Goal: Task Accomplishment & Management: Manage account settings

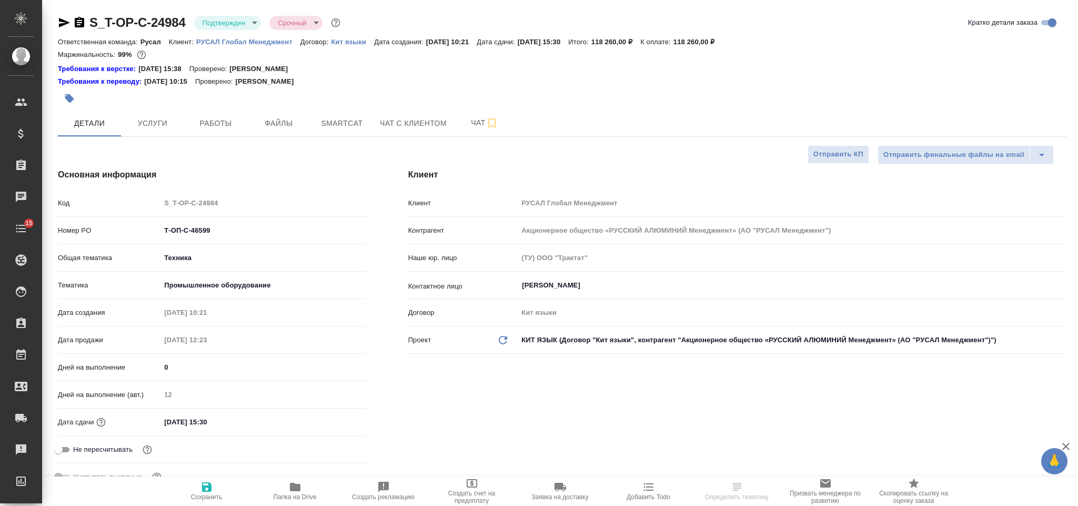
select select "RU"
type input "[PERSON_NAME]"
click at [450, 123] on button "Чат с клиентом" at bounding box center [412, 123] width 79 height 26
click at [466, 122] on span "Чат" at bounding box center [484, 122] width 50 height 13
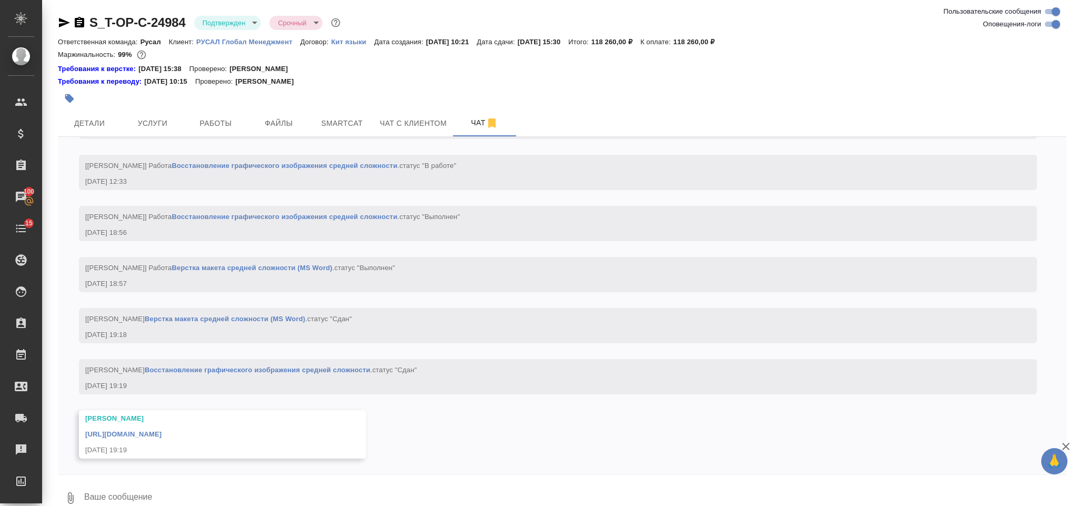
scroll to position [2539, 0]
click at [161, 430] on link "https://drive.awatera.com/apps/files/files/10254433?dir=/Shares/%D0%A2-%D0%9E%D…" at bounding box center [123, 434] width 76 height 8
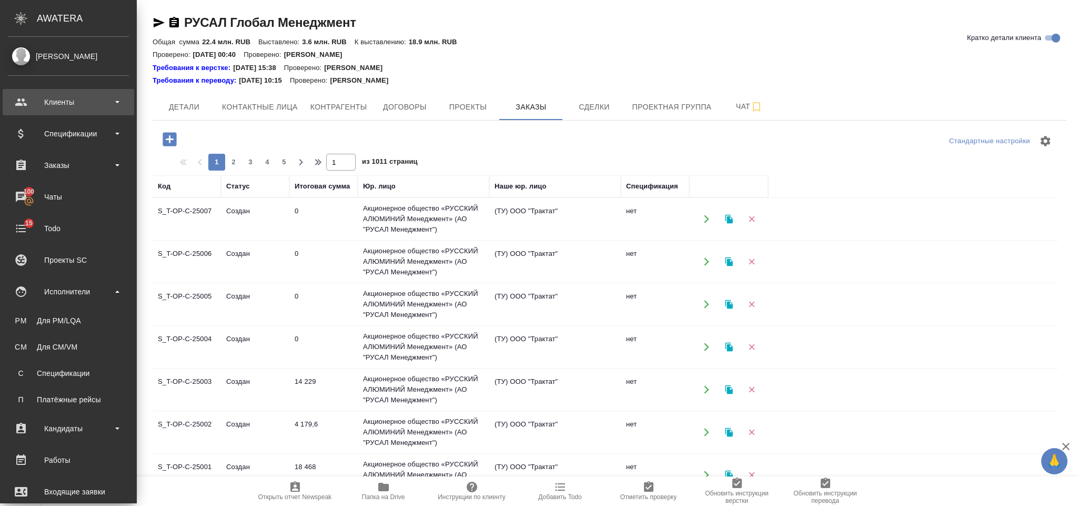
click at [62, 98] on div "Клиенты" at bounding box center [68, 102] width 121 height 16
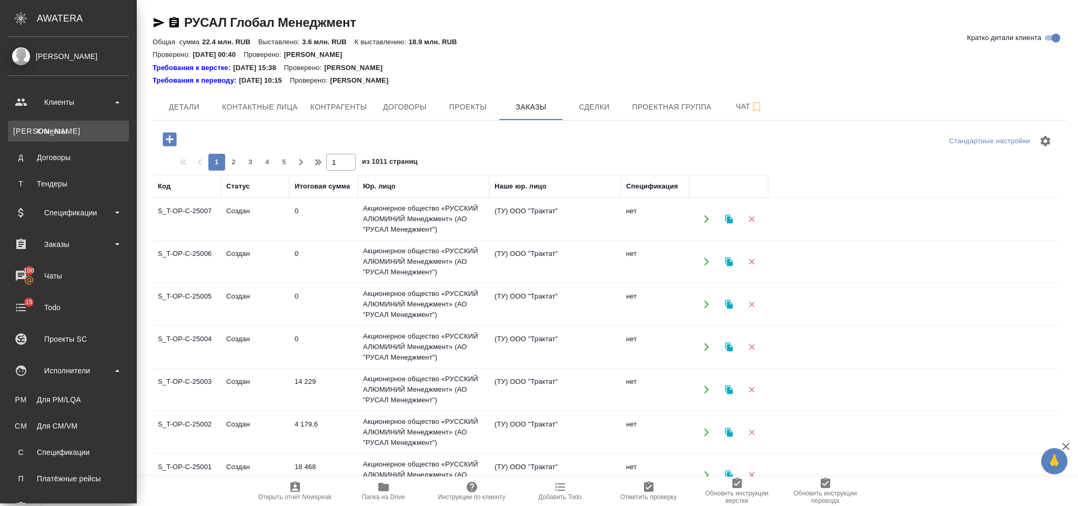
click at [66, 126] on div "Клиенты" at bounding box center [68, 131] width 110 height 11
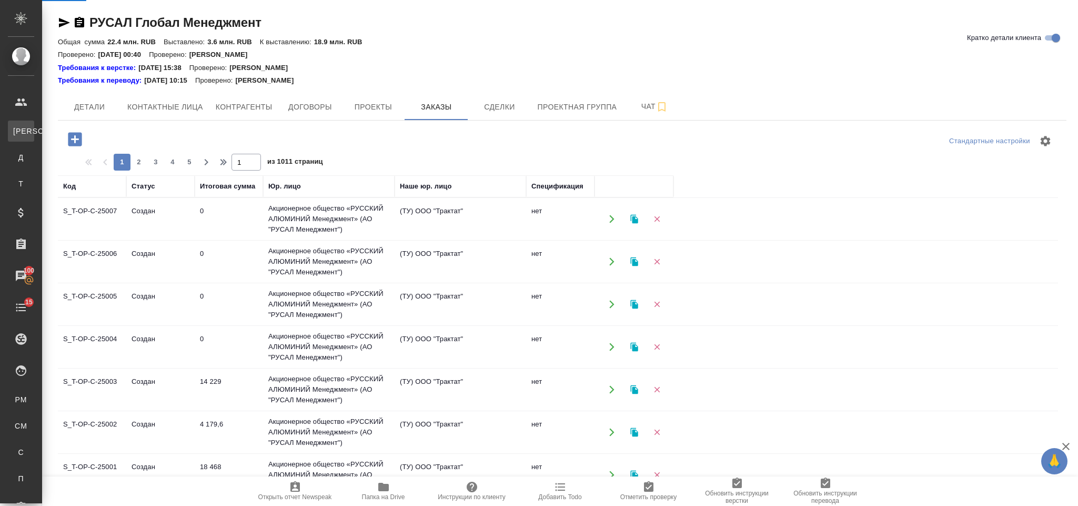
select select "RU"
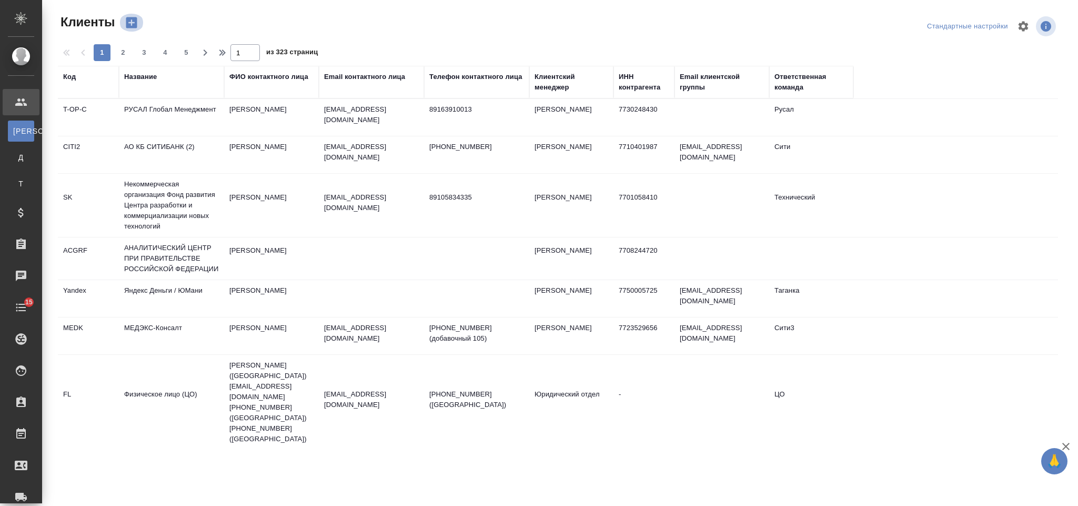
click at [135, 18] on icon "button" at bounding box center [131, 22] width 11 height 11
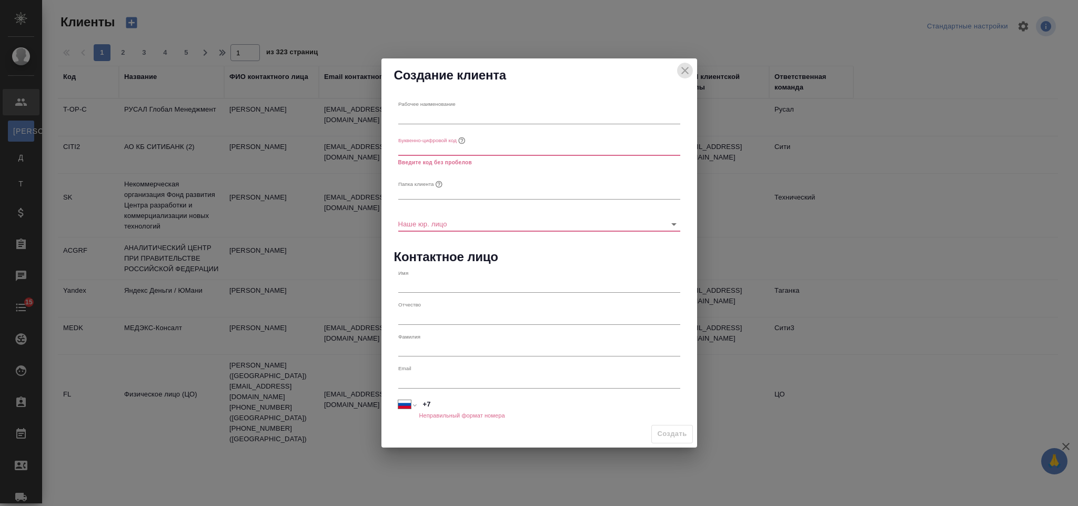
click at [683, 67] on icon "close" at bounding box center [685, 70] width 13 height 13
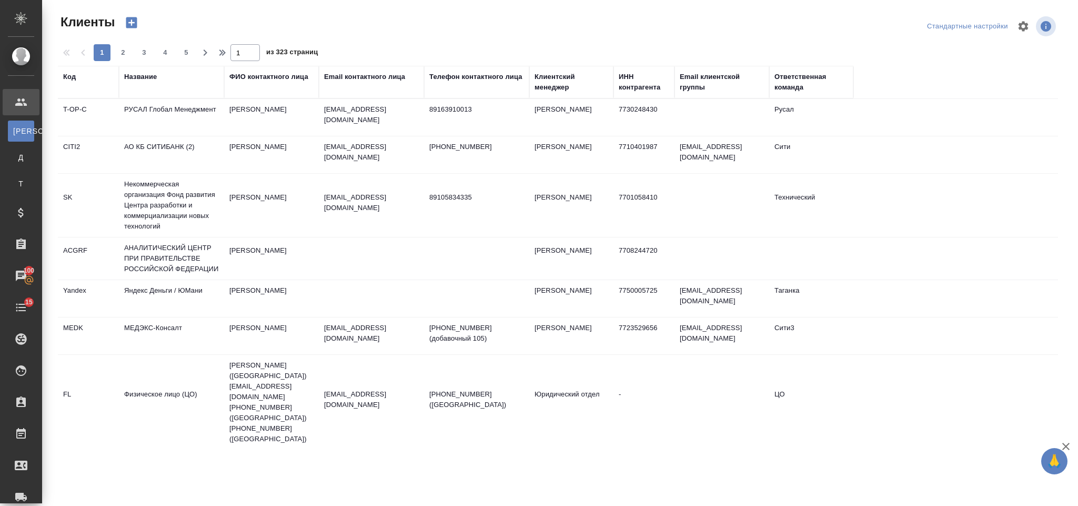
click at [144, 79] on div "Название" at bounding box center [140, 77] width 33 height 11
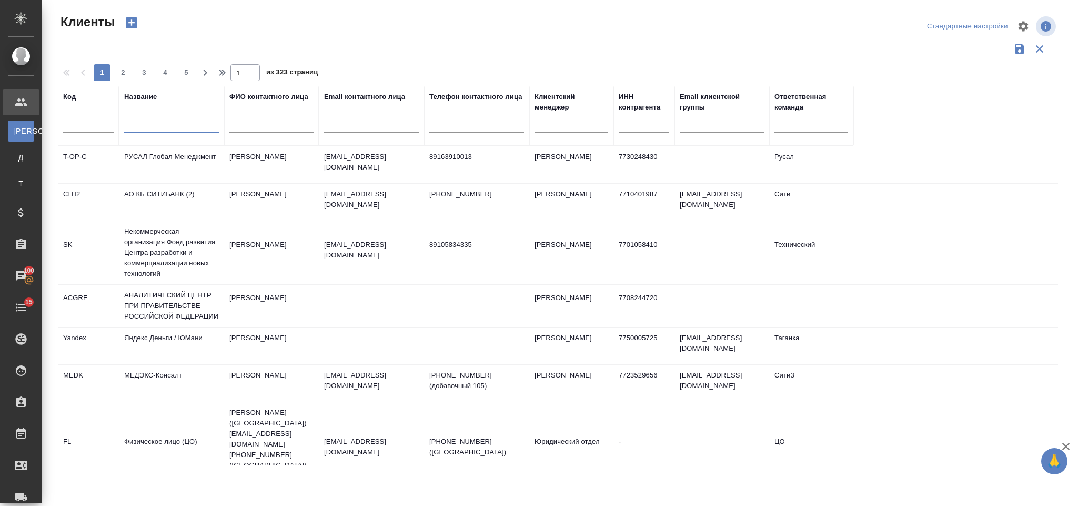
click at [170, 130] on input "text" at bounding box center [171, 125] width 95 height 13
type input "Русал"
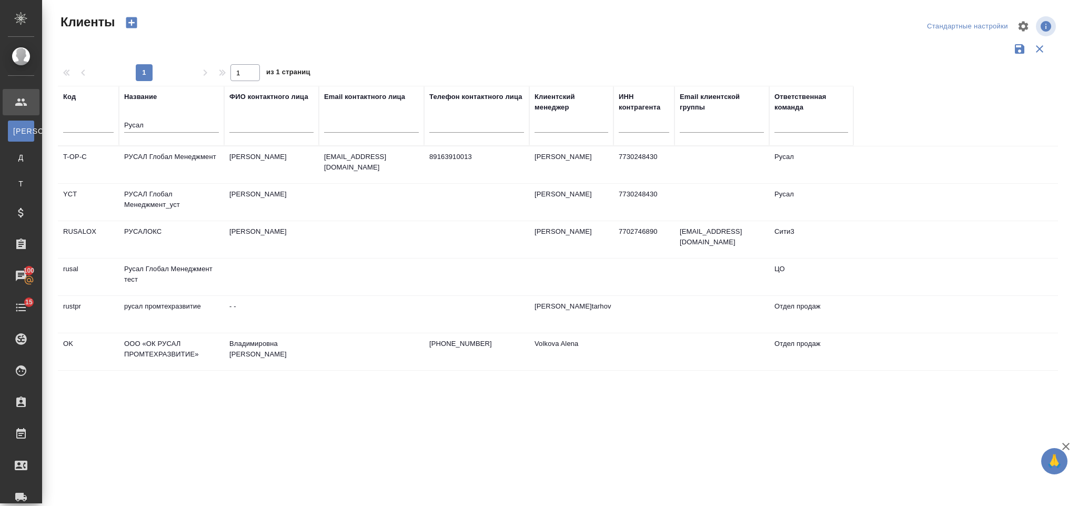
click at [200, 197] on td "РУСАЛ Глобал Менеджмент_уст" at bounding box center [171, 202] width 105 height 37
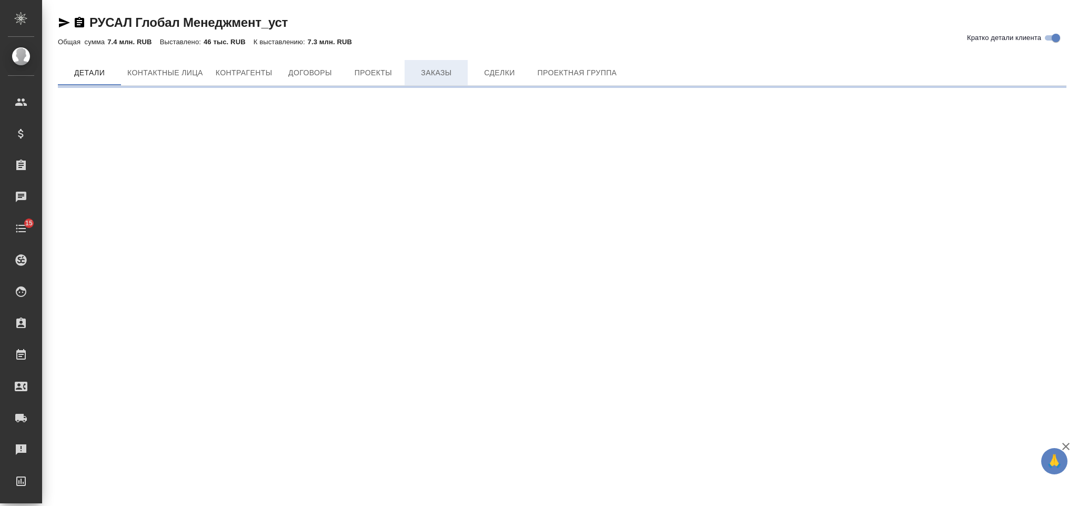
click at [439, 66] on span "Заказы" at bounding box center [436, 72] width 50 height 13
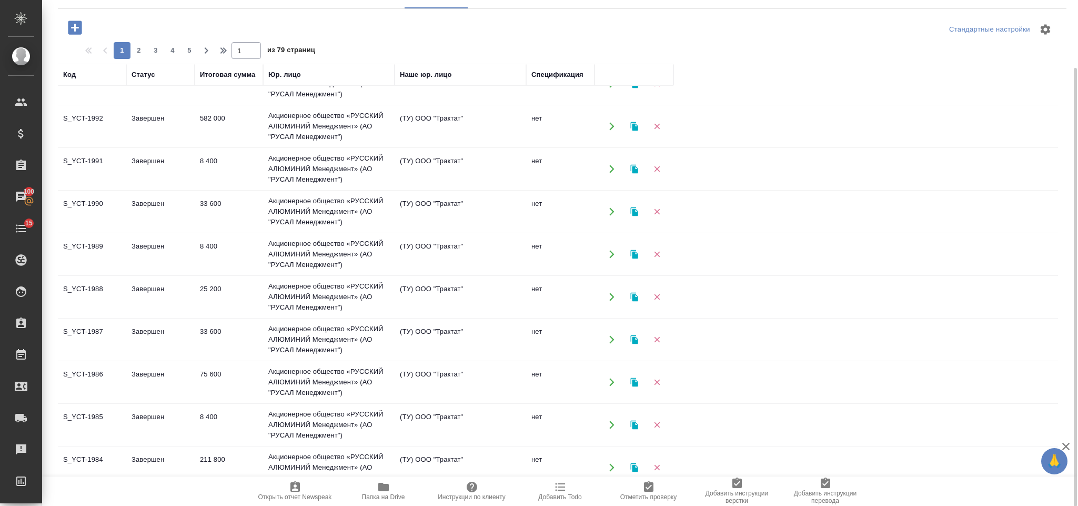
scroll to position [158, 0]
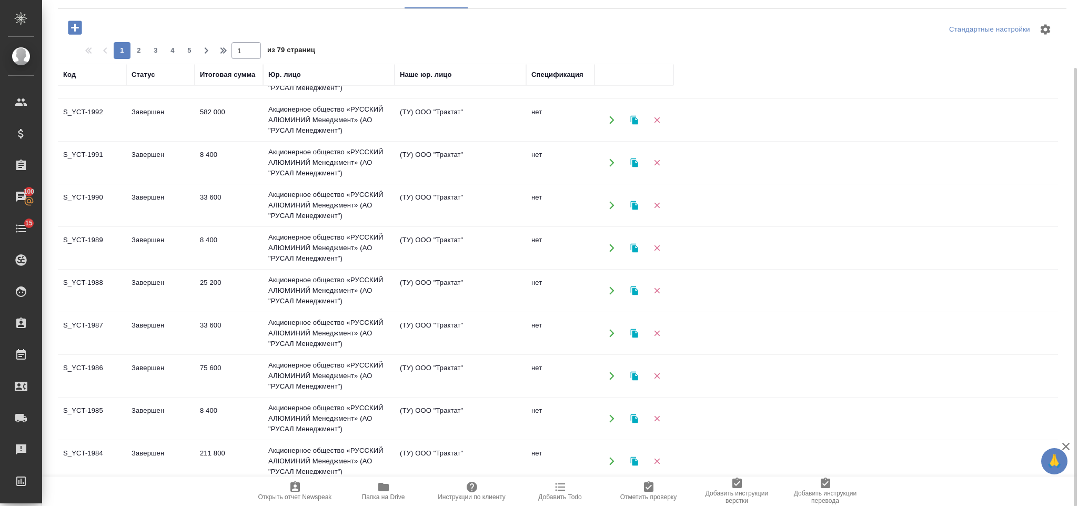
click at [218, 237] on td "8 400" at bounding box center [229, 247] width 68 height 37
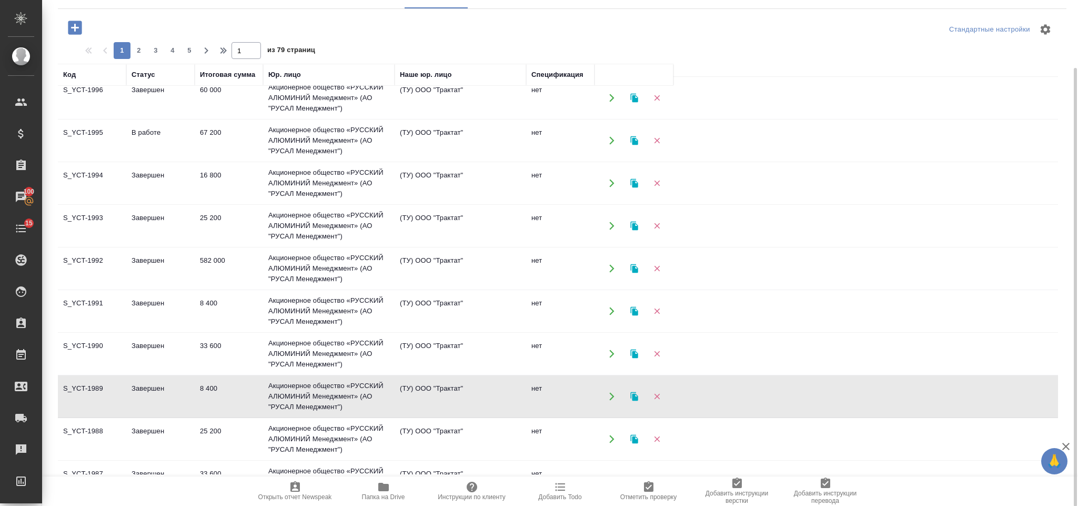
scroll to position [0, 0]
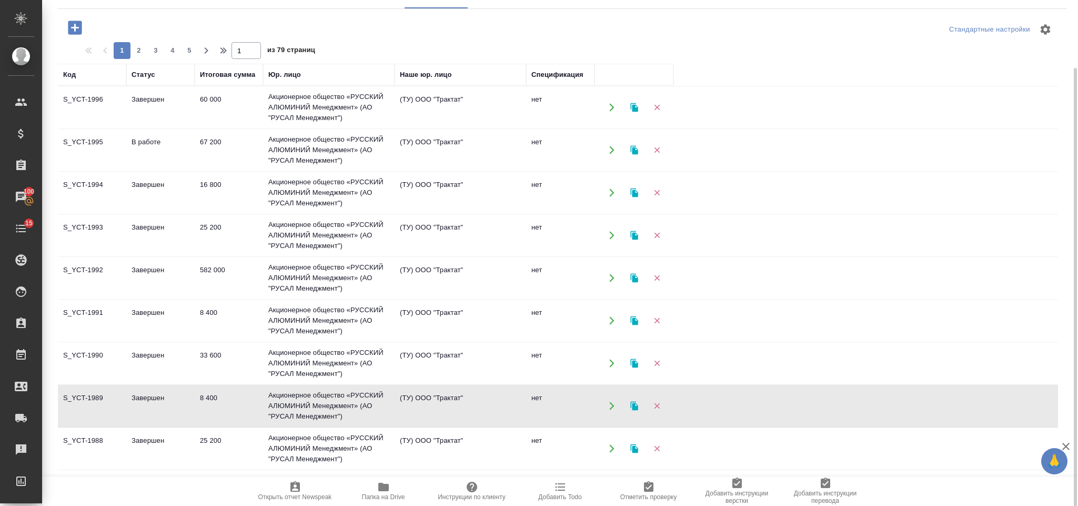
click at [220, 398] on td "8 400" at bounding box center [229, 405] width 68 height 37
click at [75, 29] on icon "button" at bounding box center [75, 27] width 18 height 18
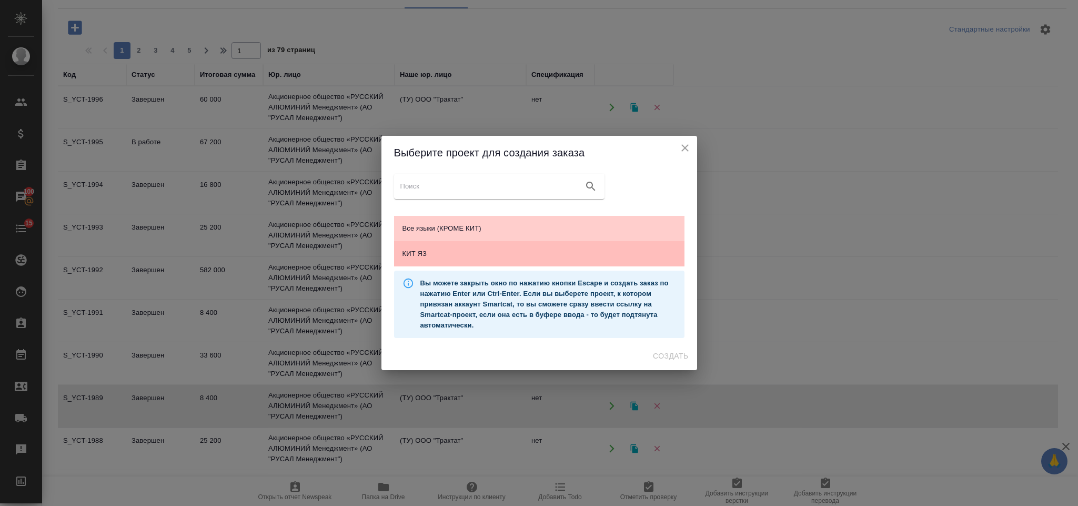
click at [483, 245] on div "КИТ ЯЗ" at bounding box center [539, 253] width 290 height 25
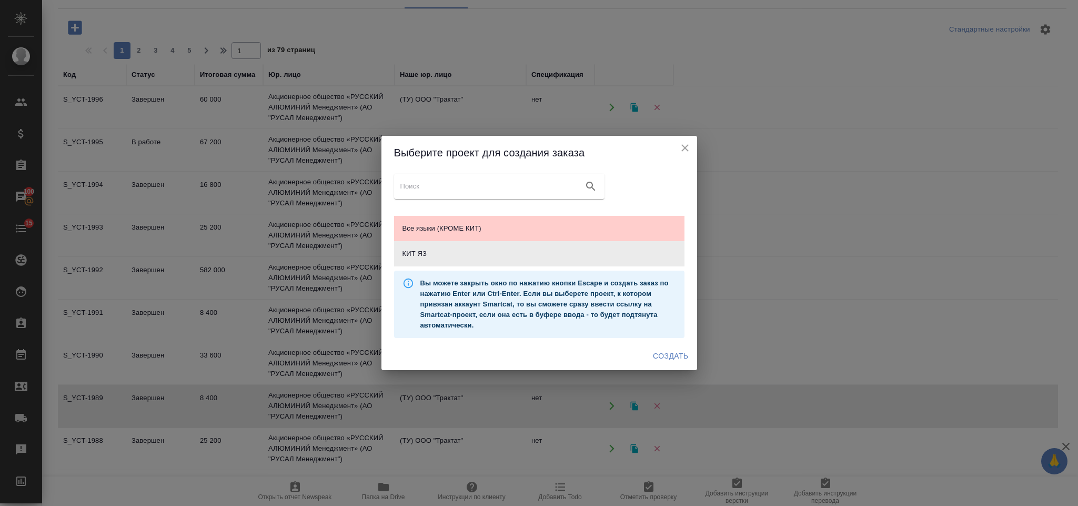
click at [676, 354] on span "Создать" at bounding box center [670, 355] width 35 height 13
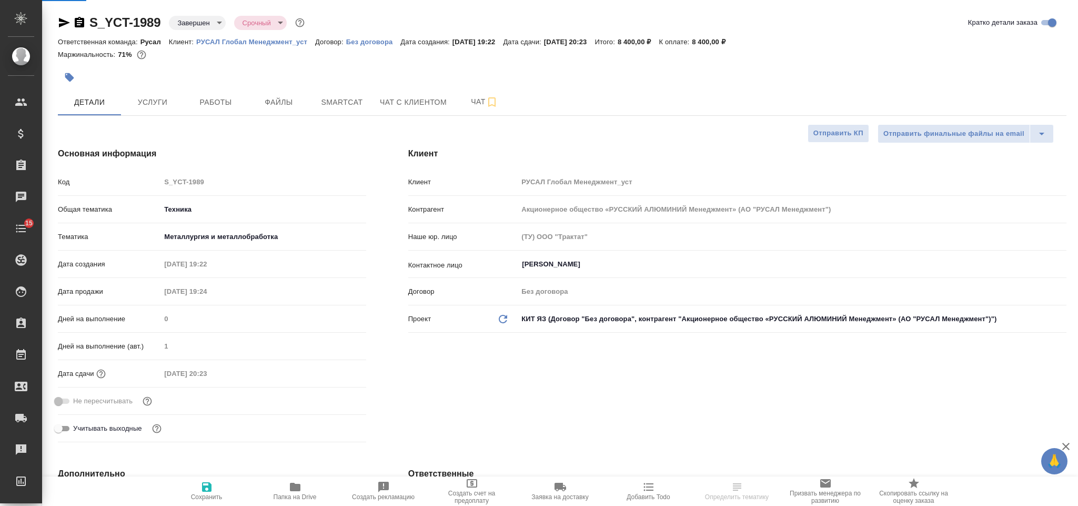
select select "RU"
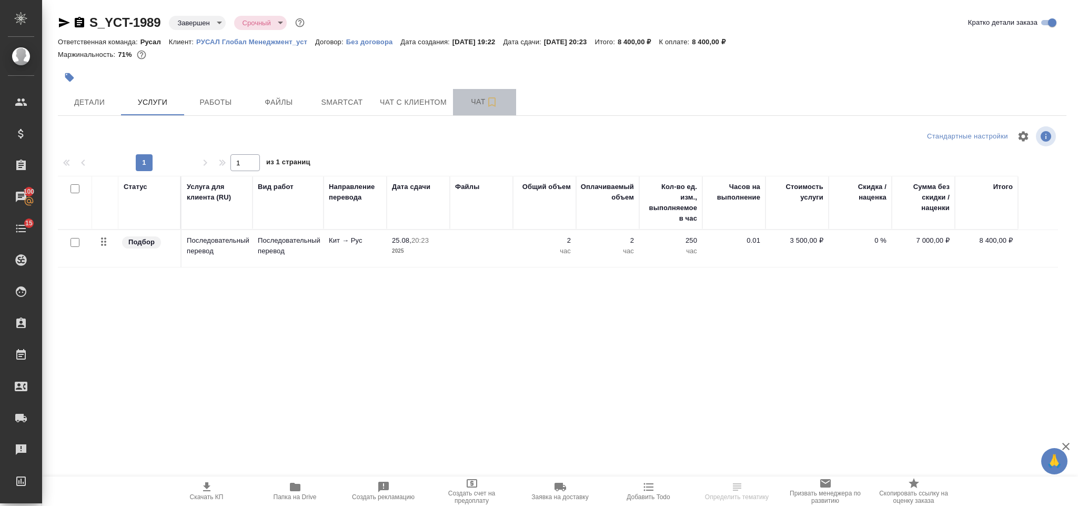
click at [462, 103] on span "Чат" at bounding box center [484, 101] width 50 height 13
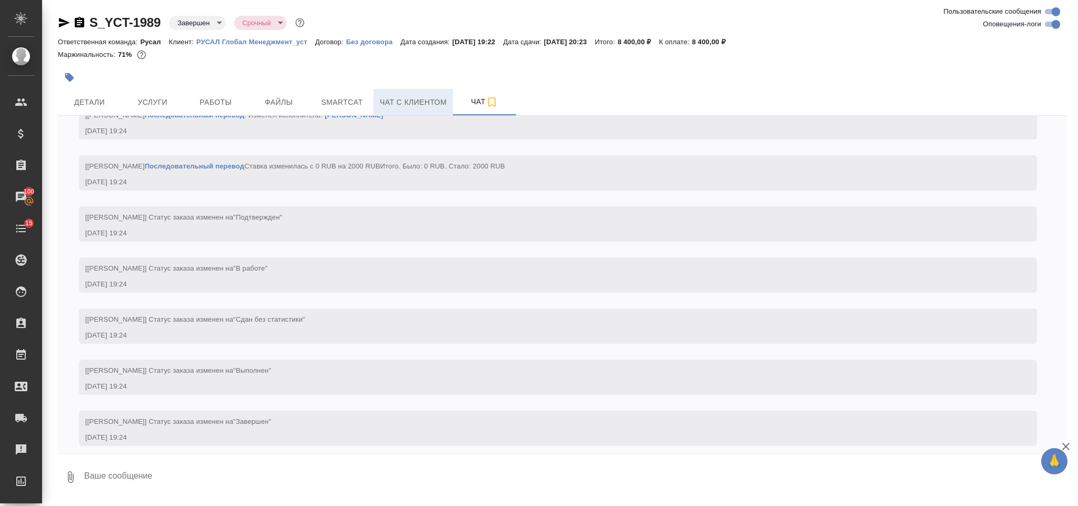
scroll to position [393, 0]
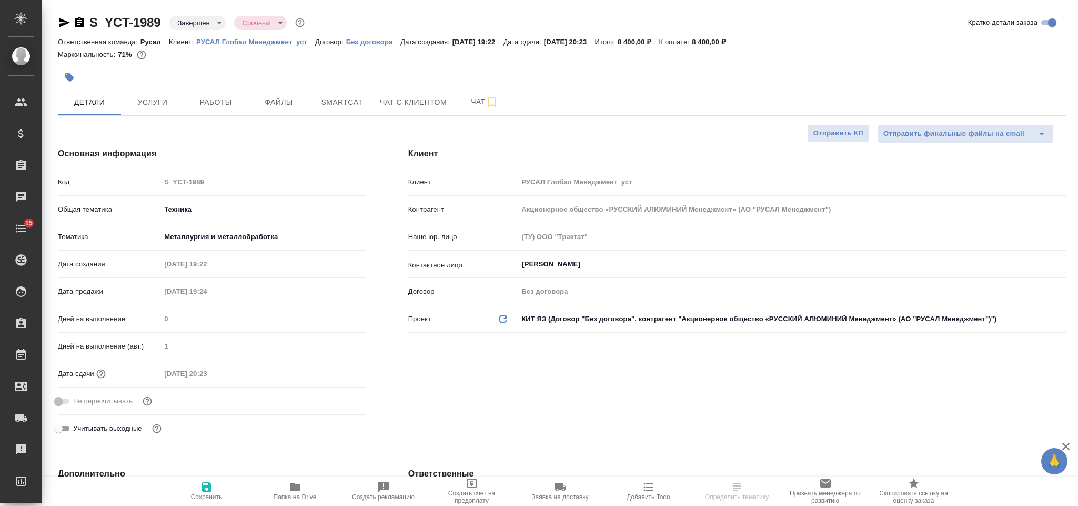
select select "RU"
type textarea "x"
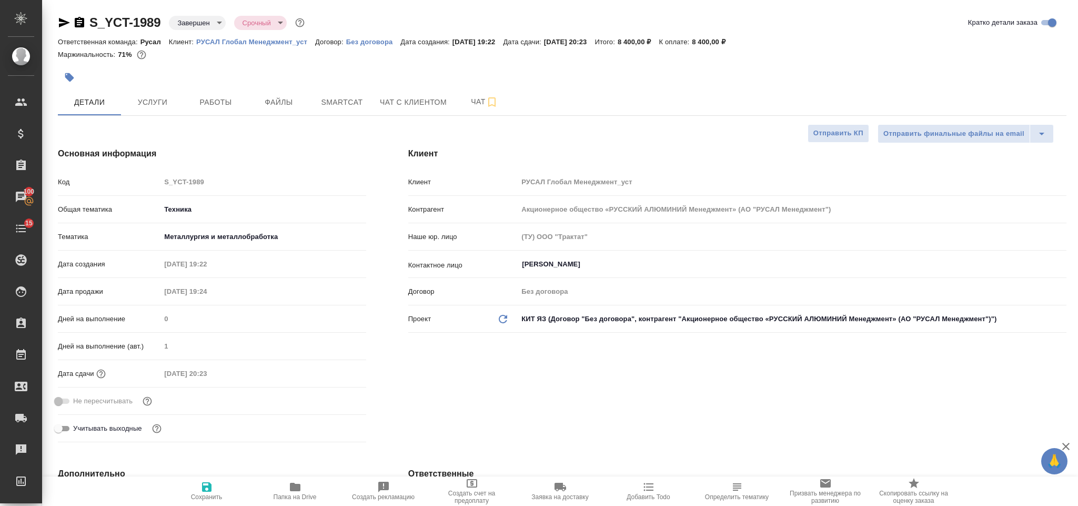
type textarea "x"
click at [236, 92] on button "Работы" at bounding box center [215, 102] width 63 height 26
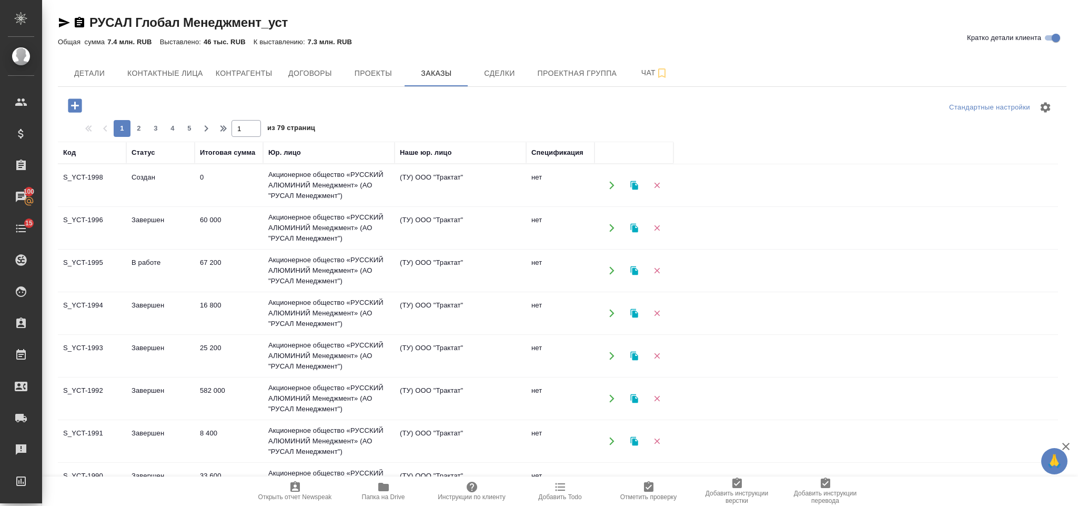
click at [208, 180] on td "0" at bounding box center [229, 185] width 68 height 37
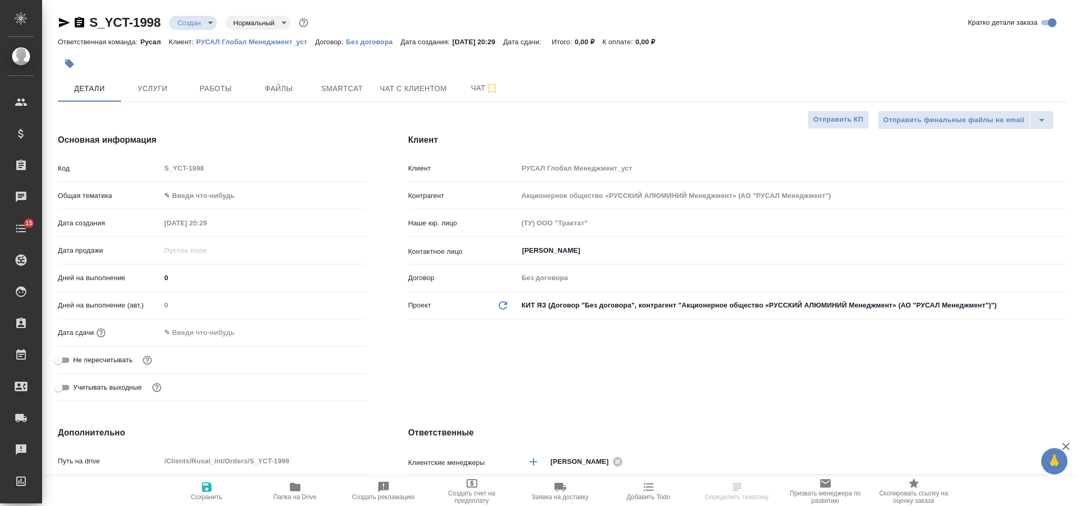
select select "RU"
click at [211, 196] on body "🙏 .cls-1 fill:#fff; AWATERA Gorlenko [PERSON_NAME] Спецификации Заказы Чаты 15 …" at bounding box center [539, 253] width 1078 height 506
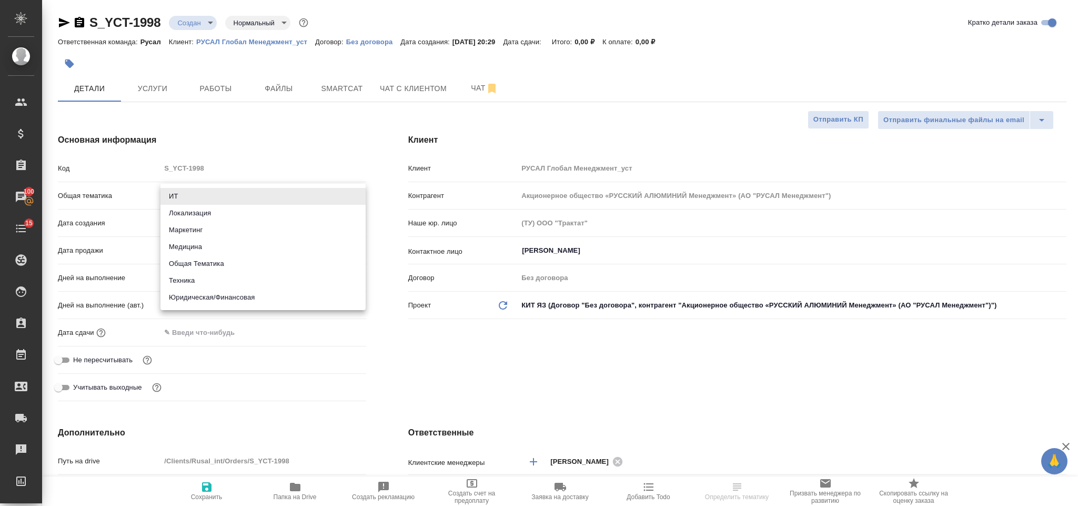
click at [219, 277] on li "Техника" at bounding box center [262, 280] width 205 height 17
type input "tech"
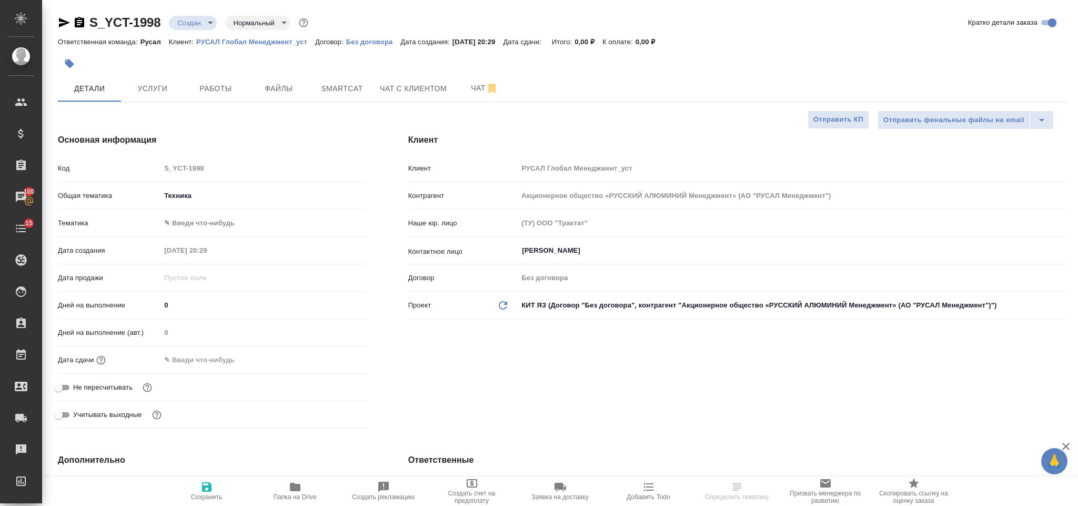
click at [217, 223] on body "🙏 .cls-1 fill:#fff; AWATERA [PERSON_NAME] Спецификации Заказы 100 Чаты 15 Todo …" at bounding box center [539, 253] width 1078 height 506
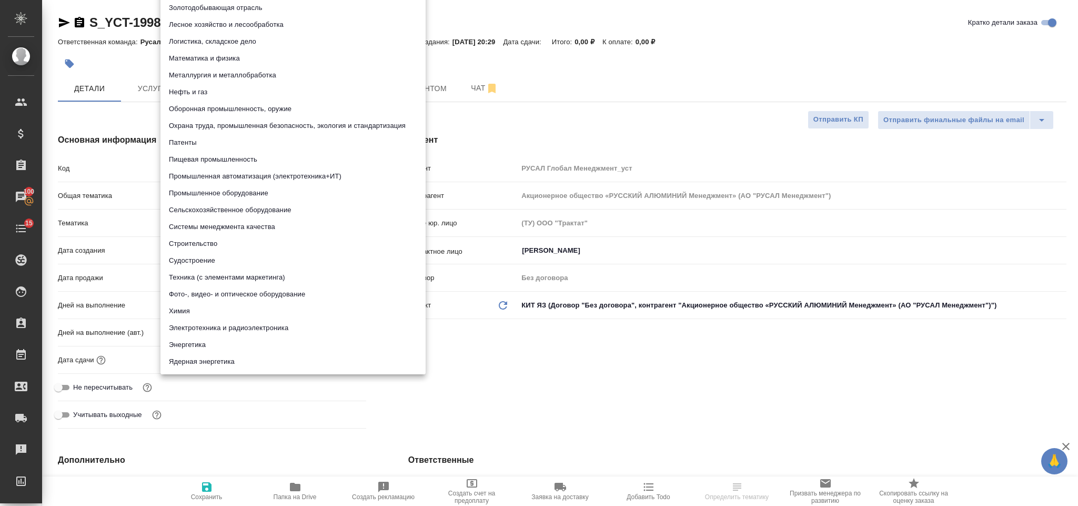
scroll to position [2, 0]
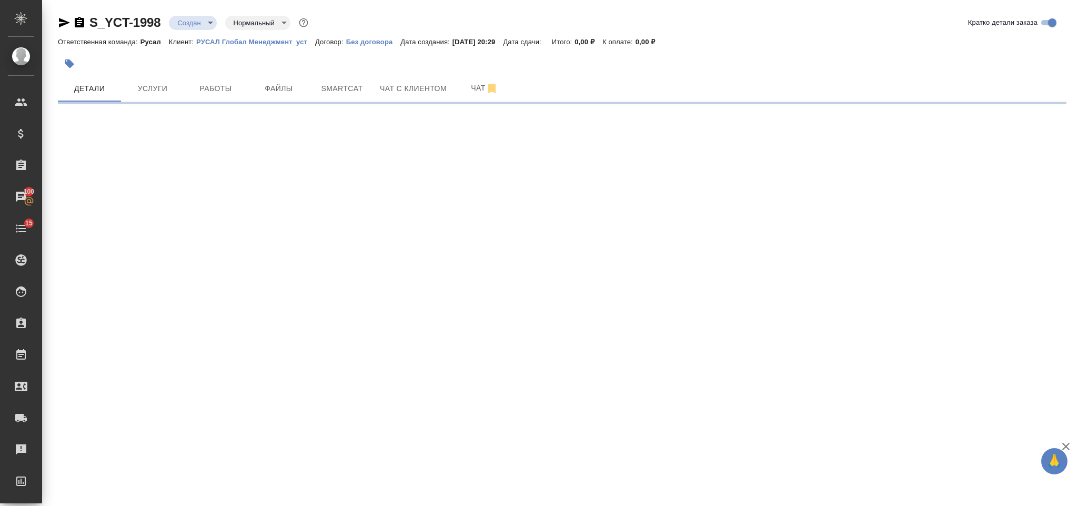
select select "RU"
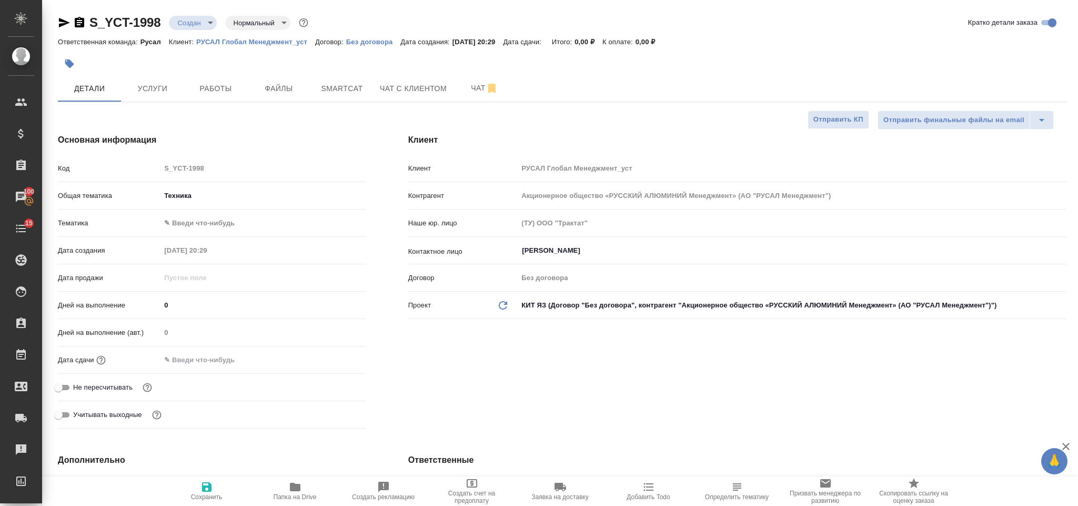
type textarea "x"
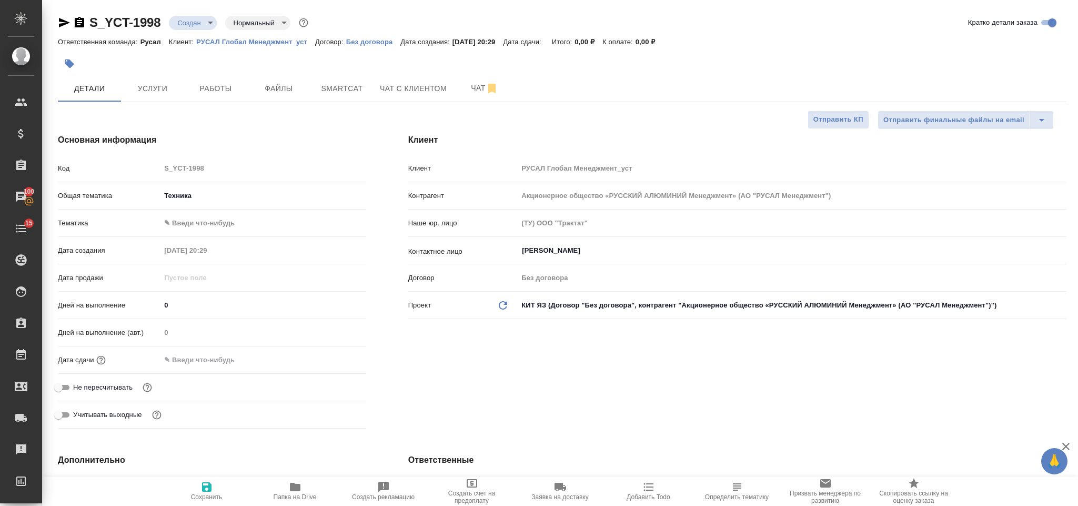
type textarea "x"
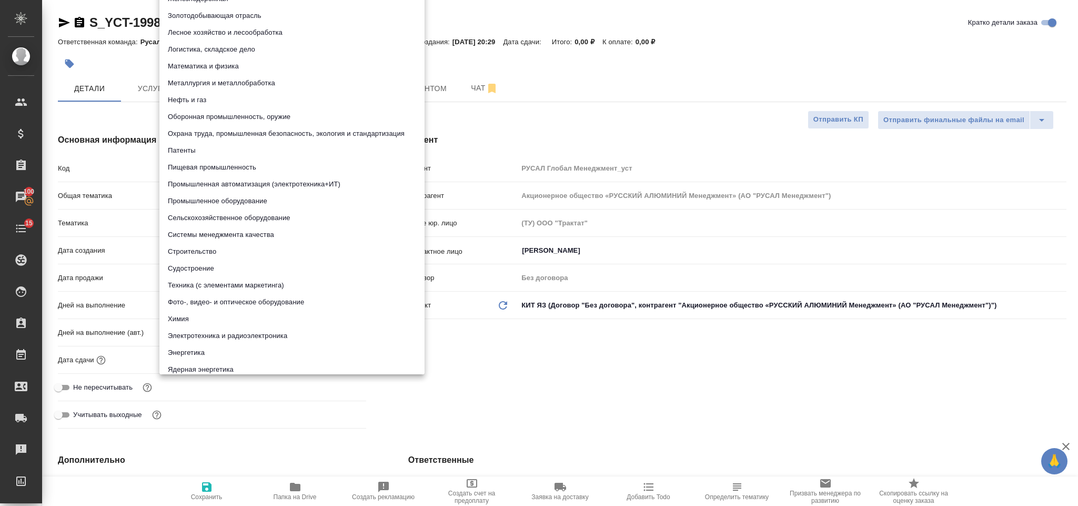
click at [286, 221] on body "🙏 .cls-1 fill:#fff; AWATERA Gorlenko Yuliua Клиенты Спецификации Заказы 100 Чат…" at bounding box center [539, 253] width 1078 height 506
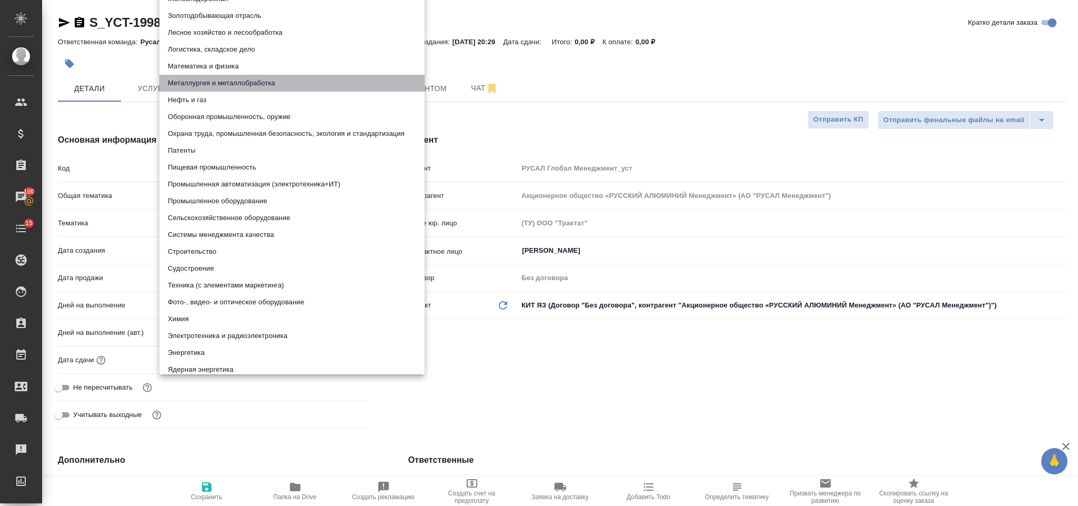
click at [287, 80] on li "Металлургия и металлобработка" at bounding box center [291, 83] width 265 height 17
type input "60014e23f7d9dc5f480a3cf8"
type textarea "x"
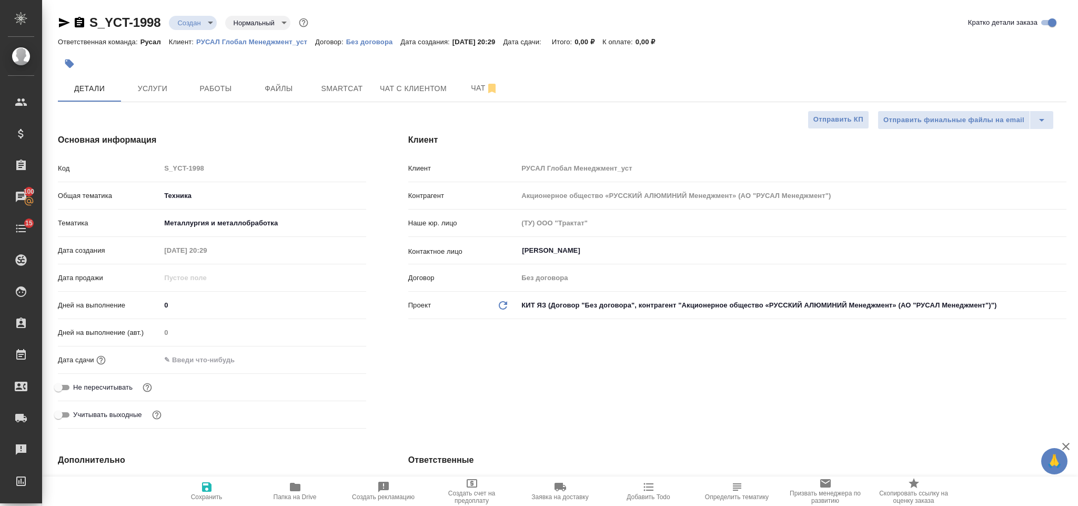
click at [220, 357] on input "text" at bounding box center [206, 359] width 92 height 15
click at [331, 356] on icon "button" at bounding box center [335, 358] width 9 height 11
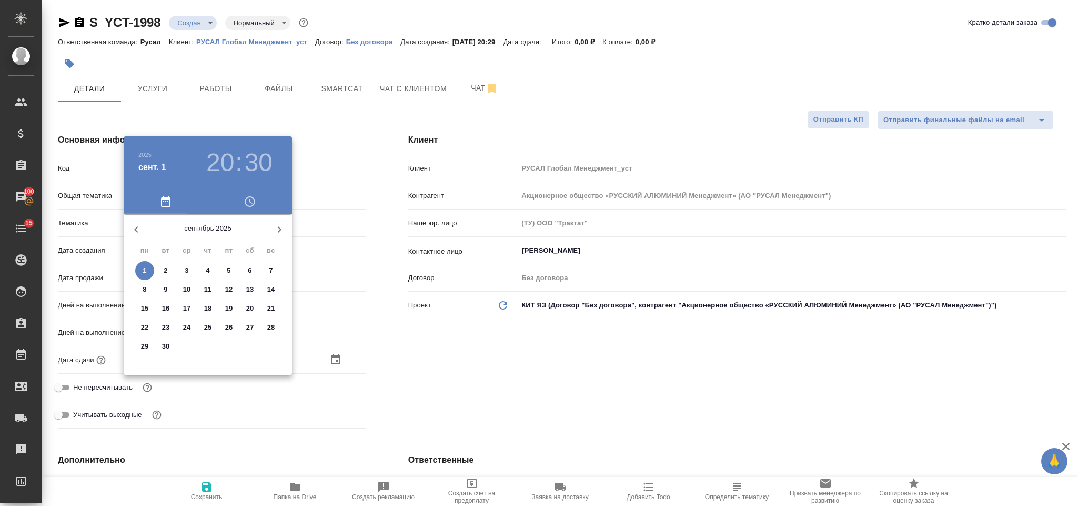
click at [132, 267] on div "1 2 3 4 5 6 7" at bounding box center [208, 270] width 168 height 19
click at [145, 265] on p "1" at bounding box center [145, 270] width 4 height 11
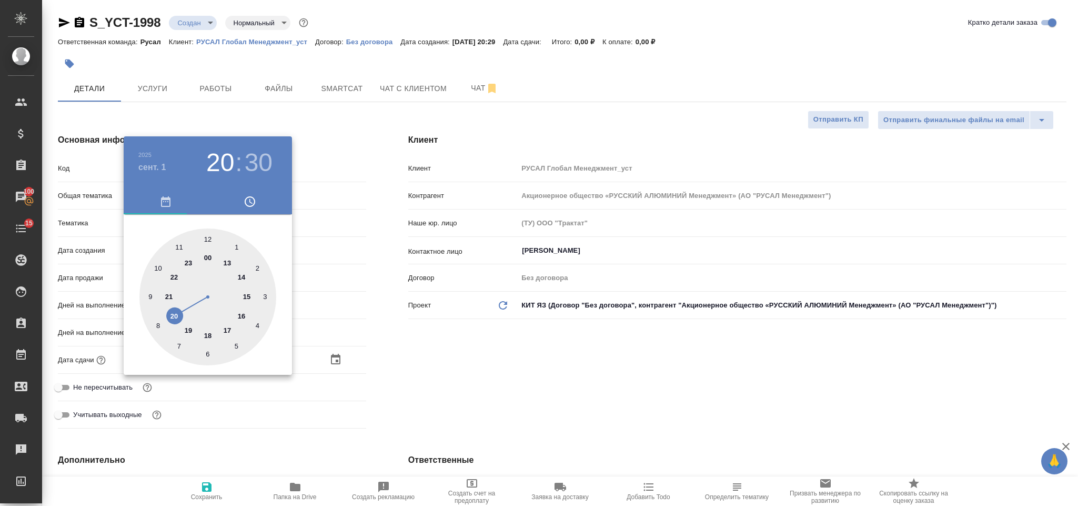
type input "01.09.2025 20:30"
type textarea "x"
click at [169, 294] on div at bounding box center [207, 296] width 137 height 137
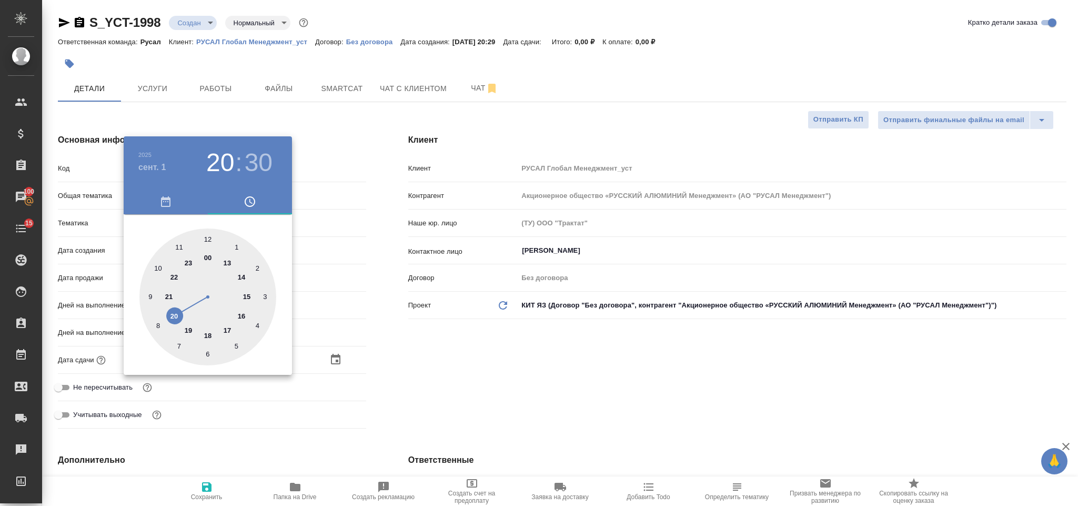
type input "01.09.2025 21:30"
type textarea "x"
click at [207, 237] on div at bounding box center [207, 296] width 137 height 137
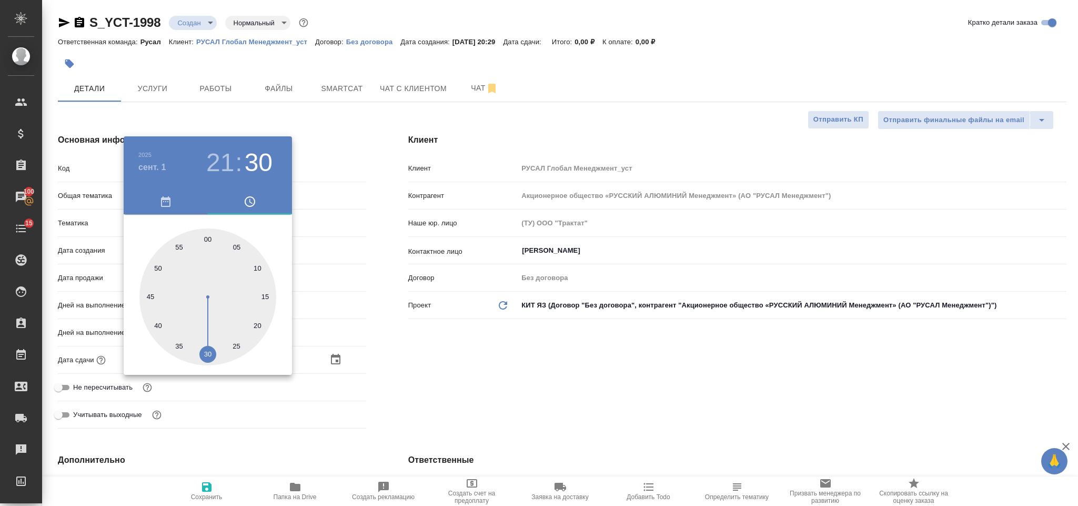
type input "01.09.2025 21:00"
type textarea "x"
click at [493, 372] on div at bounding box center [539, 253] width 1078 height 506
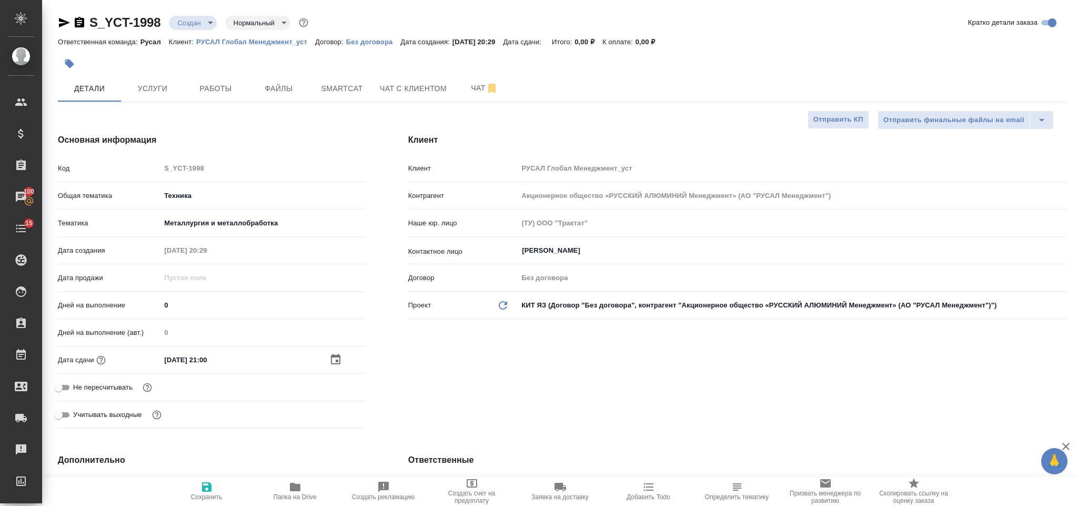
scroll to position [237, 0]
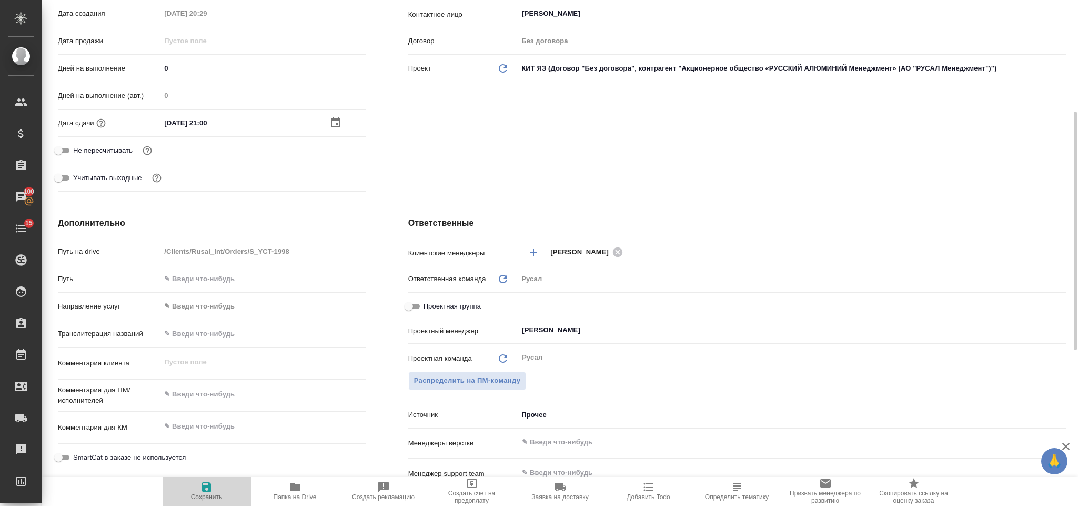
click at [207, 490] on icon "button" at bounding box center [206, 486] width 13 height 13
type textarea "x"
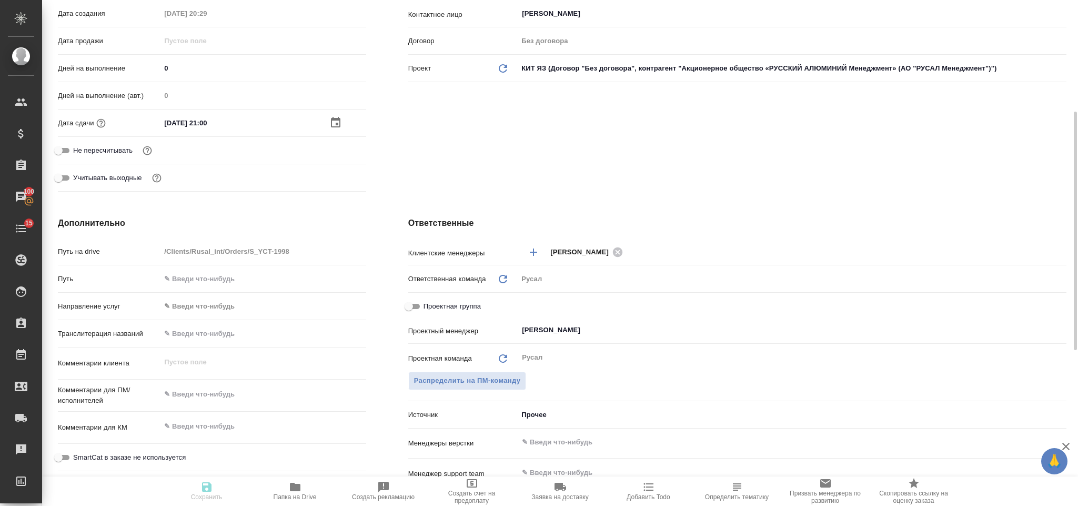
type textarea "x"
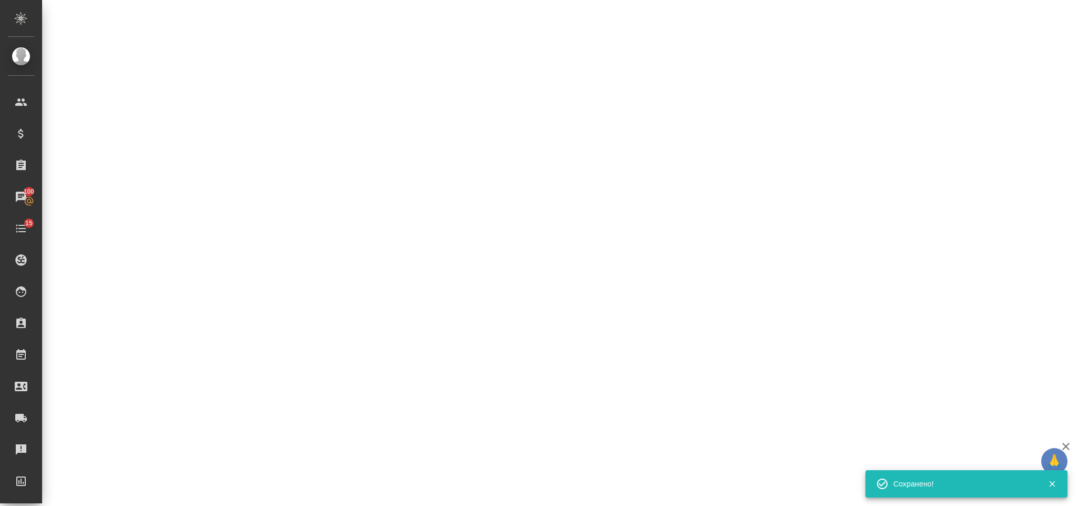
select select "RU"
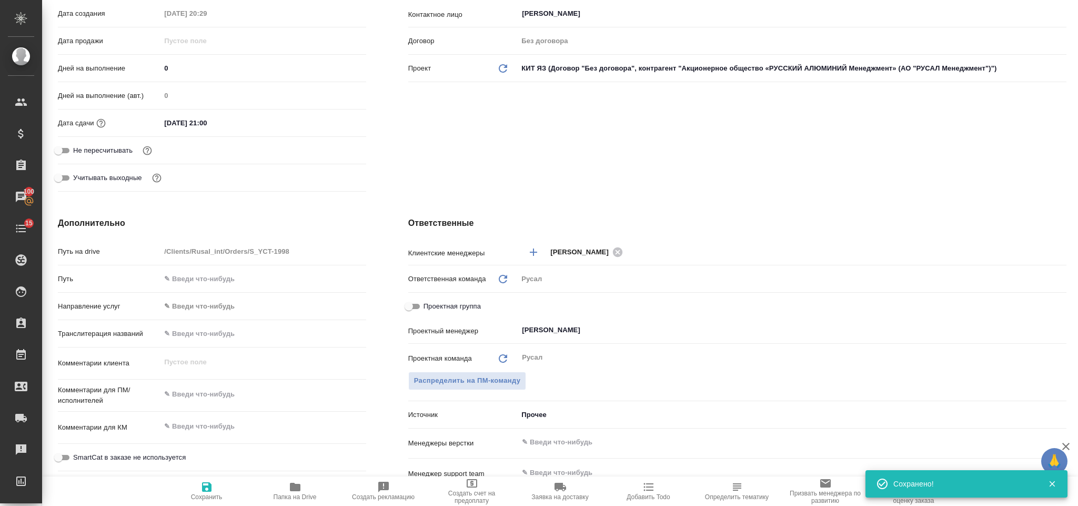
type textarea "x"
click at [214, 398] on textarea at bounding box center [262, 394] width 205 height 18
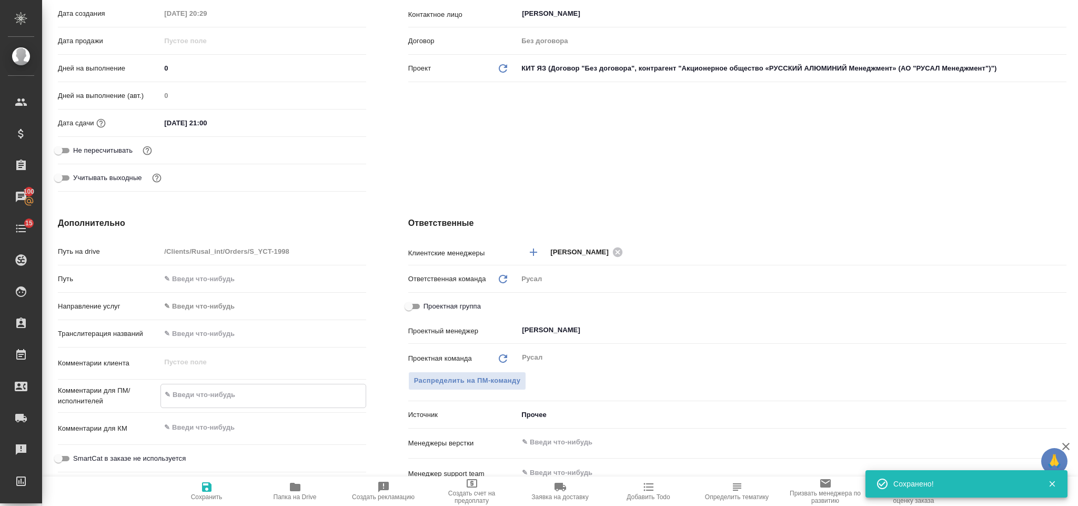
type textarea "0"
type textarea "x"
type textarea "01."
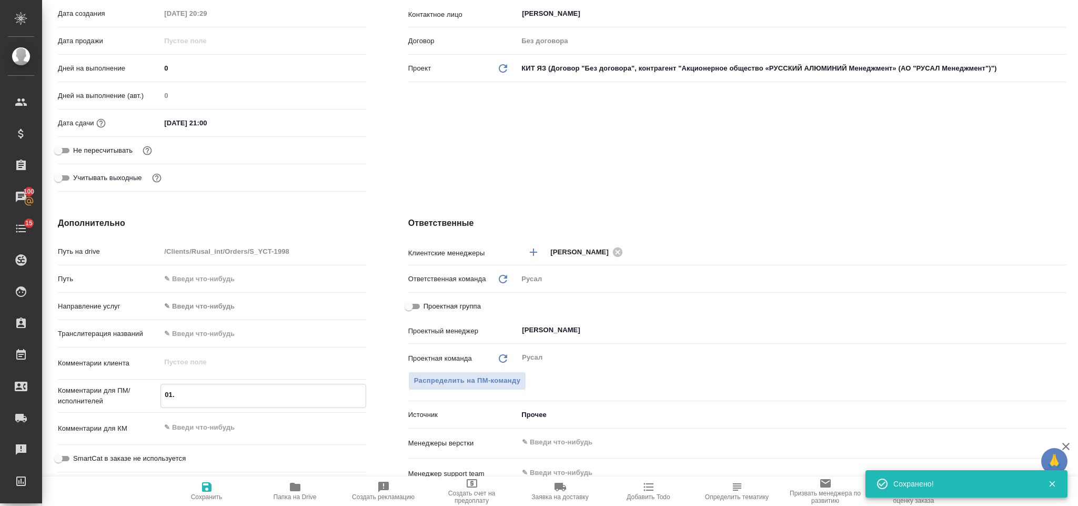
type textarea "x"
type textarea "01.09"
type textarea "x"
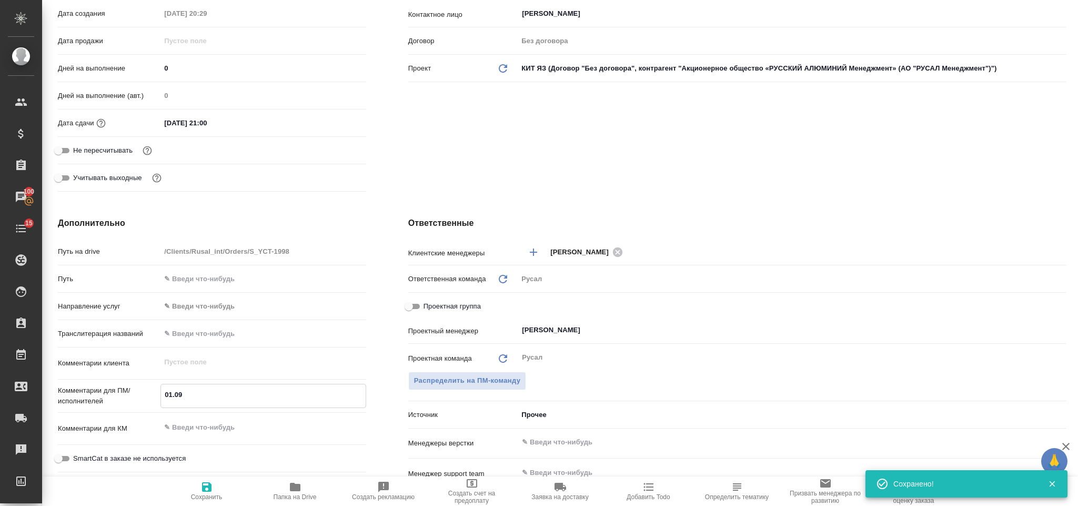
type textarea "x"
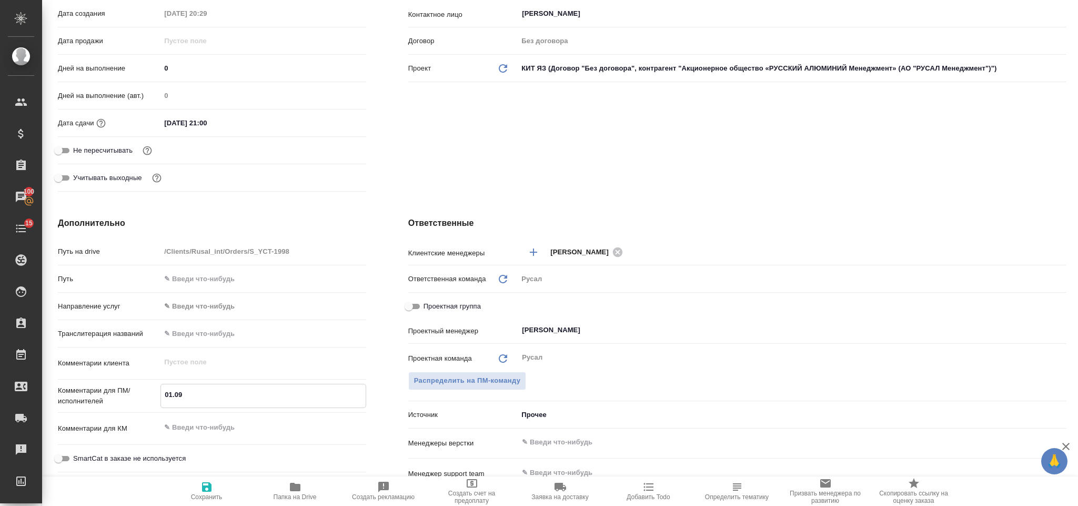
type textarea "01.09 М"
type textarea "x"
type textarea "01.09 Ми"
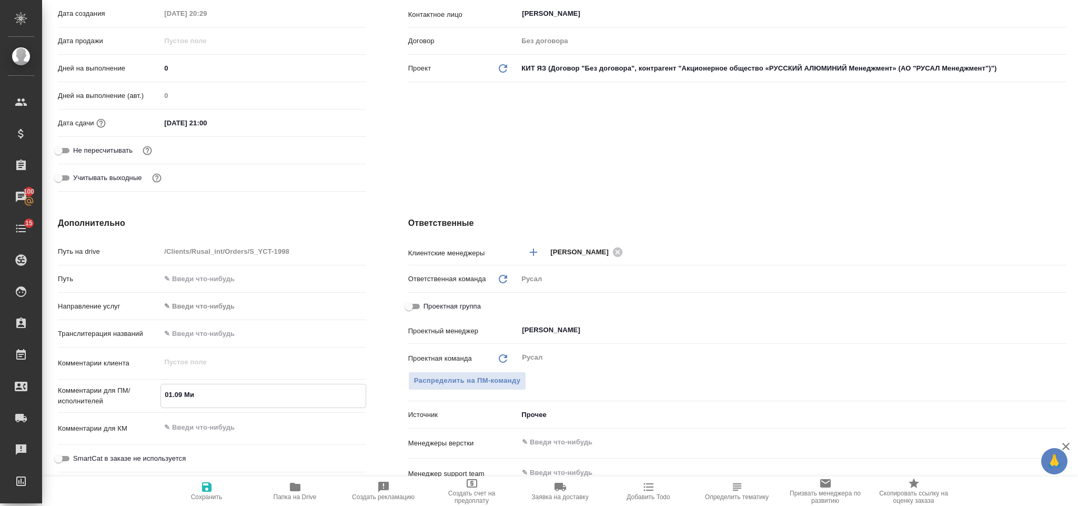
type textarea "x"
type textarea "01.09 Мир"
type textarea "x"
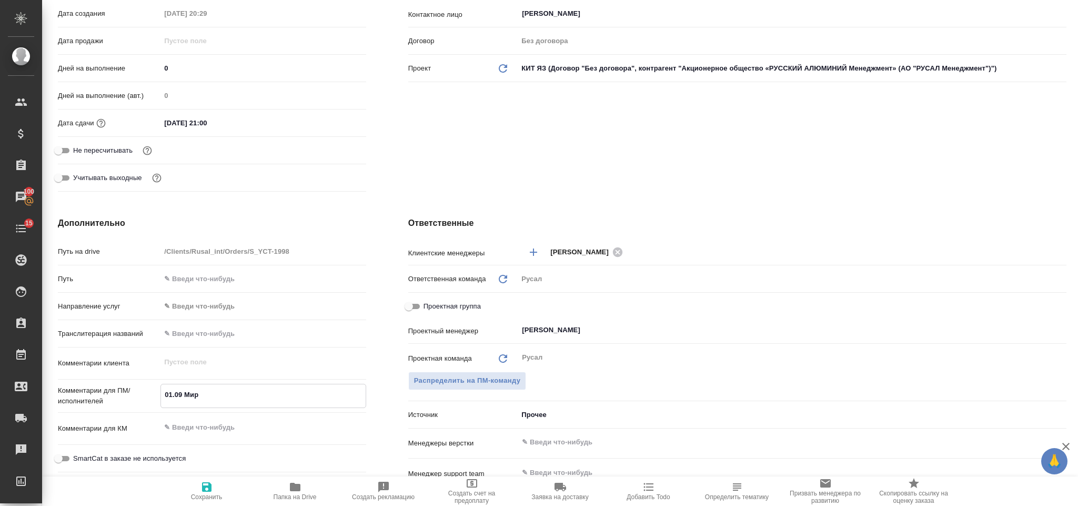
type textarea "01.09 Миро"
type textarea "x"
type textarea "01.09 Мирош"
type textarea "x"
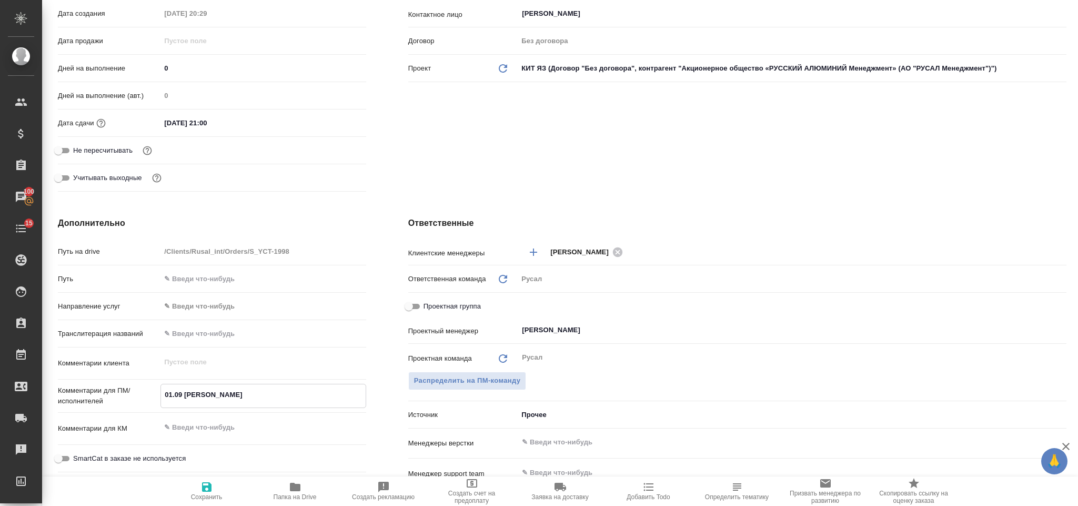
type textarea "x"
type textarea "01.09 Мироши"
type textarea "x"
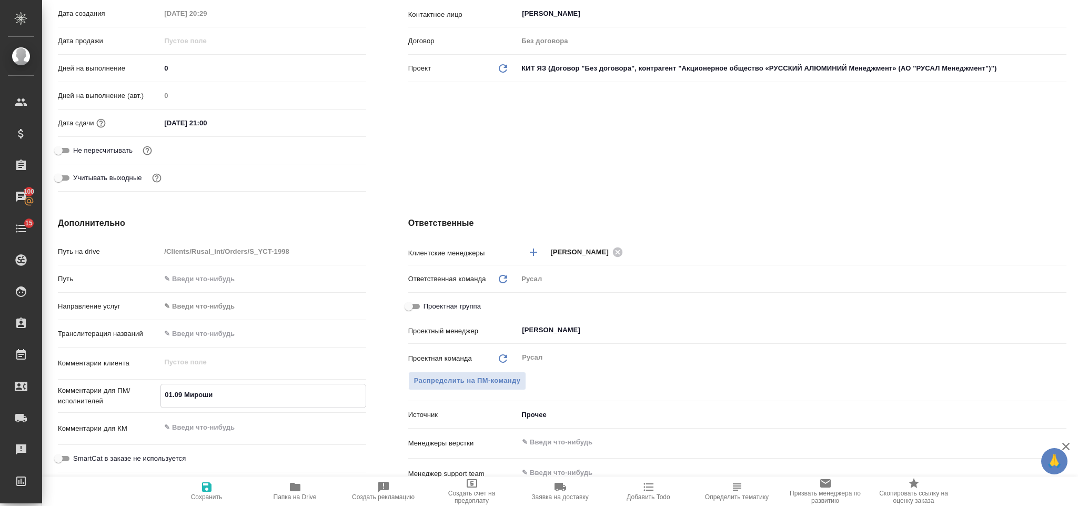
type textarea "x"
type textarea "01.09 Мирошина"
type textarea "x"
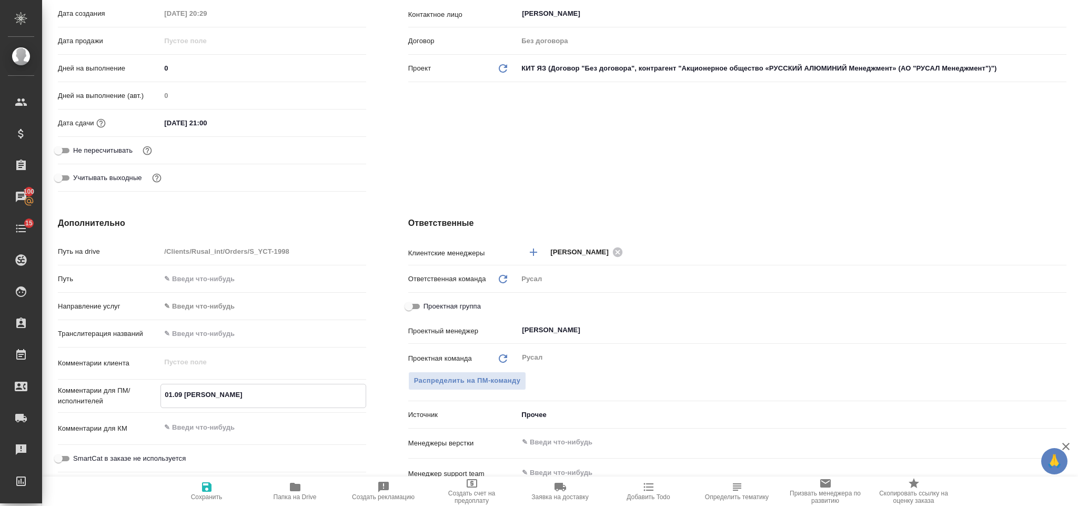
type textarea "01.09 Мирошина"
type textarea "x"
type textarea "01.09 Мирошина о"
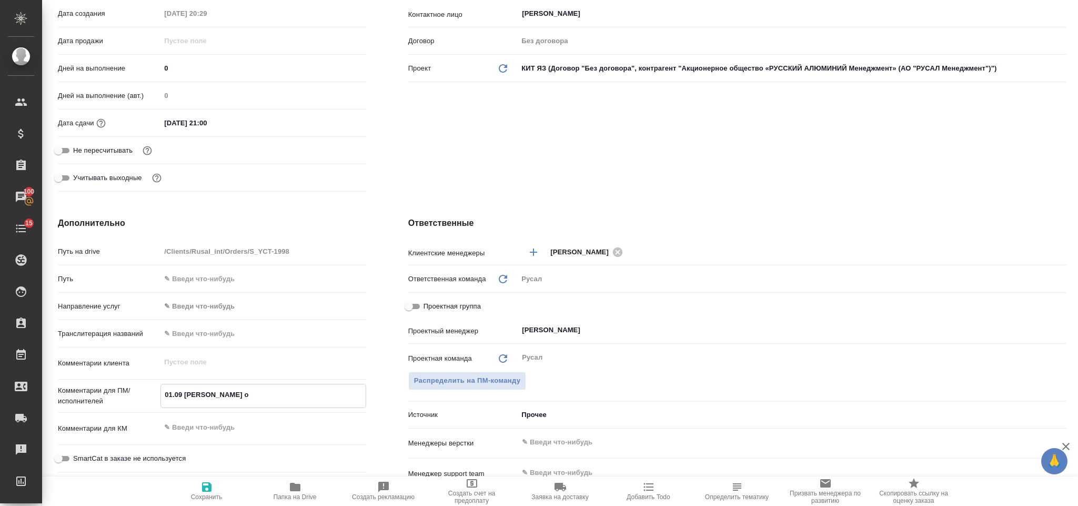
type textarea "x"
type textarea "01.09 Мирошина он"
type textarea "x"
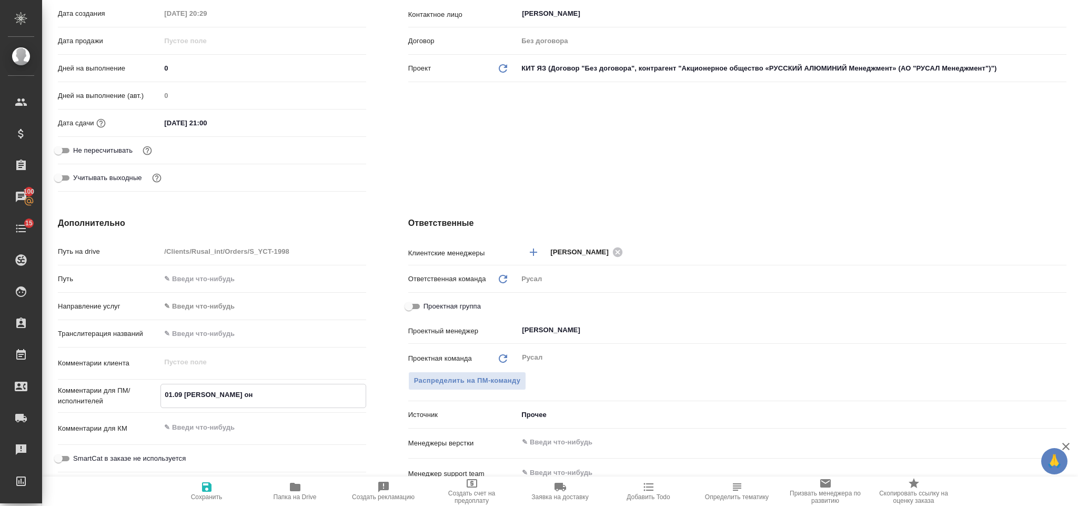
type textarea "x"
type textarea "01.09 Мирошина онла"
type textarea "x"
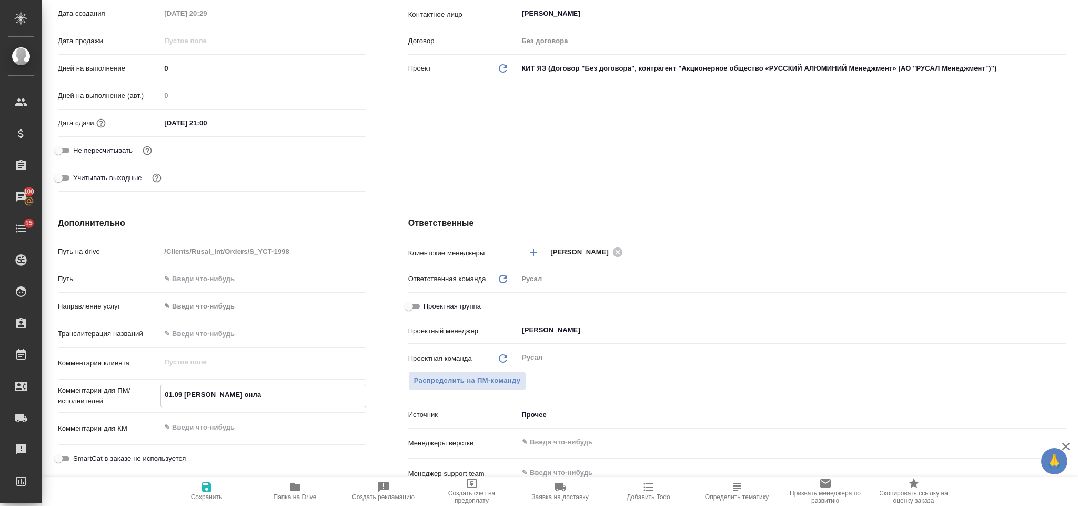
type textarea "x"
type textarea "01.09 Мирошина онлай"
type textarea "x"
type textarea "01.09 Мирошина онлайн"
type textarea "x"
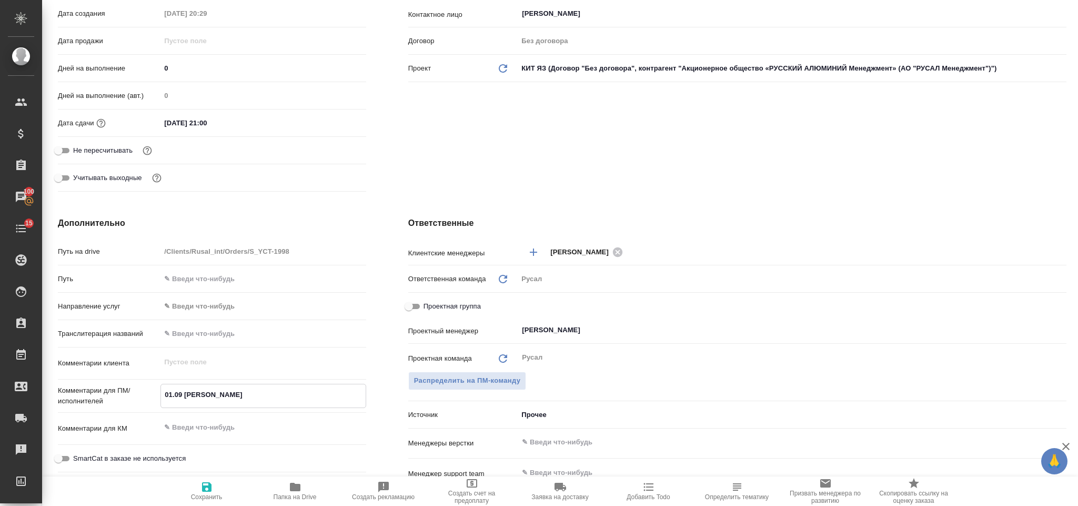
type textarea "x"
type textarea "01.09 Мирошина онлайн"
type textarea "x"
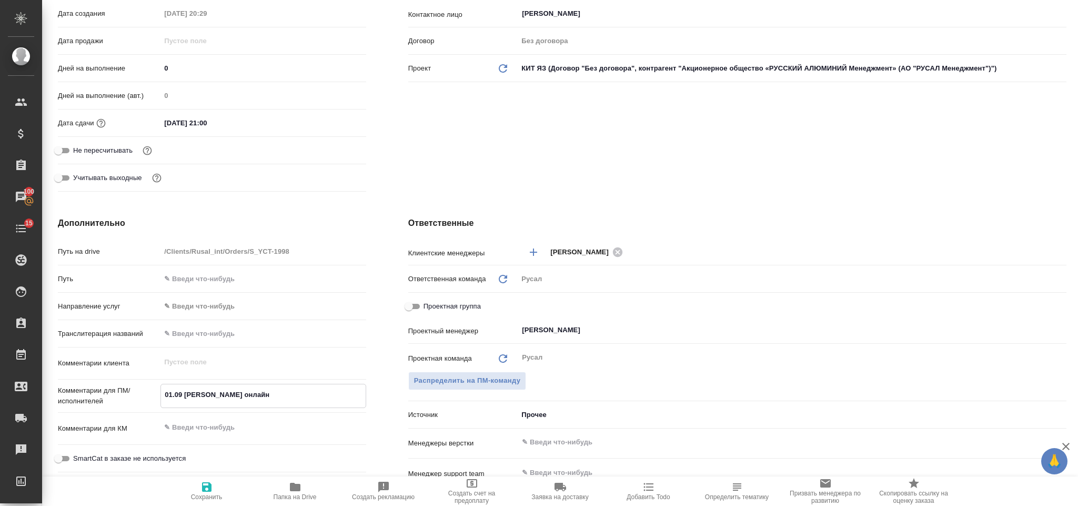
type textarea "01.09 Мирошина онлайн -"
type textarea "x"
type textarea "01.09 Мирошина онлайн -"
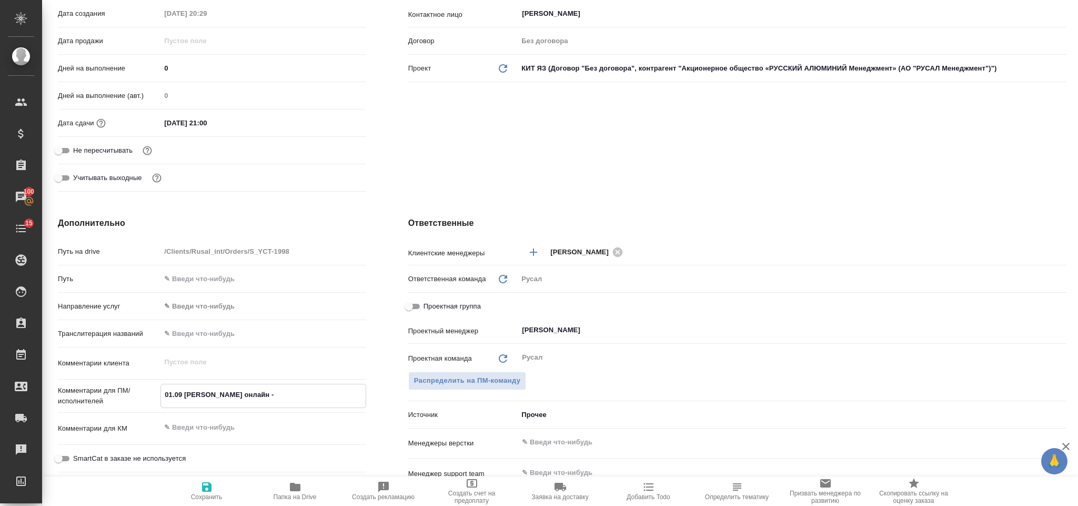
type textarea "x"
type textarea "01.09 Мирошина онлайн - о"
type textarea "x"
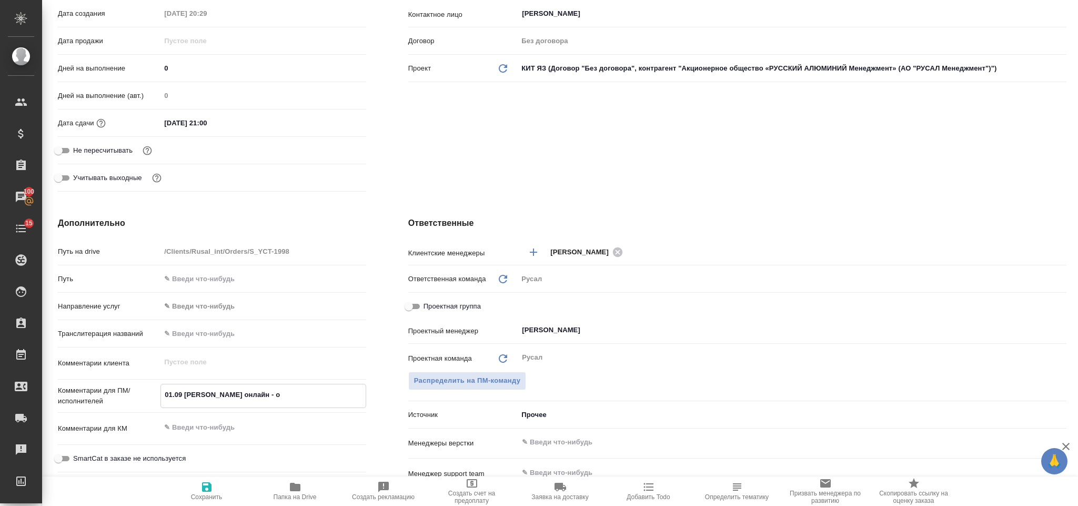
type textarea "x"
type textarea "01.09 Мирошина онлайн - отм"
type textarea "x"
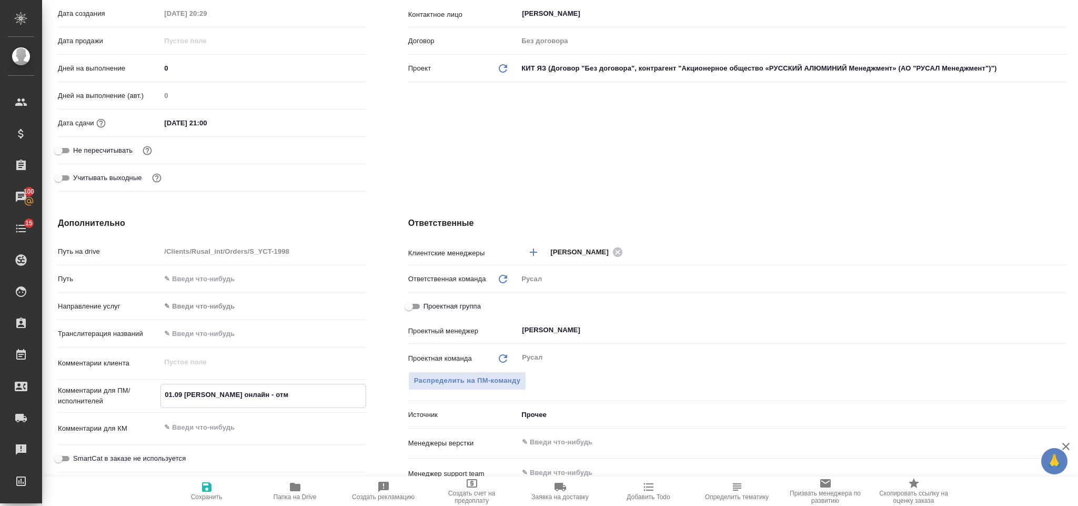
type textarea "x"
type textarea "01.09 Мирошина онлайн - отмена"
type textarea "x"
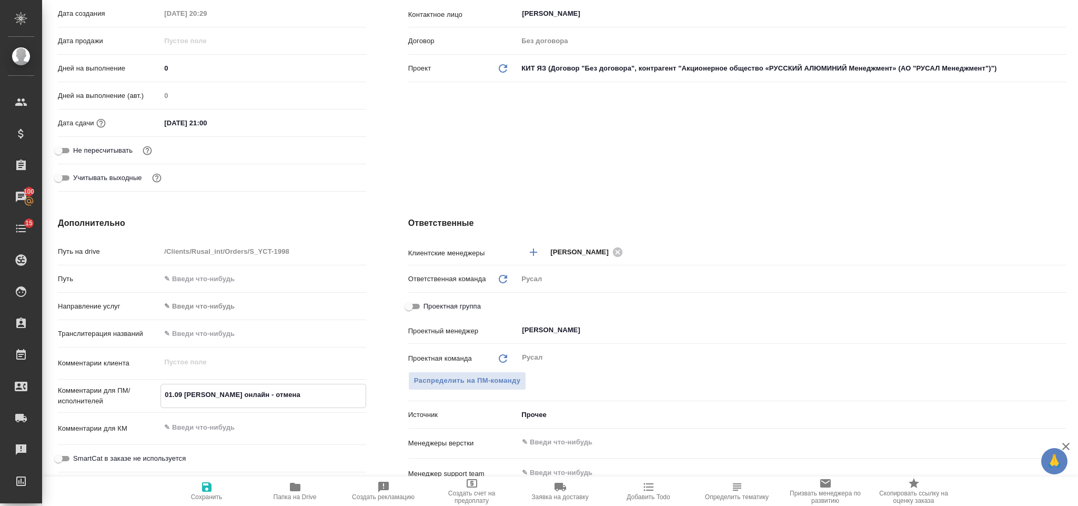
type textarea "01.09 Мирошина онлайн - отмена"
type textarea "x"
type textarea "01.09 Мирошина онлайн - отмена"
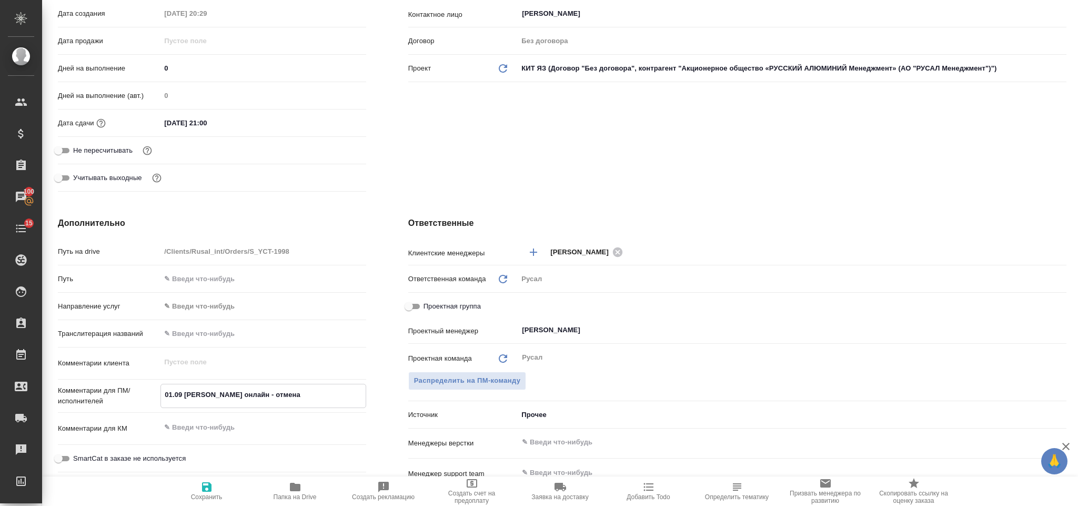
type textarea "x"
click at [203, 488] on icon "button" at bounding box center [206, 486] width 9 height 9
type textarea "x"
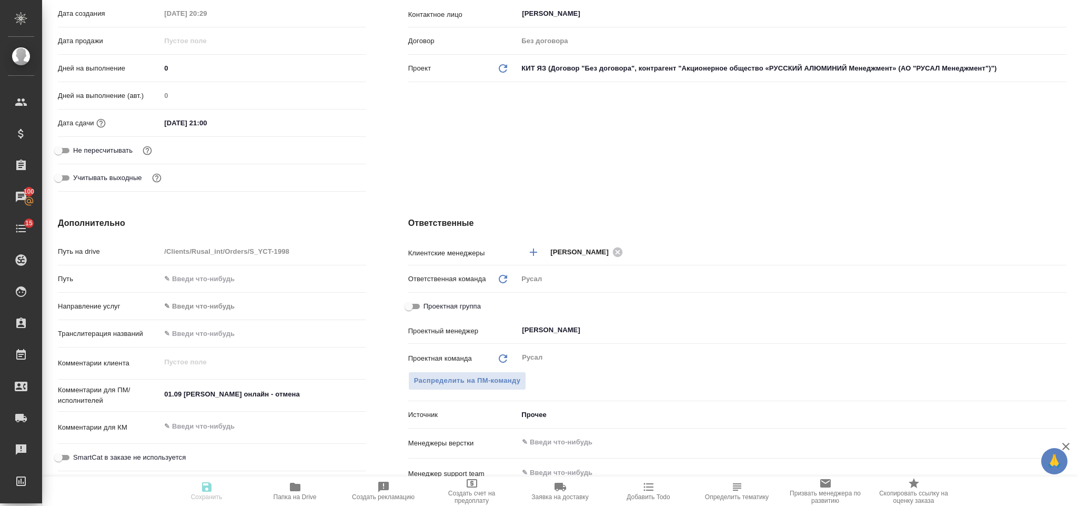
type textarea "x"
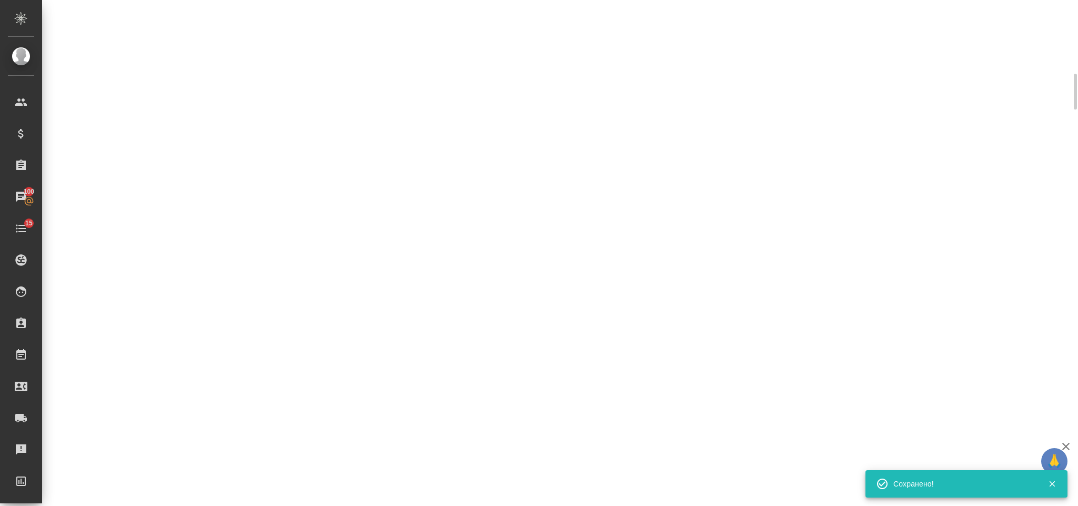
select select "RU"
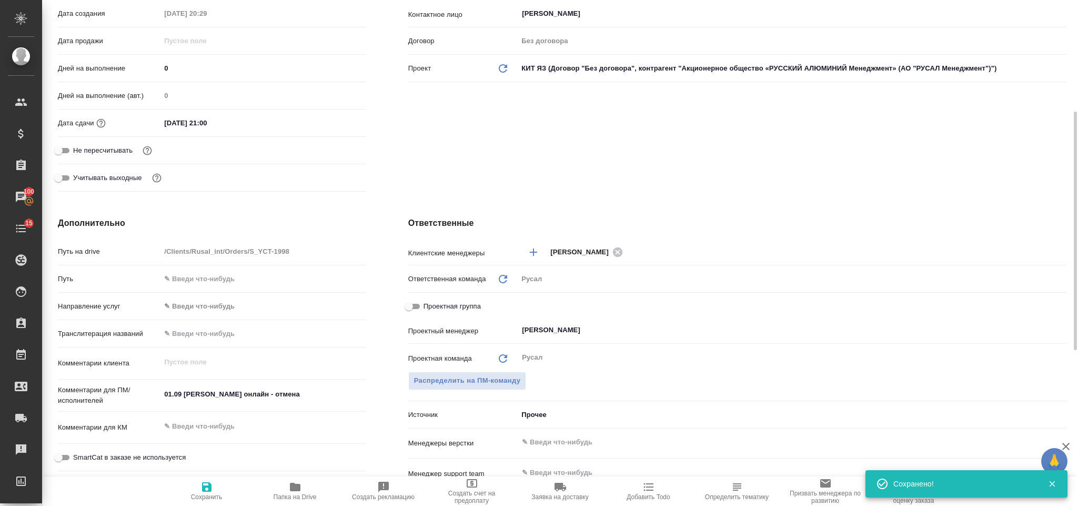
type textarea "x"
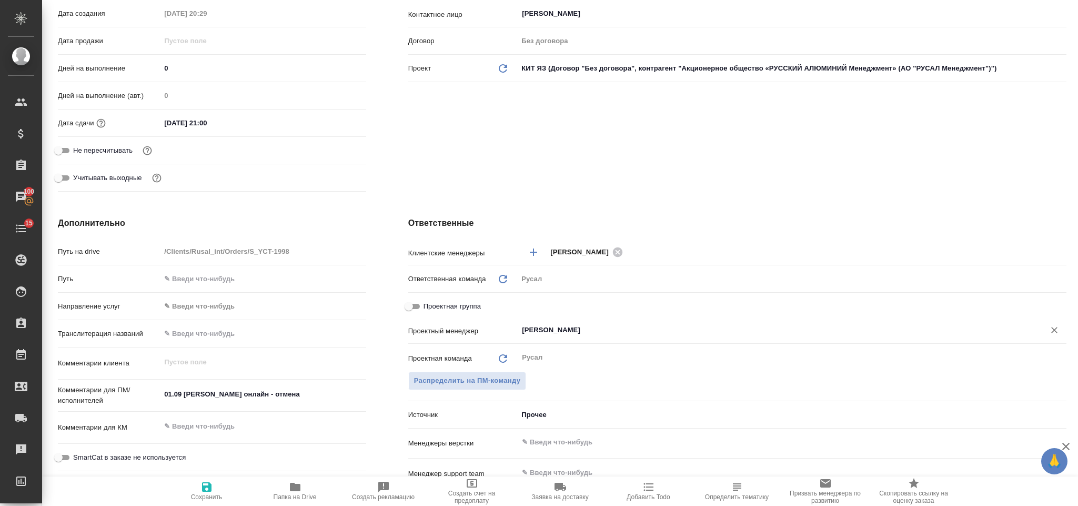
click at [619, 330] on input "Васильев Евгений" at bounding box center [774, 330] width 507 height 13
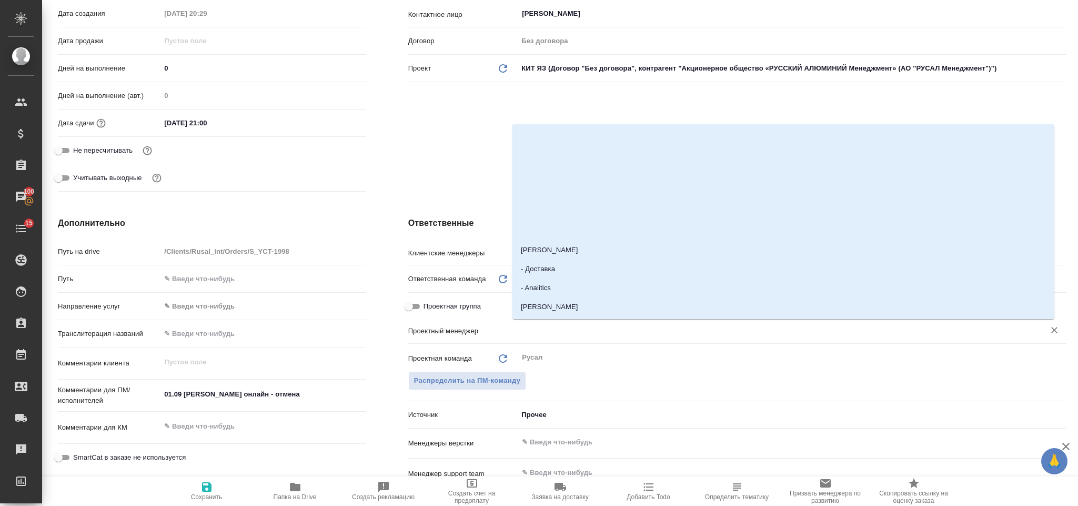
type textarea "x"
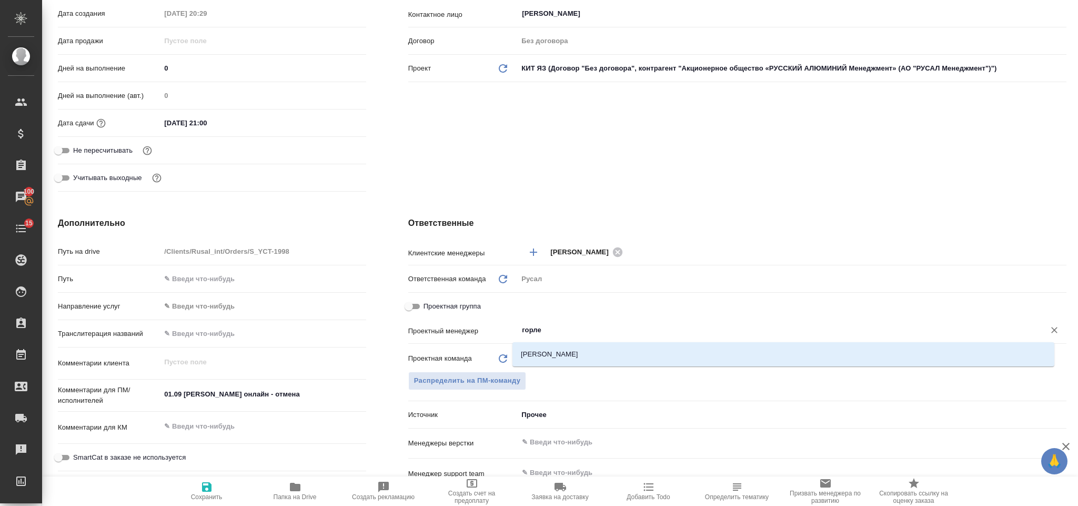
type input "горлен"
click at [605, 356] on li "[PERSON_NAME]" at bounding box center [783, 354] width 542 height 19
type textarea "x"
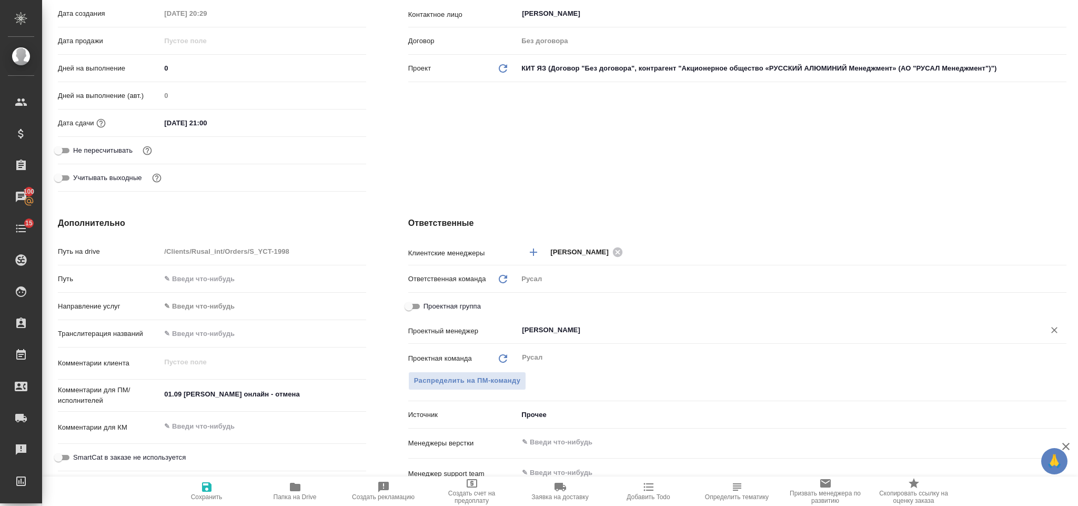
type input "[PERSON_NAME]"
click at [210, 486] on icon "button" at bounding box center [206, 486] width 9 height 9
type textarea "x"
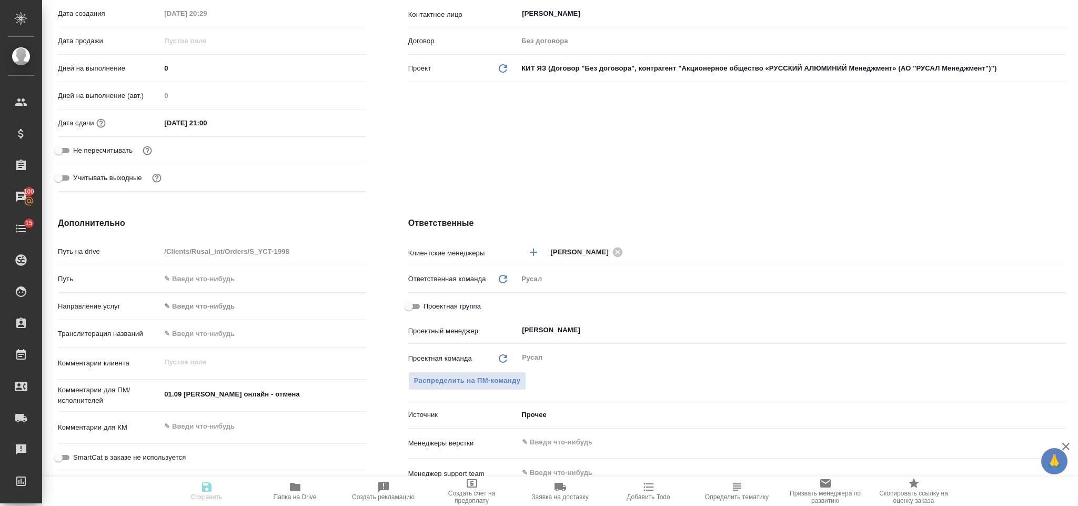
type textarea "x"
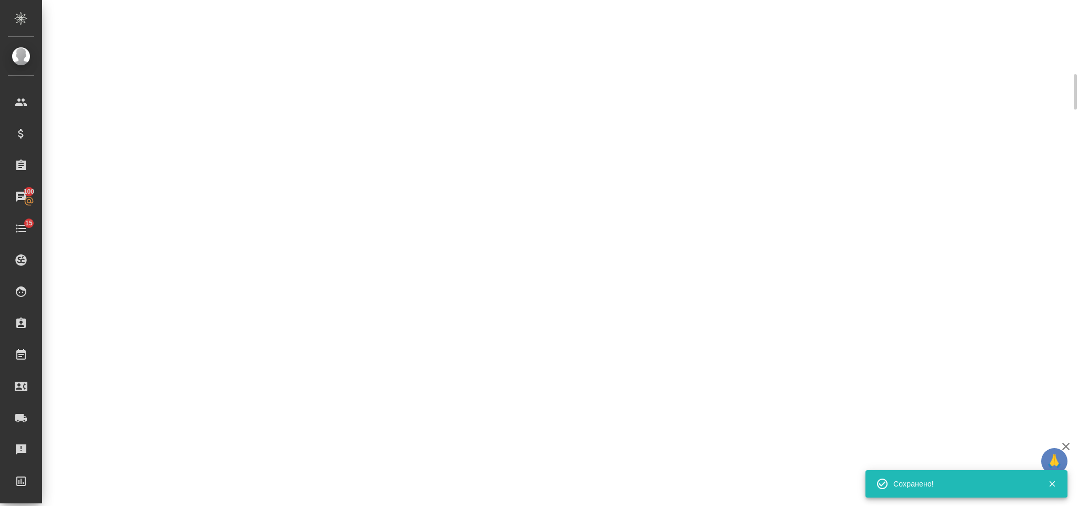
scroll to position [225, 0]
select select "RU"
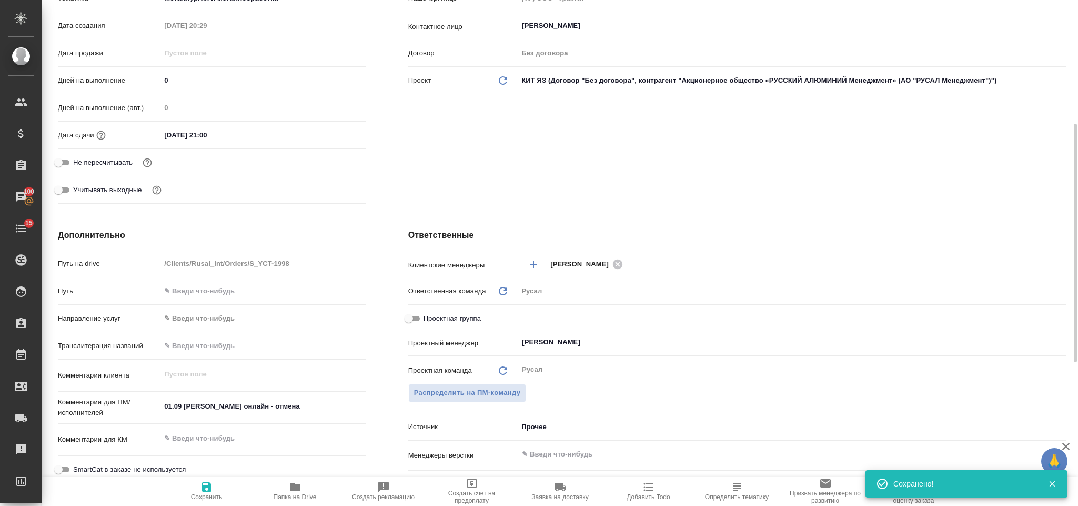
scroll to position [237, 0]
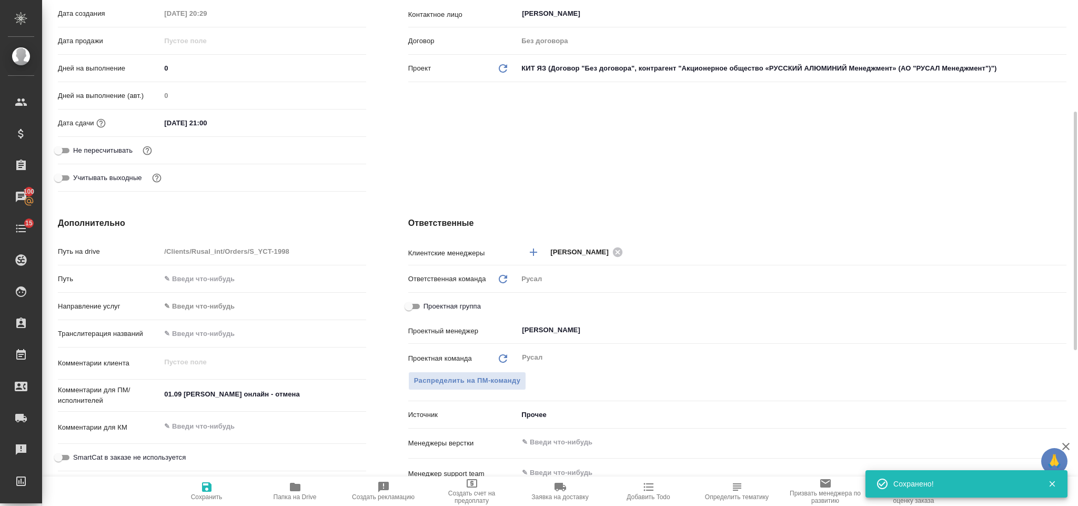
type textarea "x"
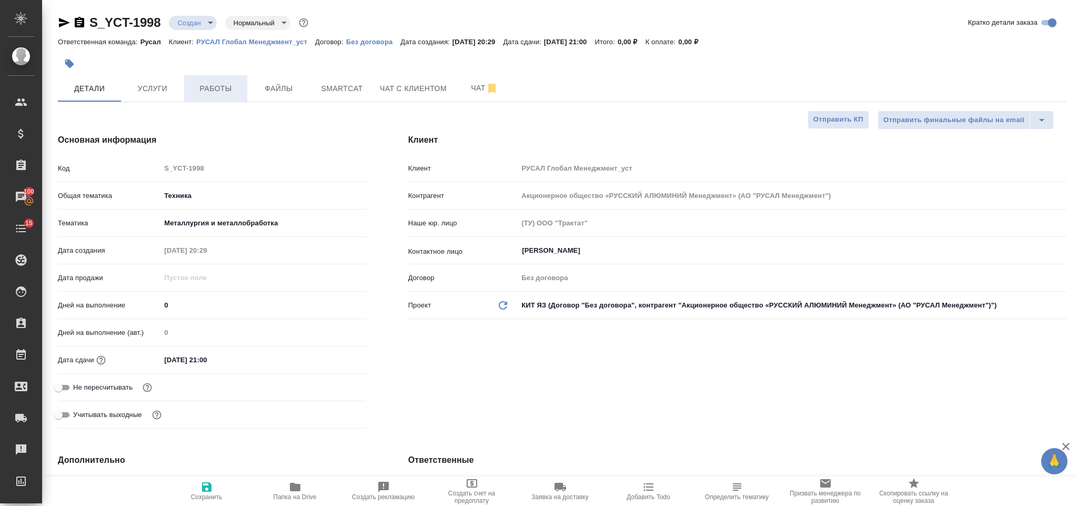
click at [187, 92] on button "Работы" at bounding box center [215, 88] width 63 height 26
click at [167, 82] on span "Услуги" at bounding box center [152, 88] width 50 height 13
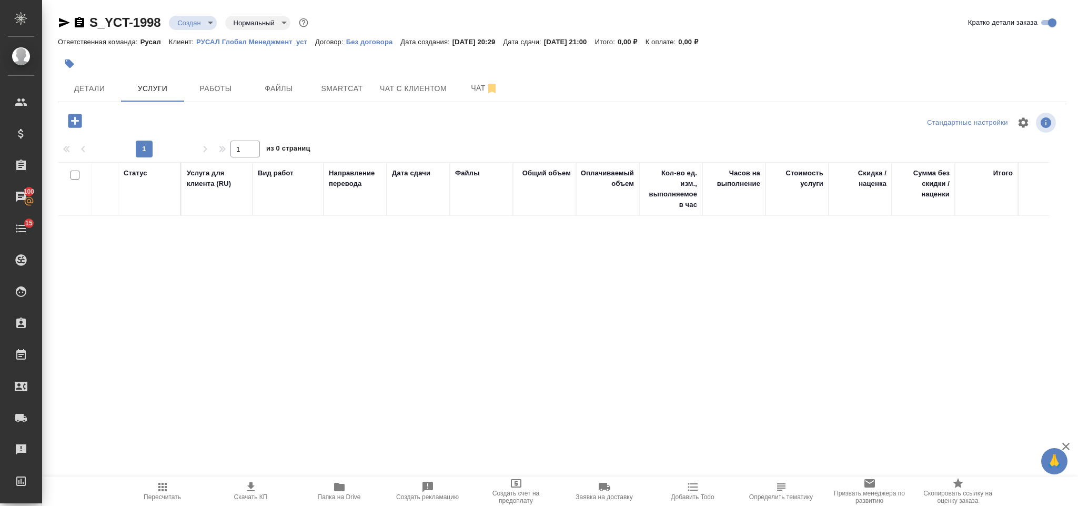
click at [79, 116] on icon "button" at bounding box center [75, 121] width 14 height 14
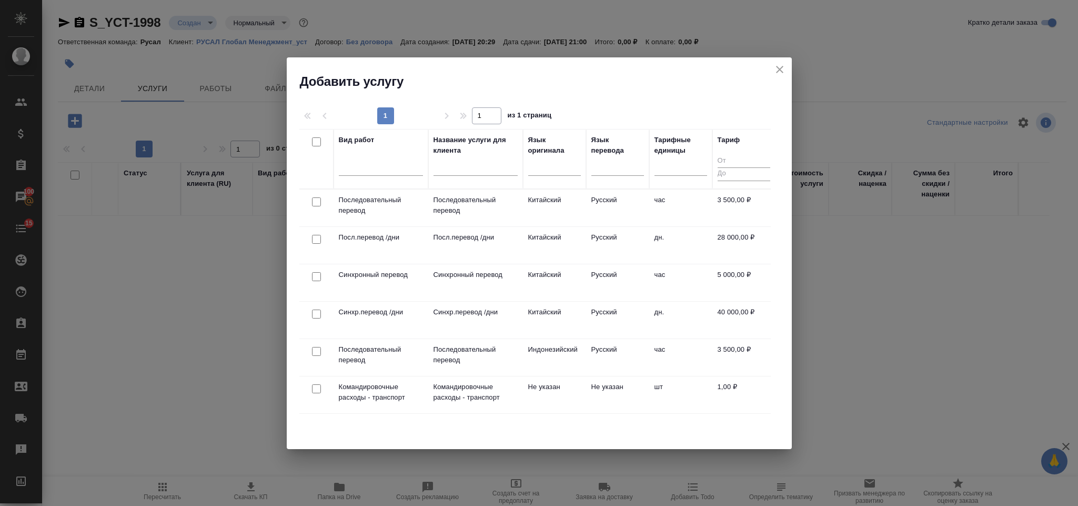
click at [316, 200] on input "checkbox" at bounding box center [316, 201] width 9 height 9
checkbox input "true"
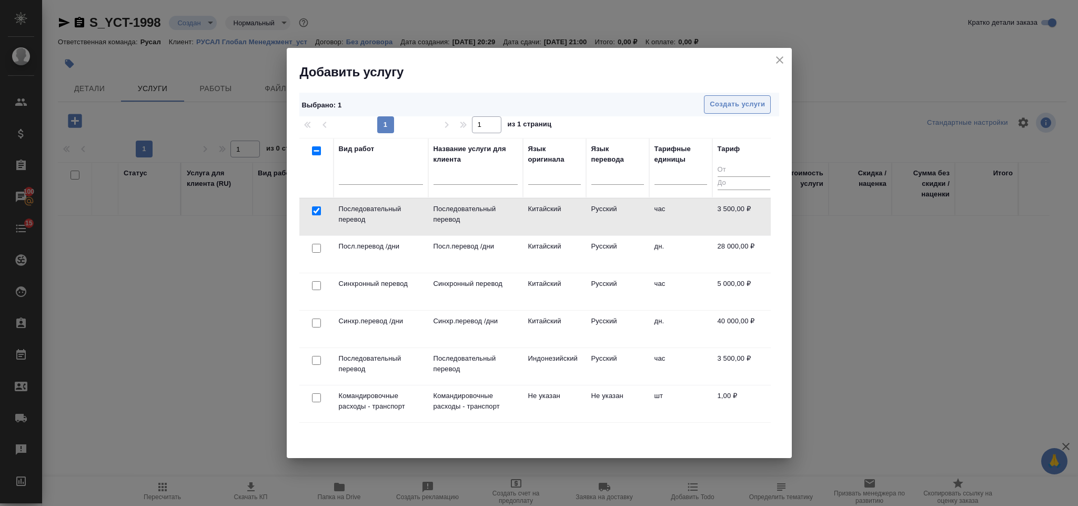
click at [760, 99] on span "Создать услуги" at bounding box center [737, 104] width 55 height 12
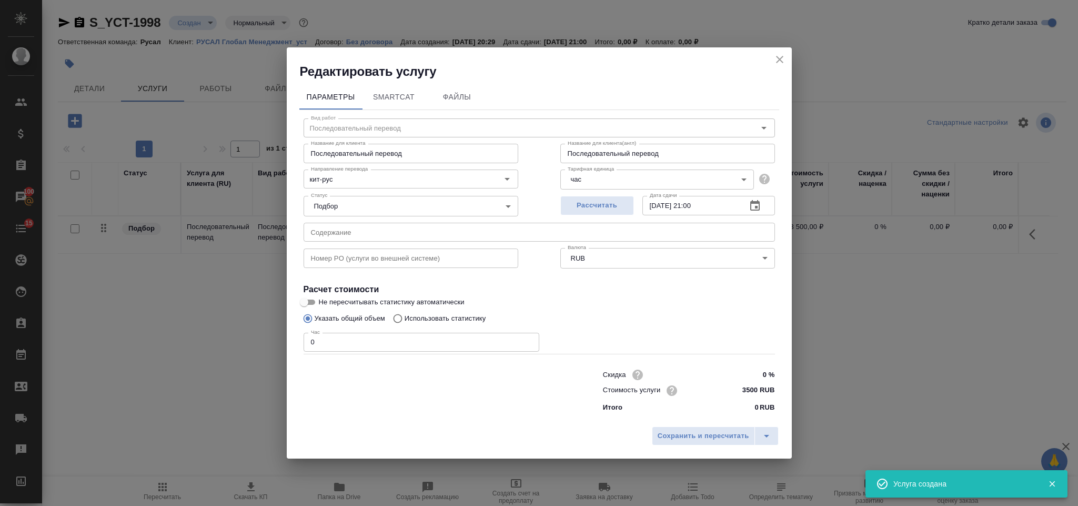
click at [332, 337] on input "0" at bounding box center [422, 341] width 236 height 19
type input "2"
click at [685, 443] on button "Сохранить и пересчитать" at bounding box center [703, 435] width 103 height 19
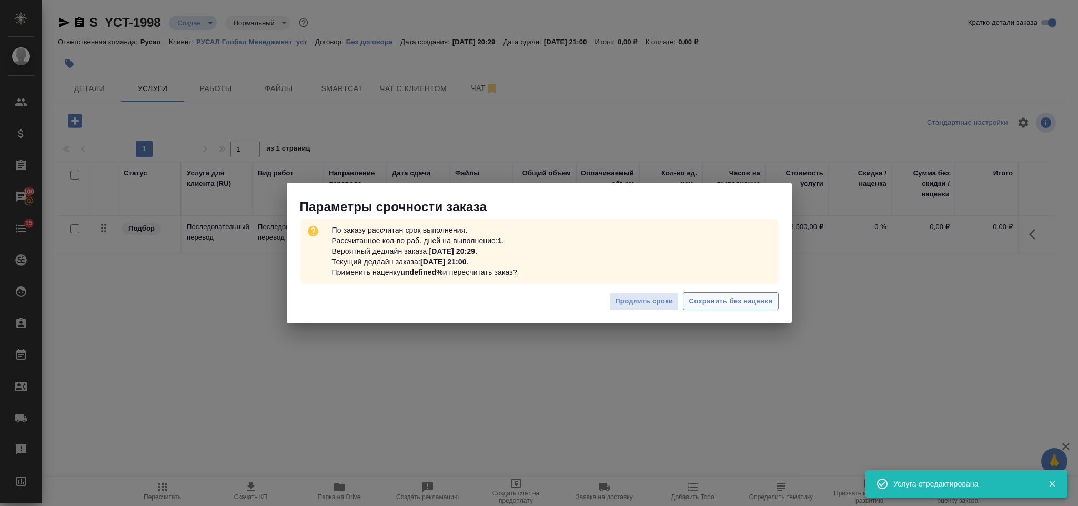
click at [704, 301] on span "Сохранить без наценки" at bounding box center [731, 301] width 84 height 12
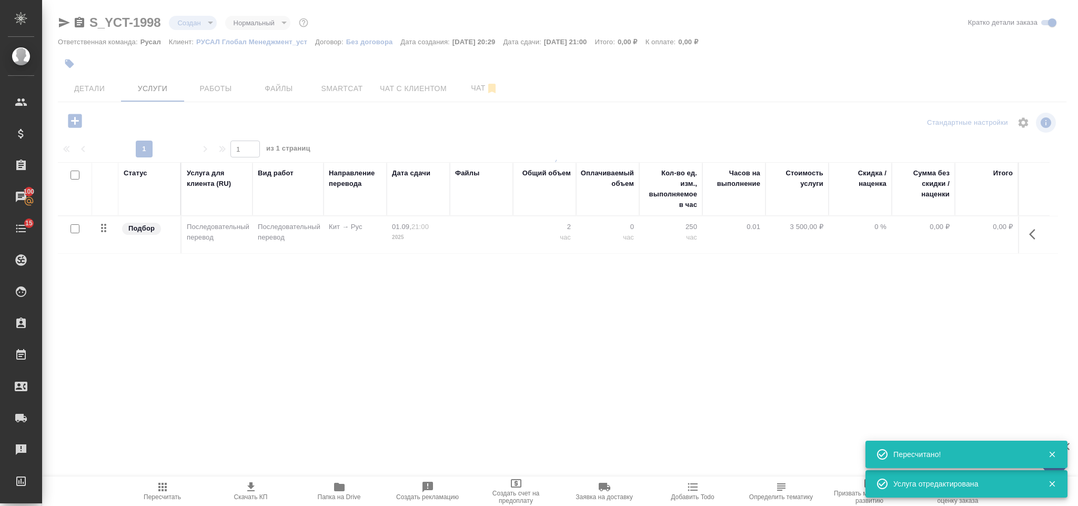
type input "urgent"
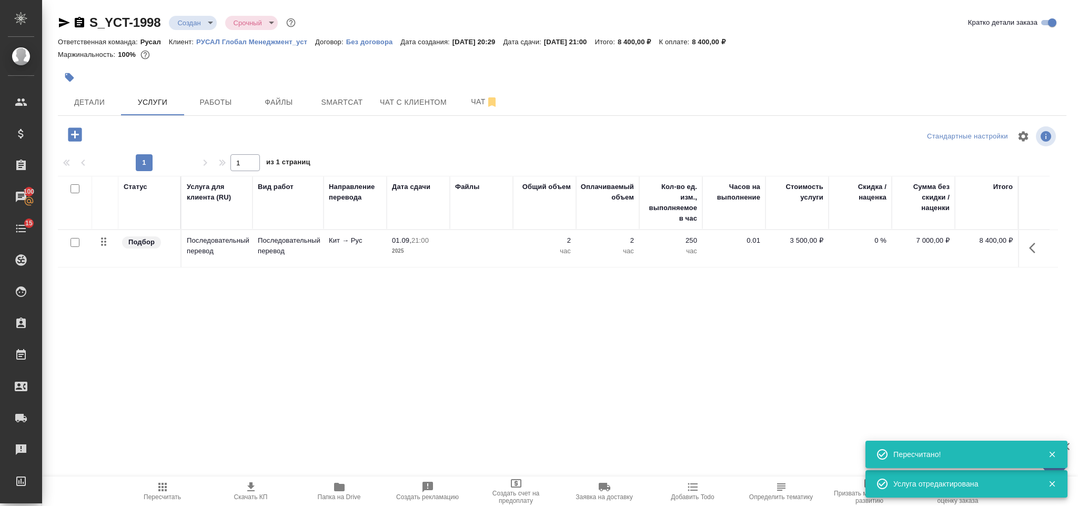
click at [88, 122] on div "S_YCT-1998 Создан new Срочный urgent Кратко детали заказа Ответственная команда…" at bounding box center [562, 214] width 1020 height 429
click at [84, 99] on span "Детали" at bounding box center [89, 102] width 50 height 13
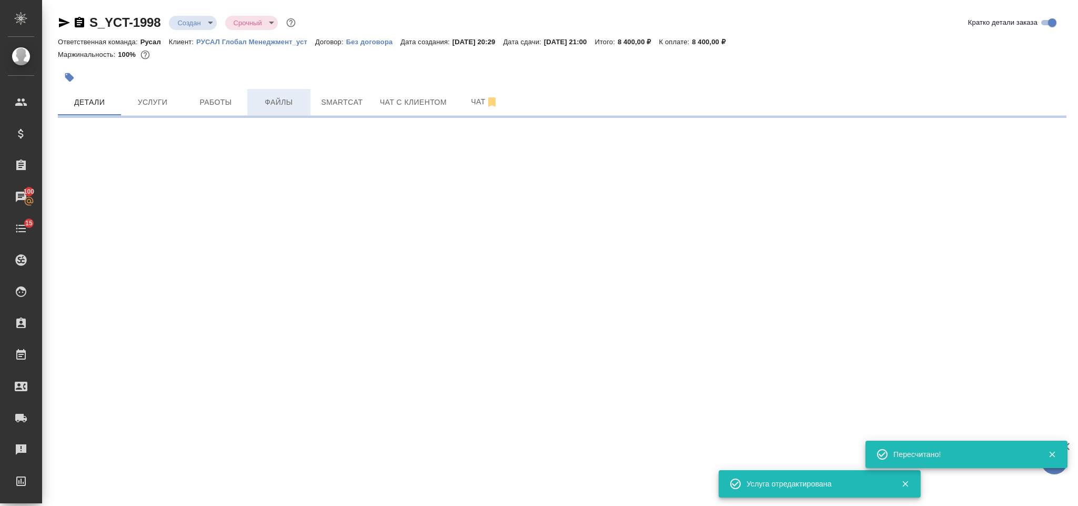
select select "RU"
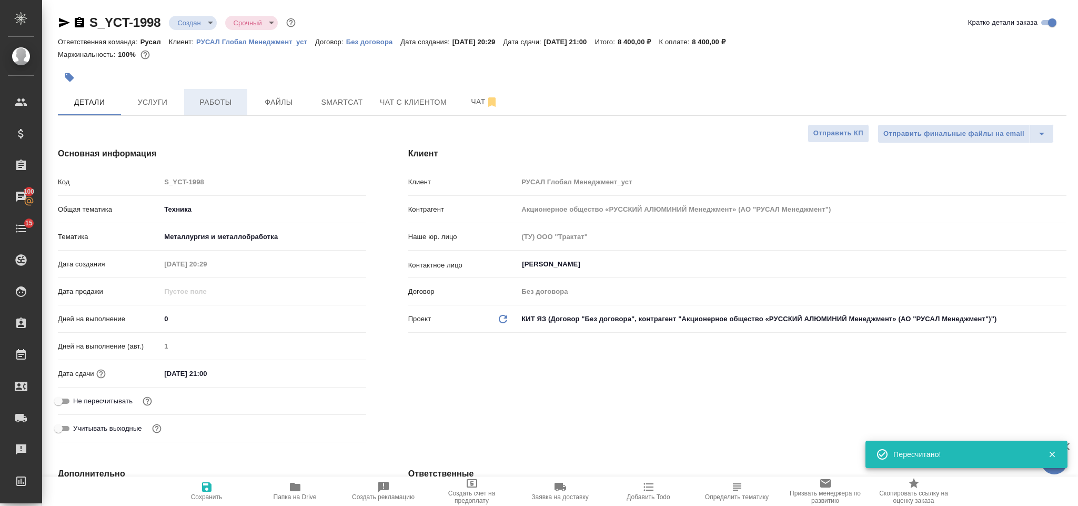
type textarea "x"
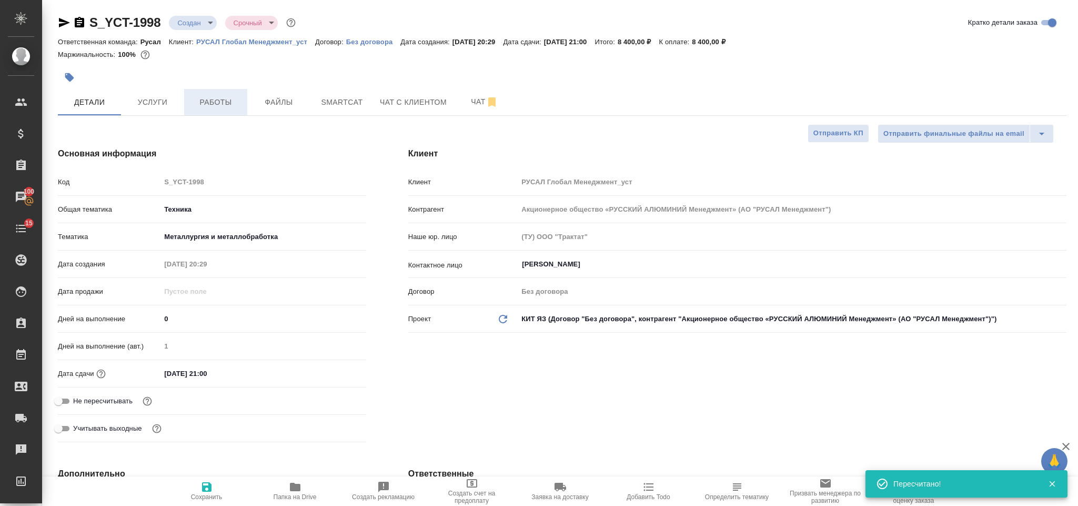
click at [224, 97] on span "Работы" at bounding box center [215, 102] width 50 height 13
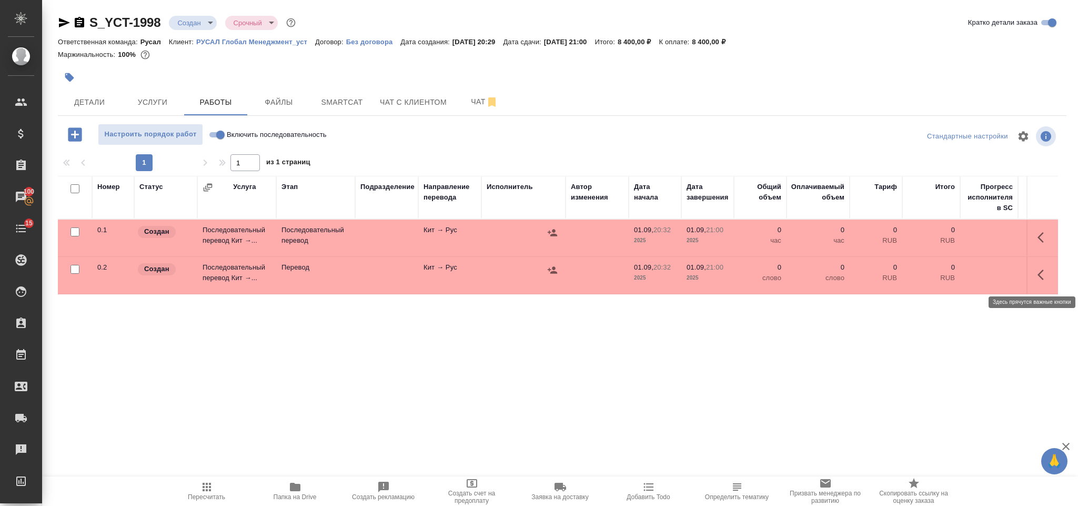
click at [1037, 281] on icon "button" at bounding box center [1043, 274] width 13 height 13
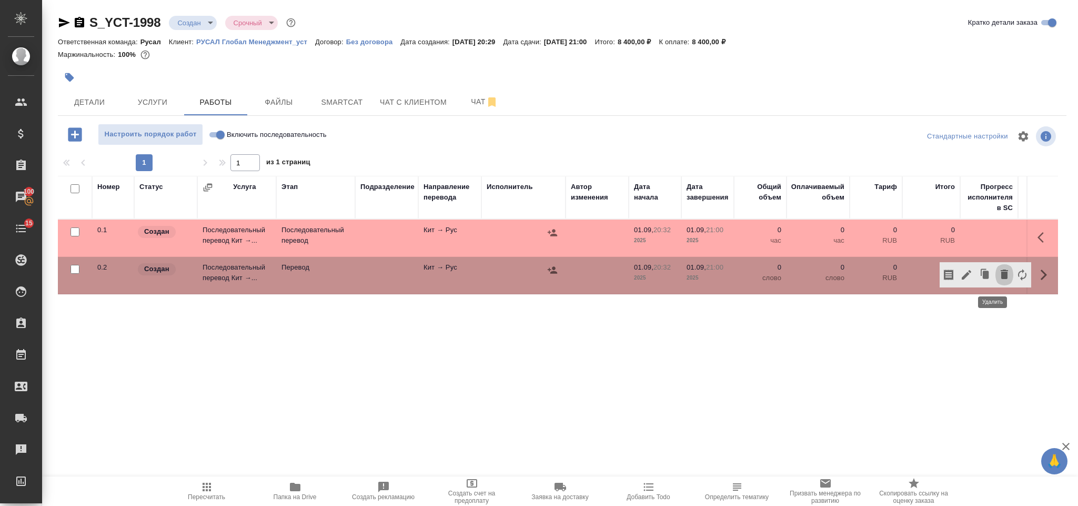
click at [1001, 275] on icon "button" at bounding box center [1004, 273] width 7 height 9
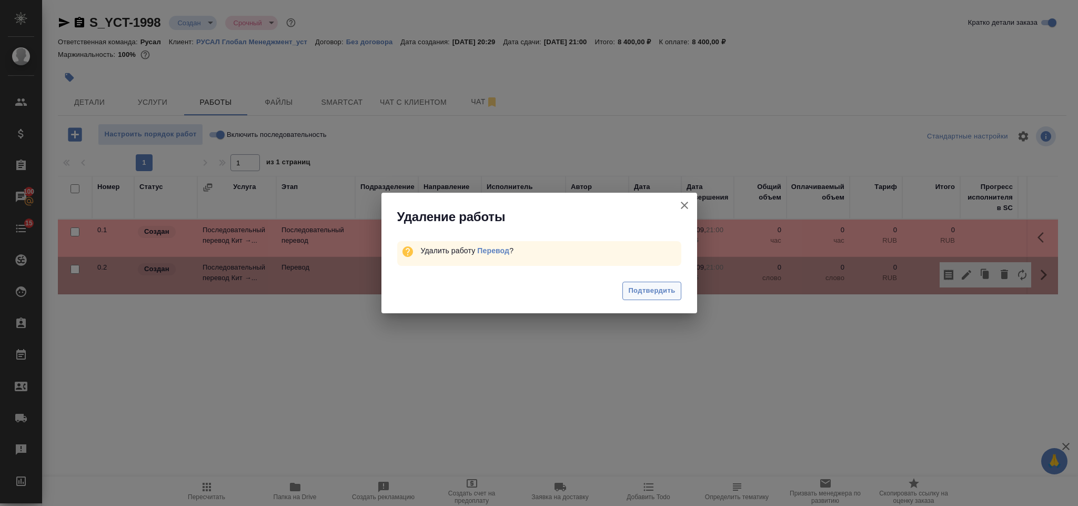
click at [639, 288] on span "Подтвердить" at bounding box center [651, 291] width 47 height 12
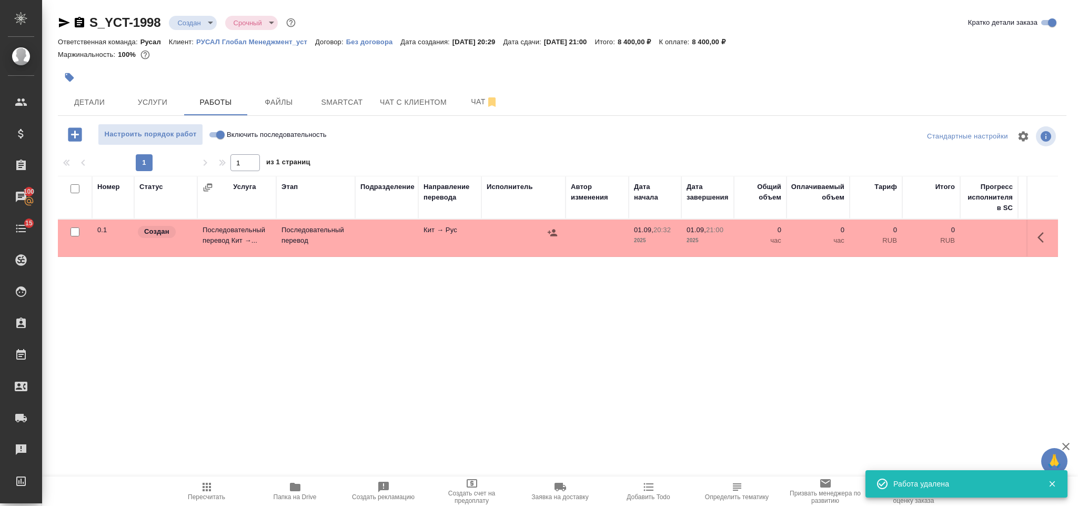
click at [1037, 234] on icon "button" at bounding box center [1043, 237] width 13 height 13
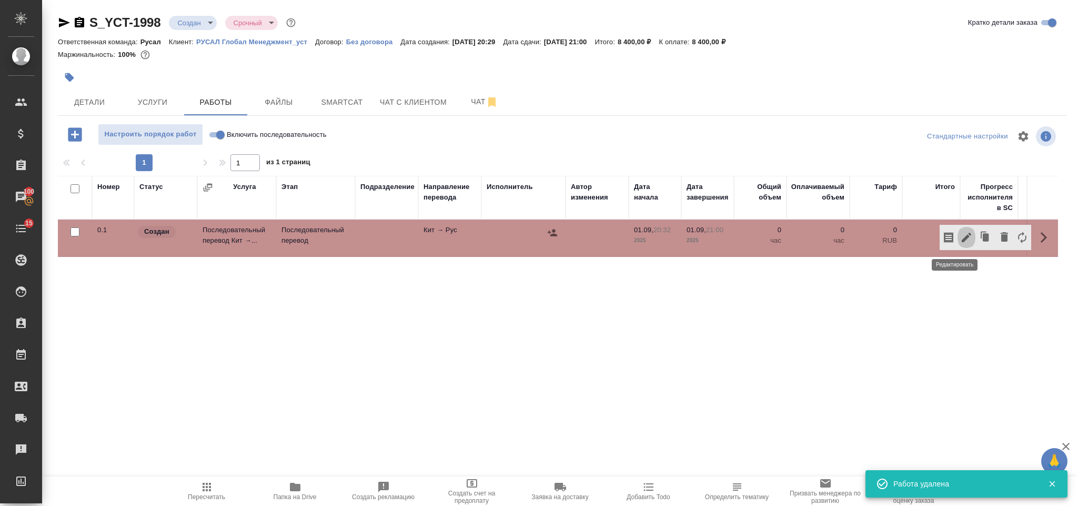
click at [960, 238] on icon "button" at bounding box center [966, 237] width 13 height 13
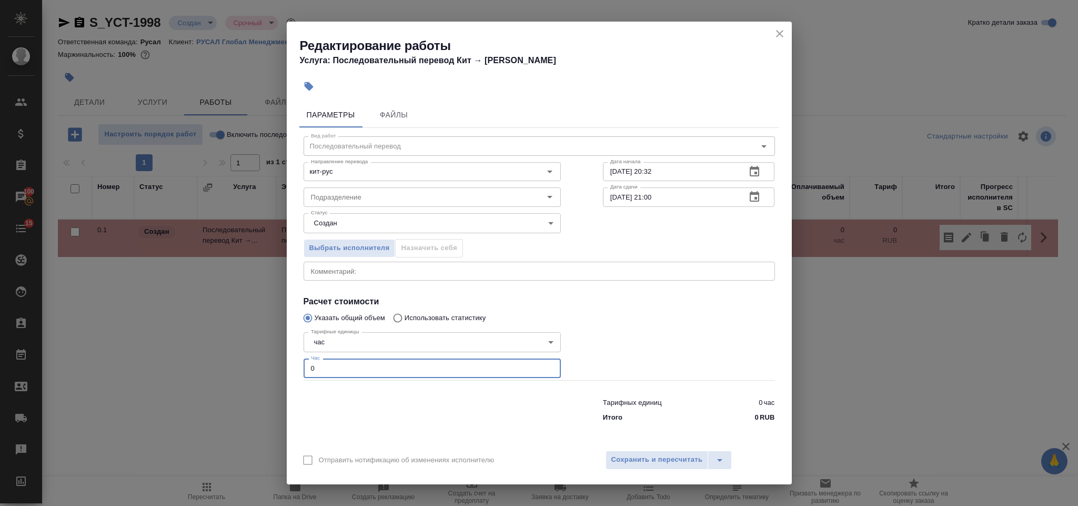
click at [410, 367] on input "0" at bounding box center [432, 367] width 257 height 19
type input "1"
click at [639, 458] on span "Сохранить и пересчитать" at bounding box center [657, 459] width 92 height 12
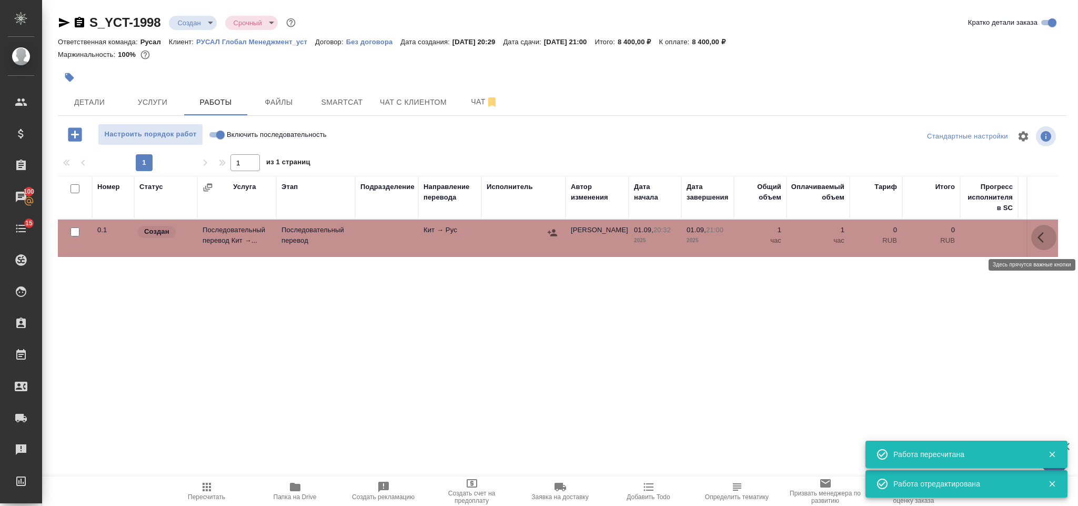
click at [1031, 240] on button "button" at bounding box center [1043, 237] width 25 height 25
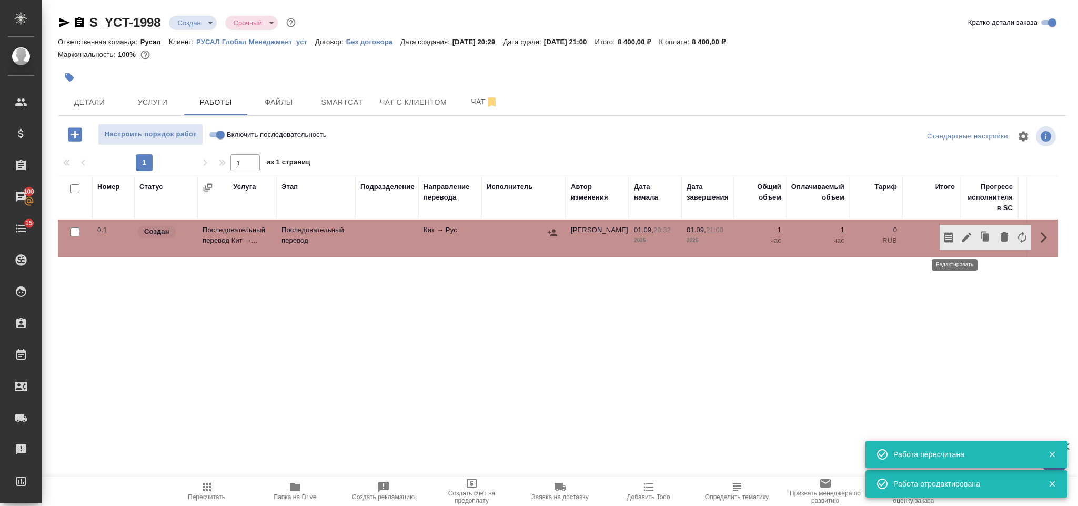
click at [960, 234] on icon "button" at bounding box center [966, 237] width 13 height 13
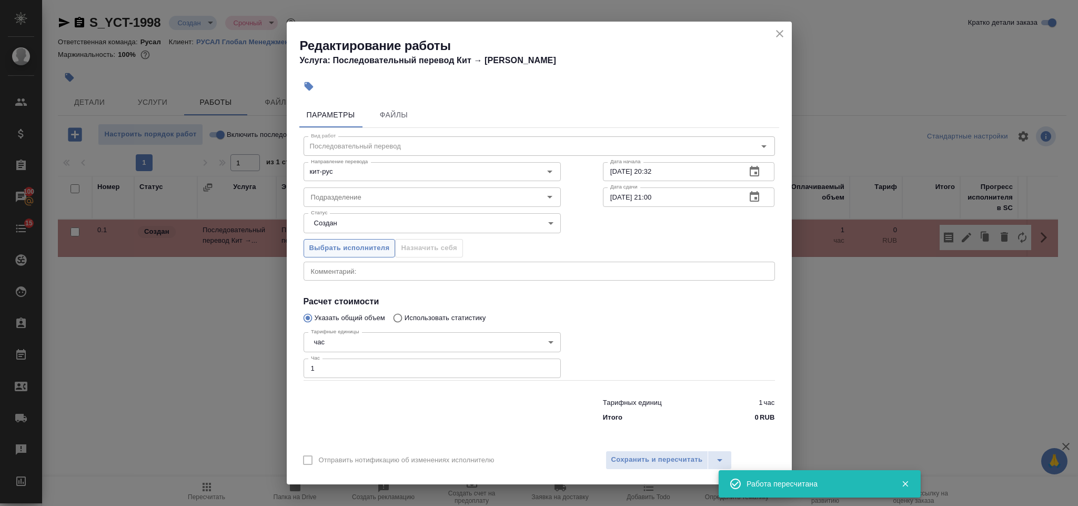
click at [319, 251] on span "Выбрать исполнителя" at bounding box center [349, 248] width 80 height 12
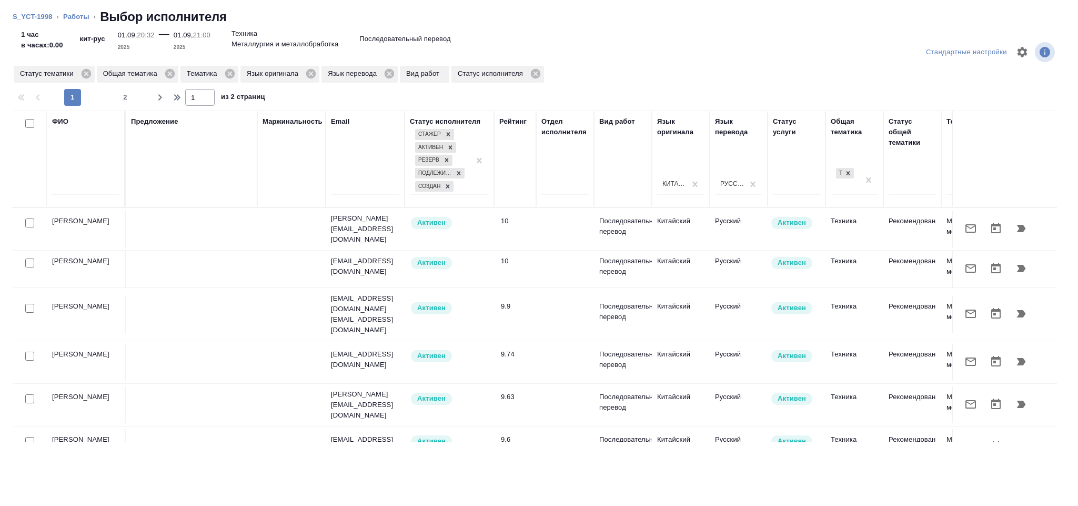
drag, startPoint x: 95, startPoint y: 187, endPoint x: 89, endPoint y: 174, distance: 14.1
click at [96, 187] on input "text" at bounding box center [85, 187] width 67 height 13
type input "Мирошина"
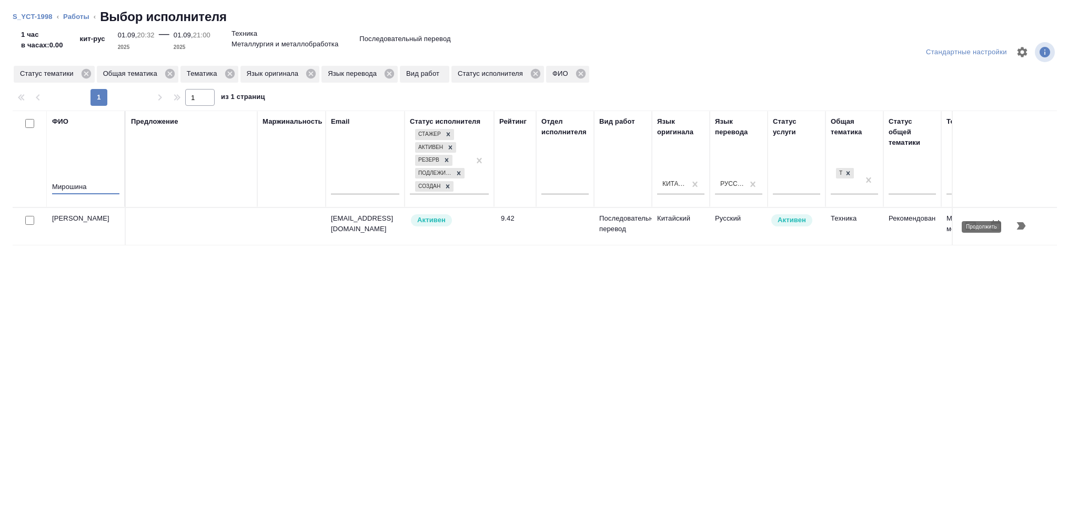
click at [1018, 231] on icon "button" at bounding box center [1021, 225] width 13 height 13
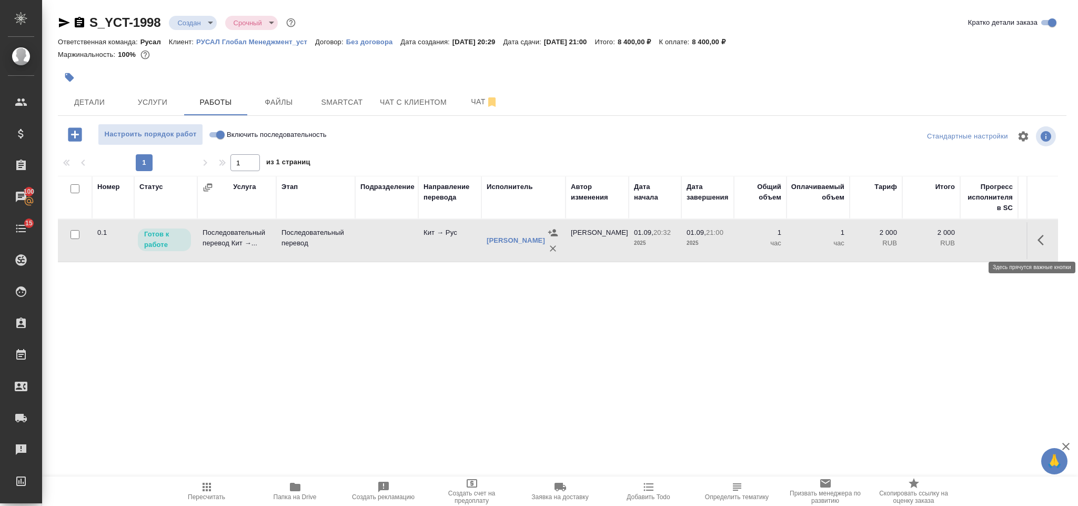
click at [1037, 240] on icon "button" at bounding box center [1043, 240] width 13 height 13
click at [957, 248] on button "button" at bounding box center [966, 239] width 18 height 25
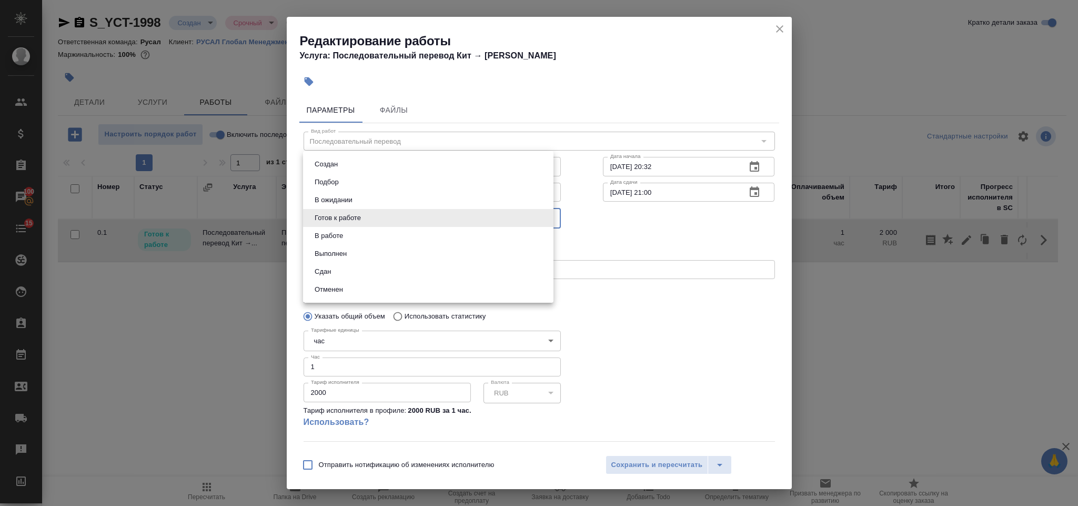
click at [401, 219] on body "🙏 .cls-1 fill:#fff; AWATERA Gorlenko Yuliua Клиенты Спецификации Заказы 100 Чат…" at bounding box center [539, 253] width 1078 height 506
click at [375, 267] on li "Сдан" at bounding box center [428, 271] width 250 height 18
type input "closed"
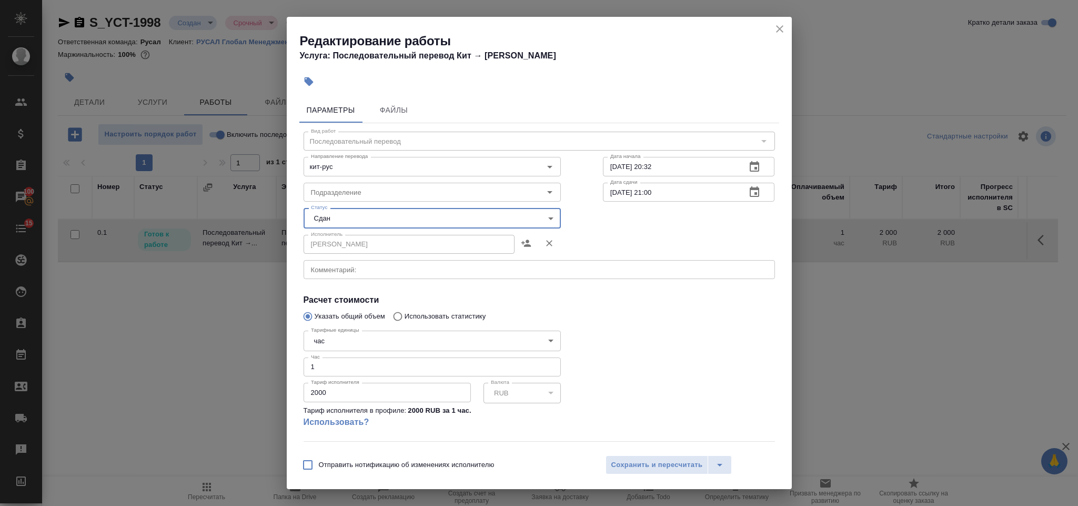
click at [648, 462] on span "Сохранить и пересчитать" at bounding box center [657, 465] width 92 height 12
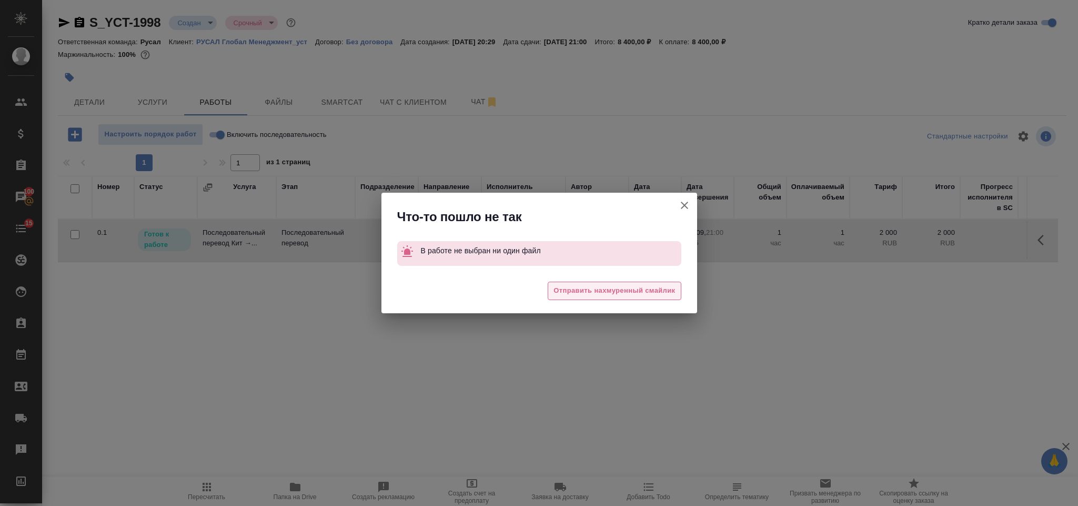
click at [613, 291] on span "Отправить нахмуренный смайлик" at bounding box center [614, 291] width 122 height 12
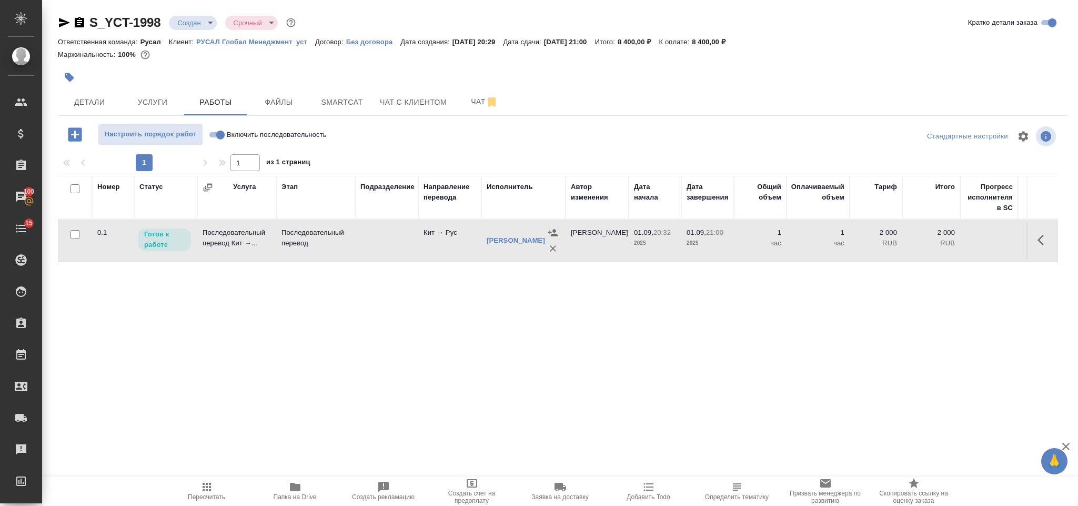
click at [218, 133] on input "Включить последовательность" at bounding box center [220, 134] width 38 height 13
checkbox input "true"
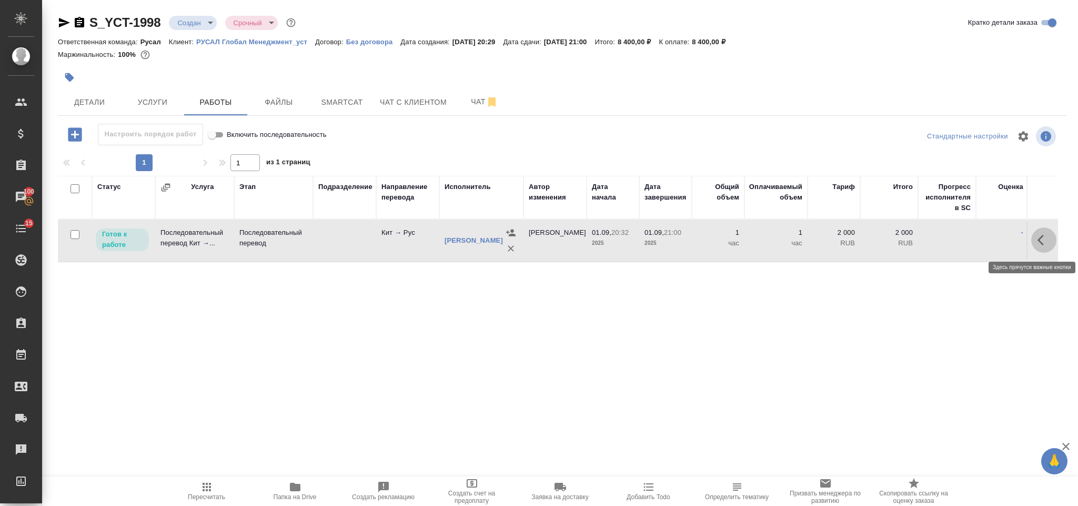
click at [1037, 236] on icon "button" at bounding box center [1043, 240] width 13 height 13
click at [960, 236] on icon "button" at bounding box center [966, 240] width 13 height 13
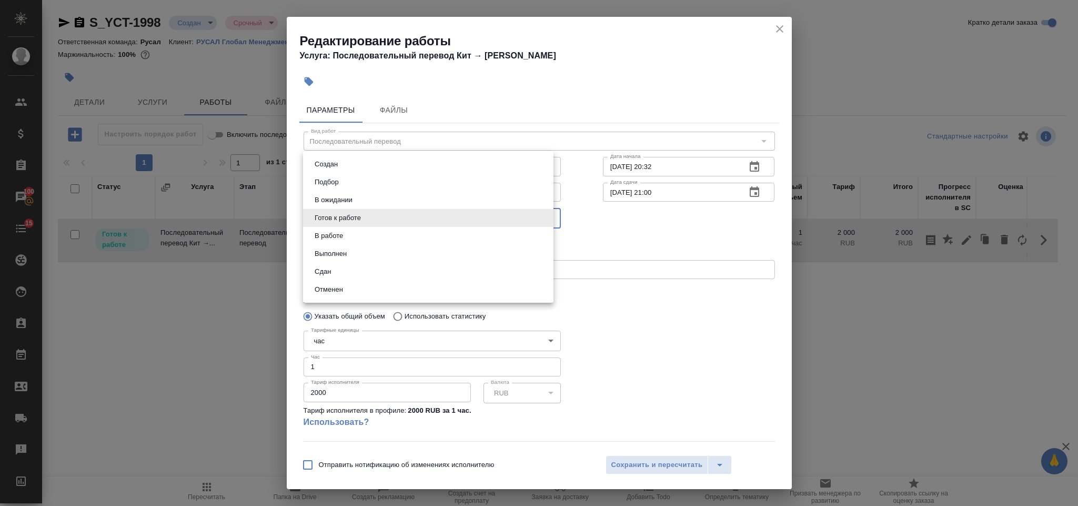
click at [379, 214] on body "🙏 .cls-1 fill:#fff; AWATERA Gorlenko Yuliua Клиенты Спецификации Заказы 100 Чат…" at bounding box center [539, 253] width 1078 height 506
click at [351, 268] on li "Сдан" at bounding box center [428, 271] width 250 height 18
type input "closed"
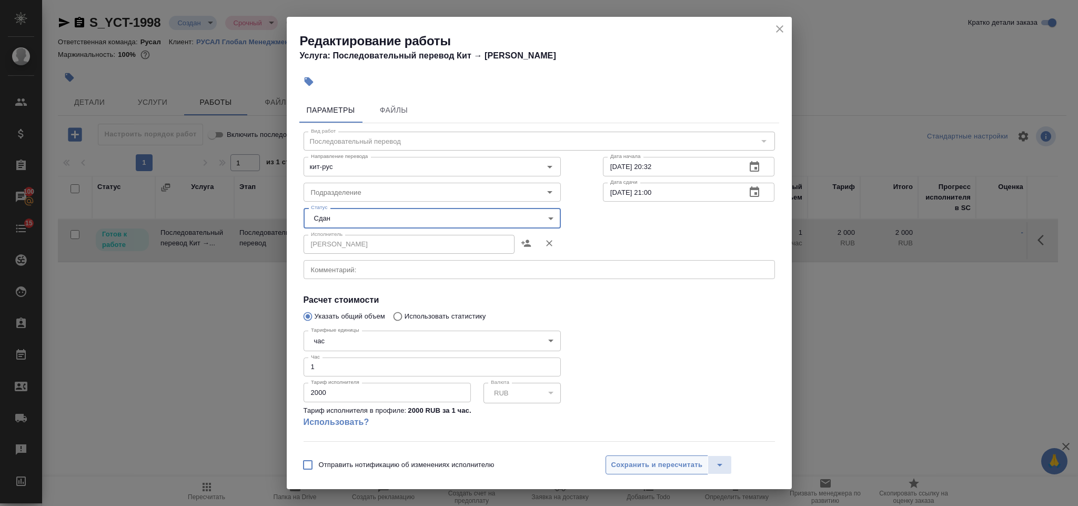
click at [632, 472] on button "Сохранить и пересчитать" at bounding box center [656, 464] width 103 height 19
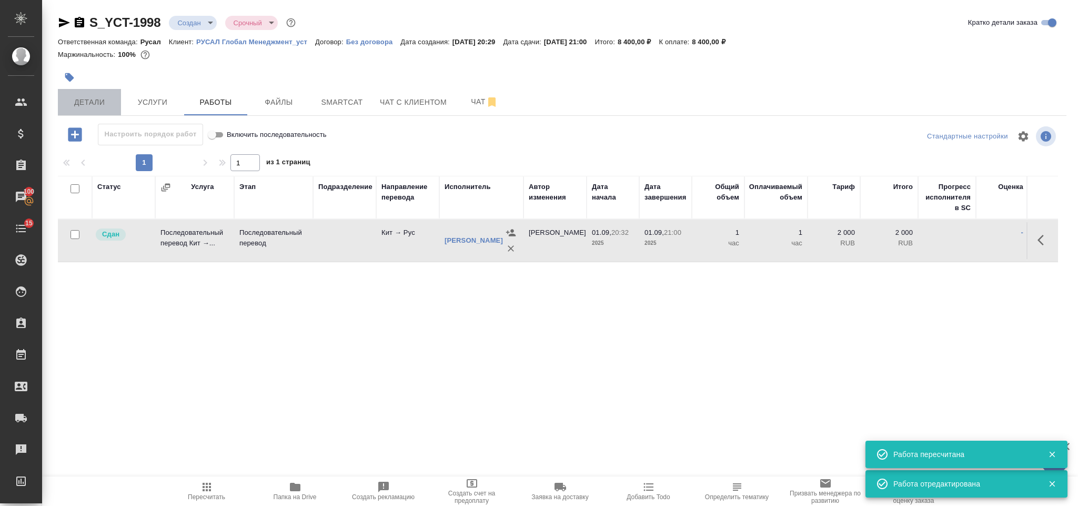
click at [77, 101] on span "Детали" at bounding box center [89, 102] width 50 height 13
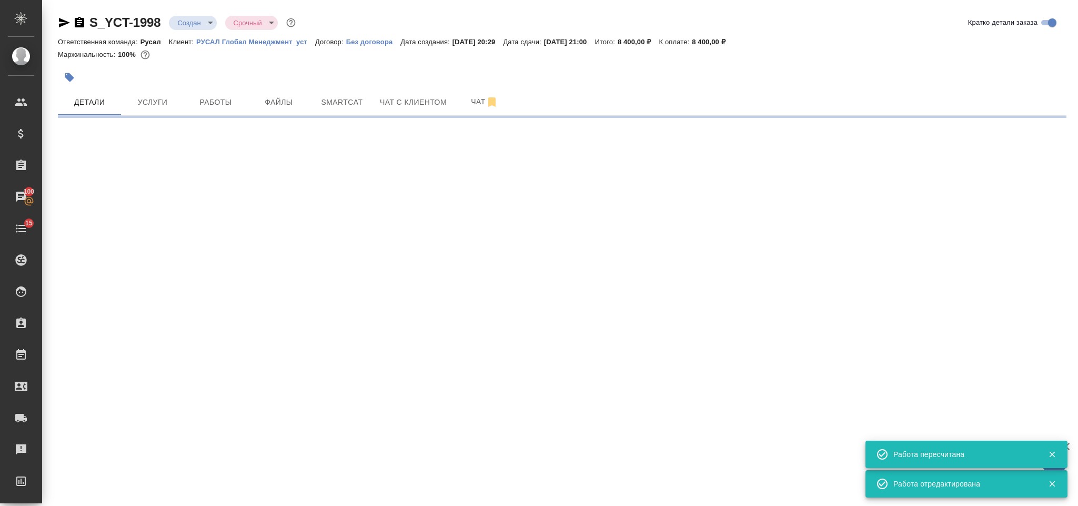
select select "RU"
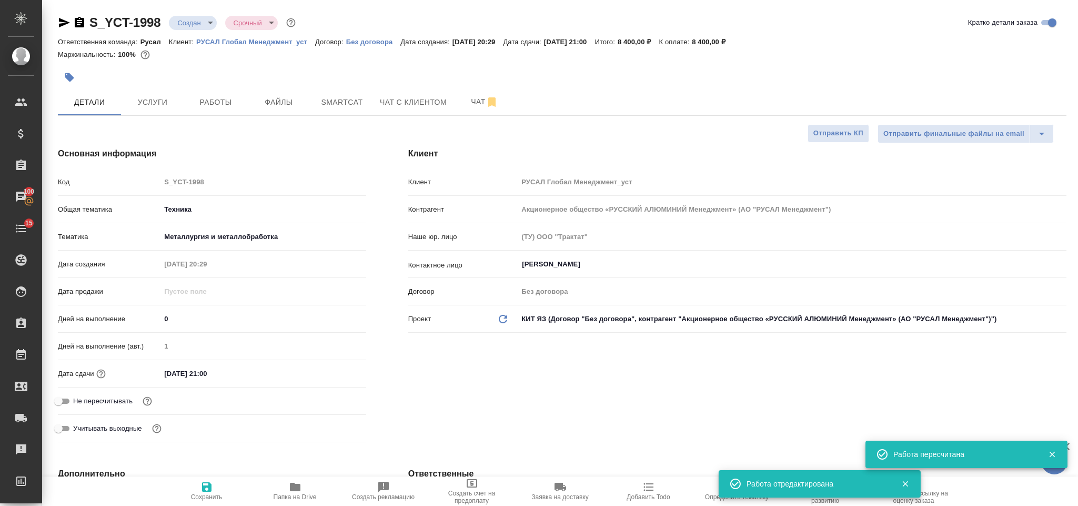
type textarea "x"
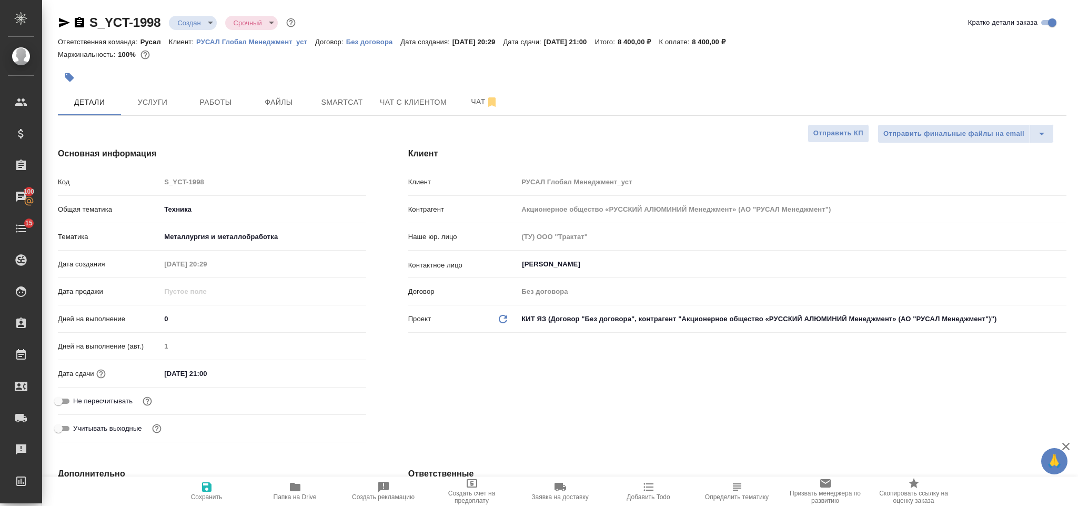
click at [195, 17] on body "🙏 .cls-1 fill:#fff; AWATERA Gorlenko Yuliua Клиенты Спецификации Заказы 100 Чат…" at bounding box center [539, 253] width 1078 height 506
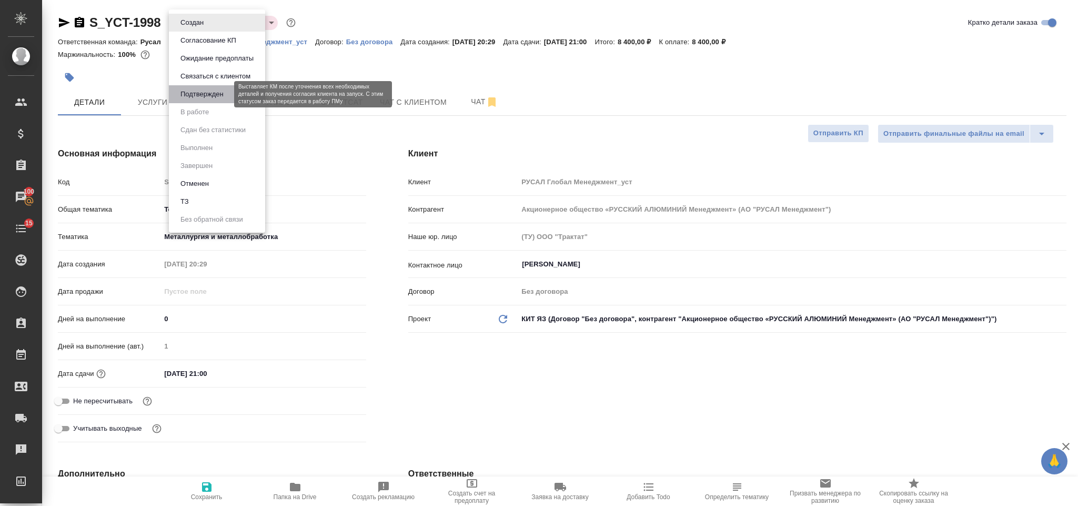
click at [213, 93] on button "Подтвержден" at bounding box center [201, 94] width 49 height 12
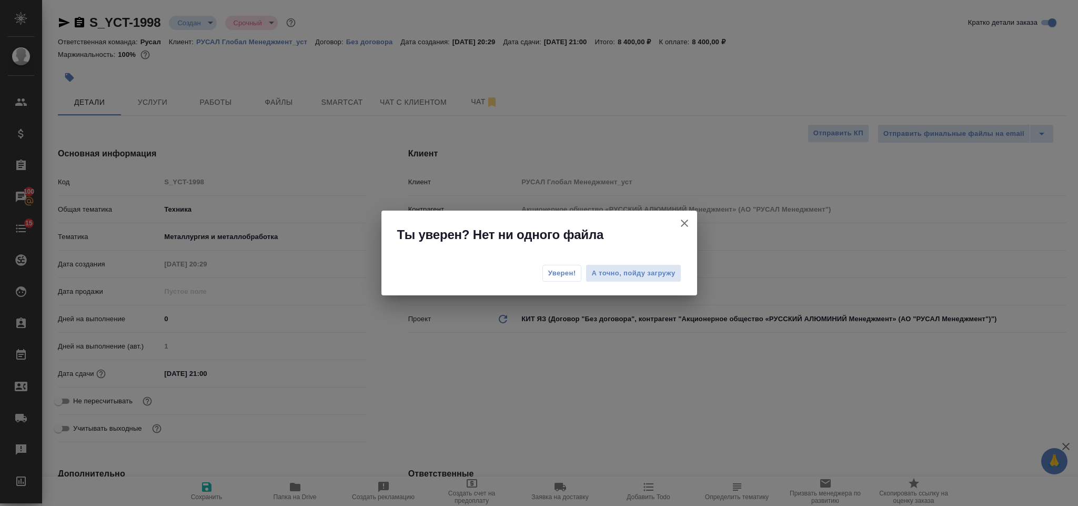
click at [558, 277] on span "Уверен!" at bounding box center [562, 273] width 28 height 11
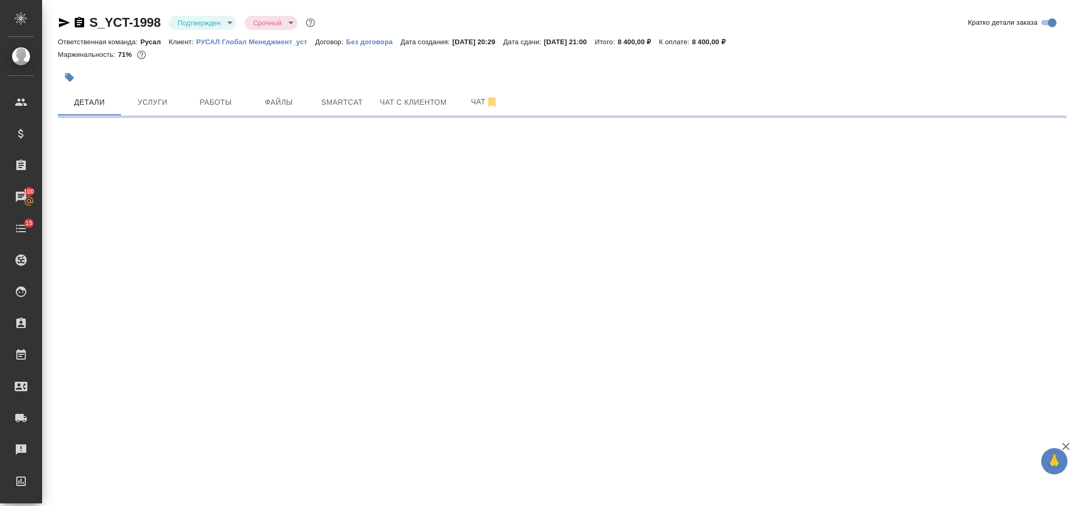
select select "RU"
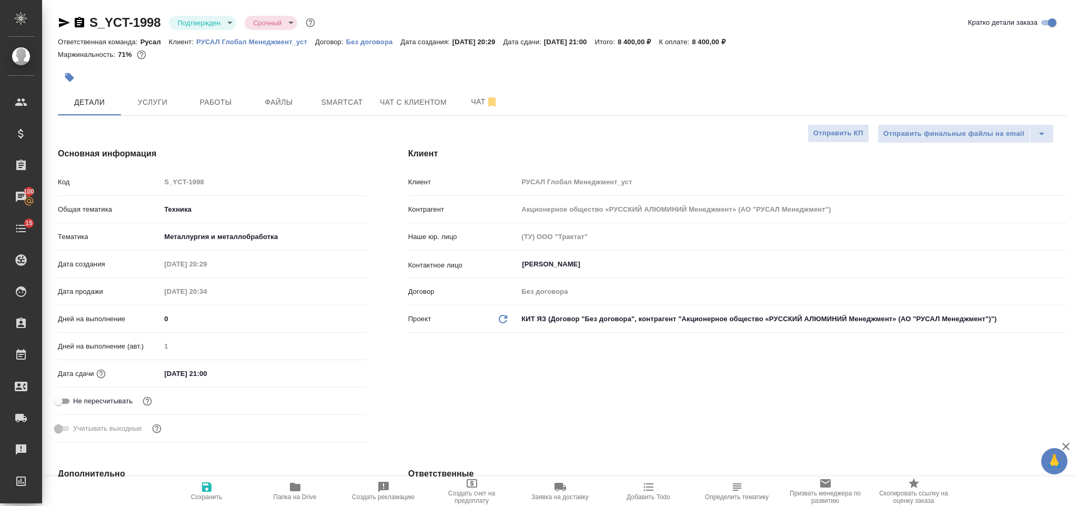
type textarea "x"
click at [200, 26] on body "🙏 .cls-1 fill:#fff; AWATERA Gorlenko Yuliua Клиенты Спецификации Заказы 100 Чат…" at bounding box center [539, 253] width 1078 height 506
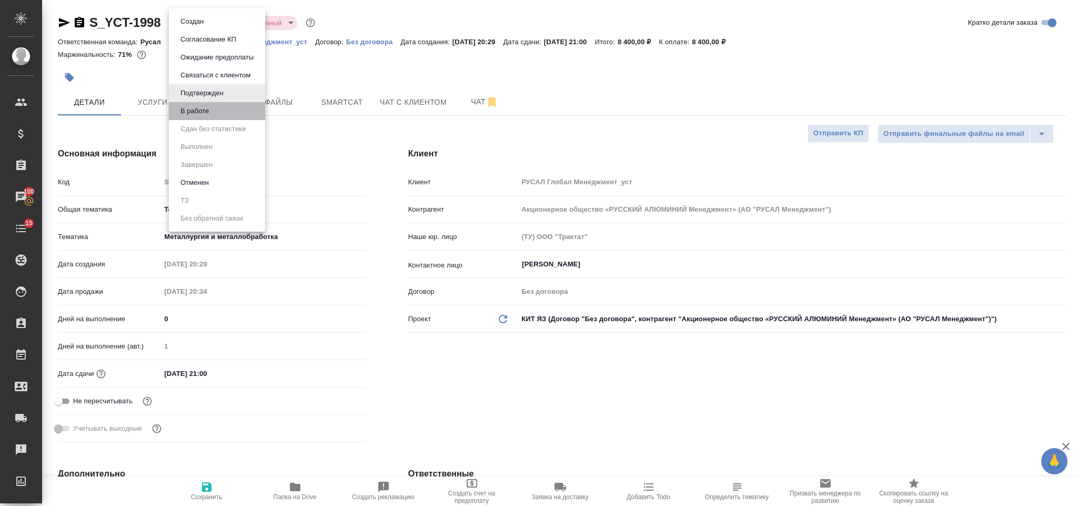
click at [229, 115] on li "В работе" at bounding box center [217, 111] width 96 height 18
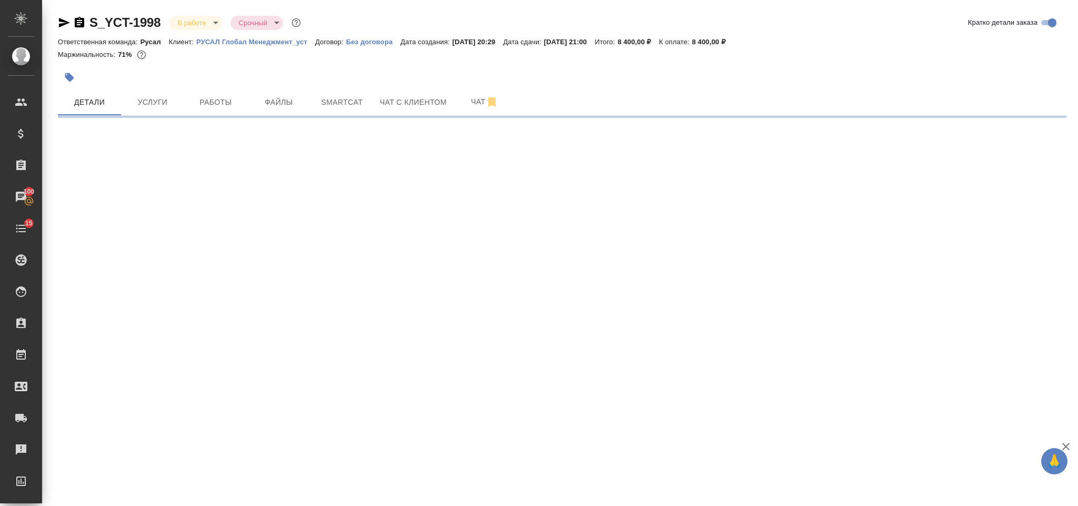
select select "RU"
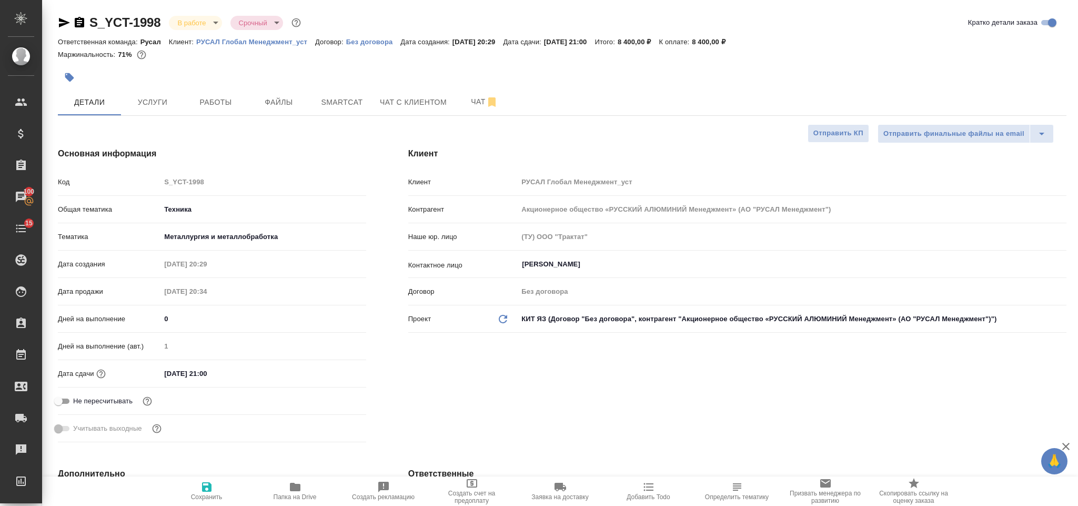
type textarea "x"
click at [209, 24] on body "🙏 .cls-1 fill:#fff; AWATERA Gorlenko Yuliua Клиенты Спецификации Заказы 100 Чат…" at bounding box center [539, 253] width 1078 height 506
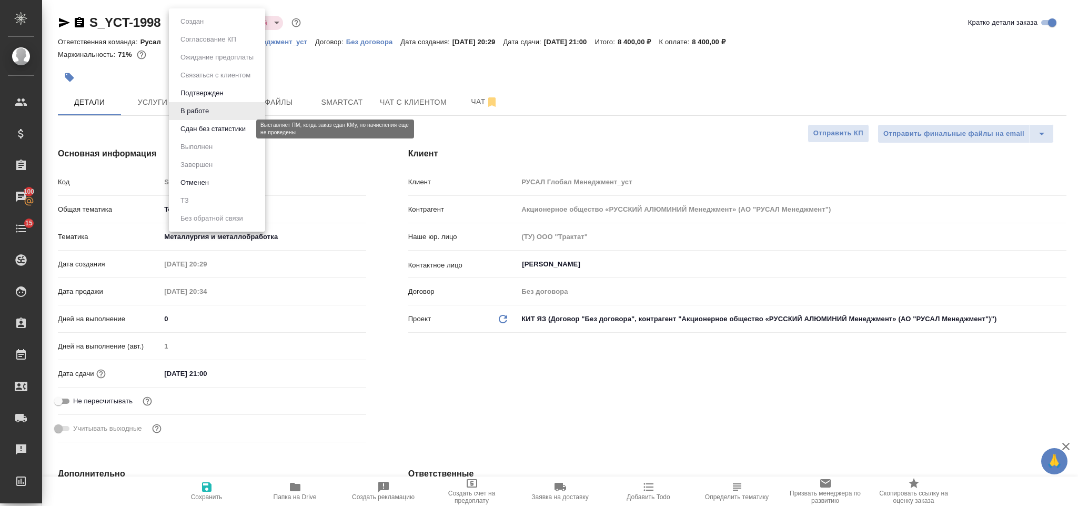
click at [226, 127] on button "Сдан без статистики" at bounding box center [213, 129] width 72 height 12
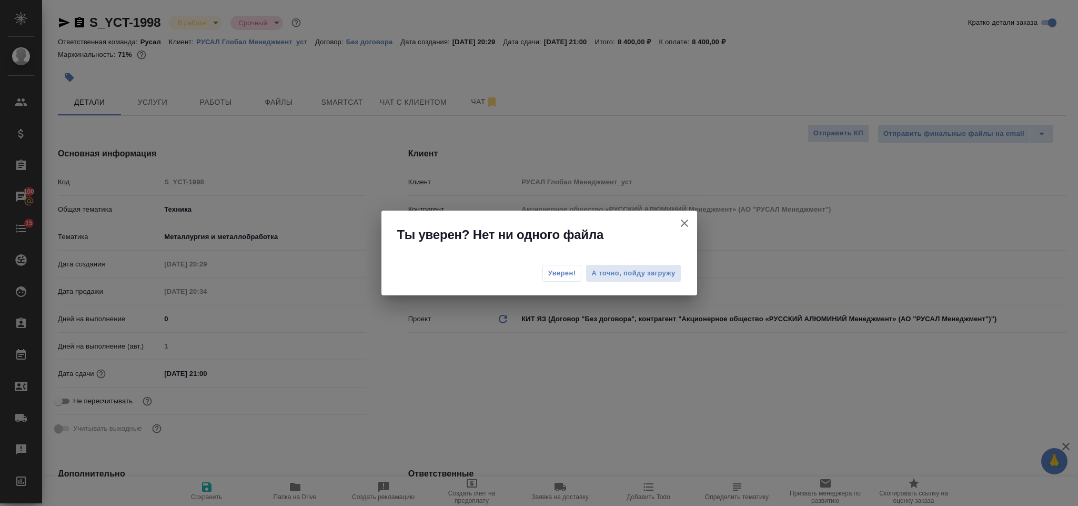
click at [565, 270] on span "Уверен!" at bounding box center [562, 273] width 28 height 11
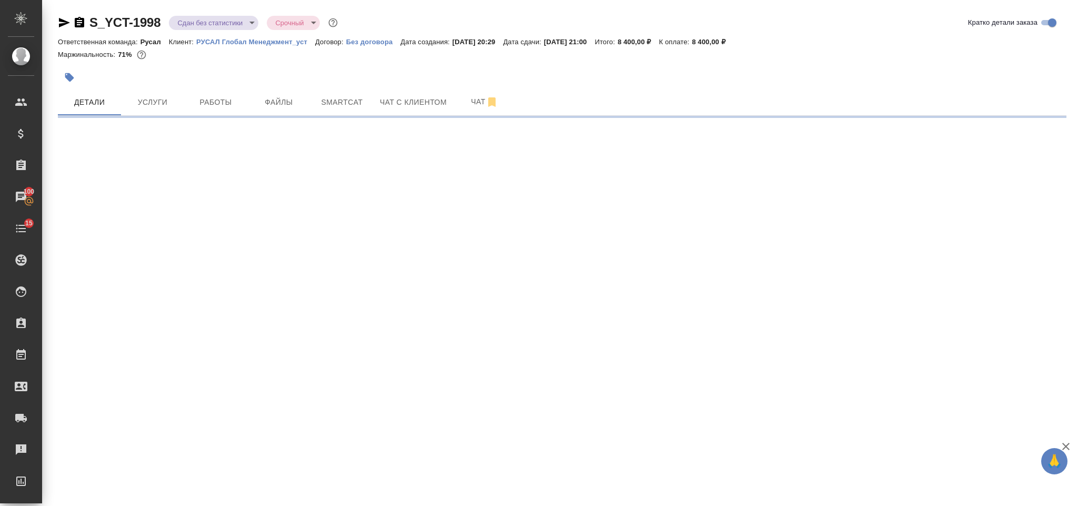
select select "RU"
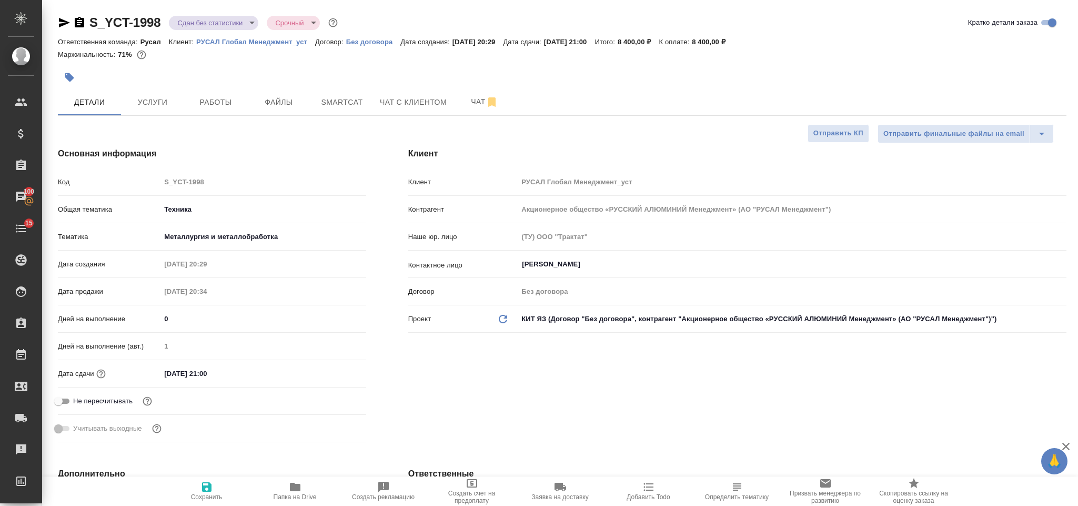
click at [237, 21] on body "🙏 .cls-1 fill:#fff; AWATERA Gorlenko Yuliua Клиенты Спецификации Заказы 100 Чат…" at bounding box center [539, 253] width 1078 height 506
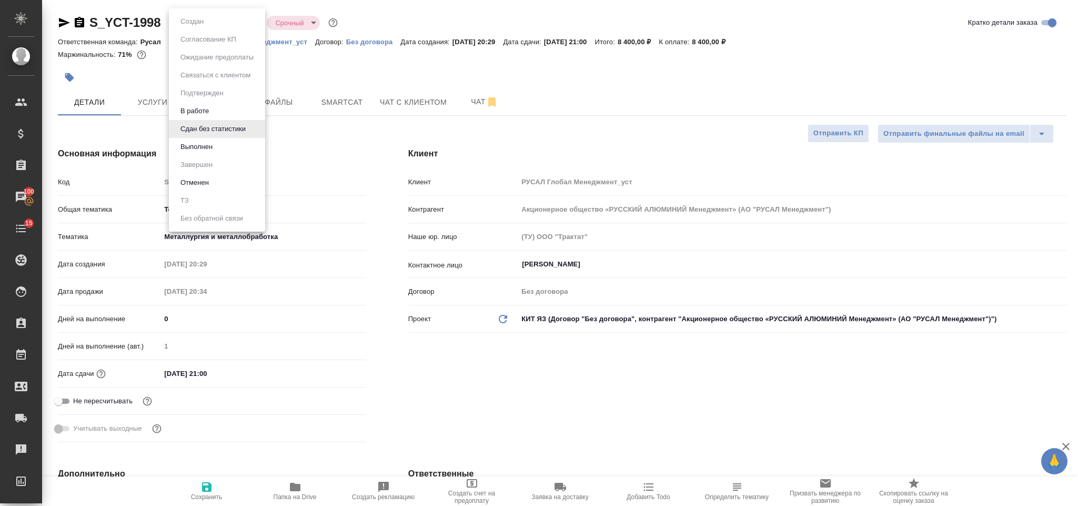
type textarea "x"
click at [239, 146] on li "Выполнен" at bounding box center [217, 147] width 96 height 18
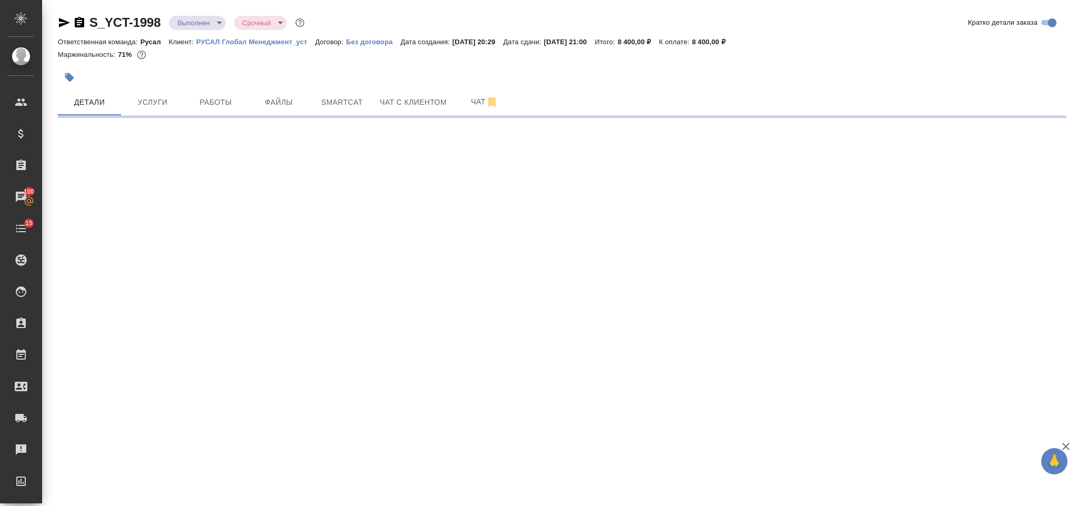
select select "RU"
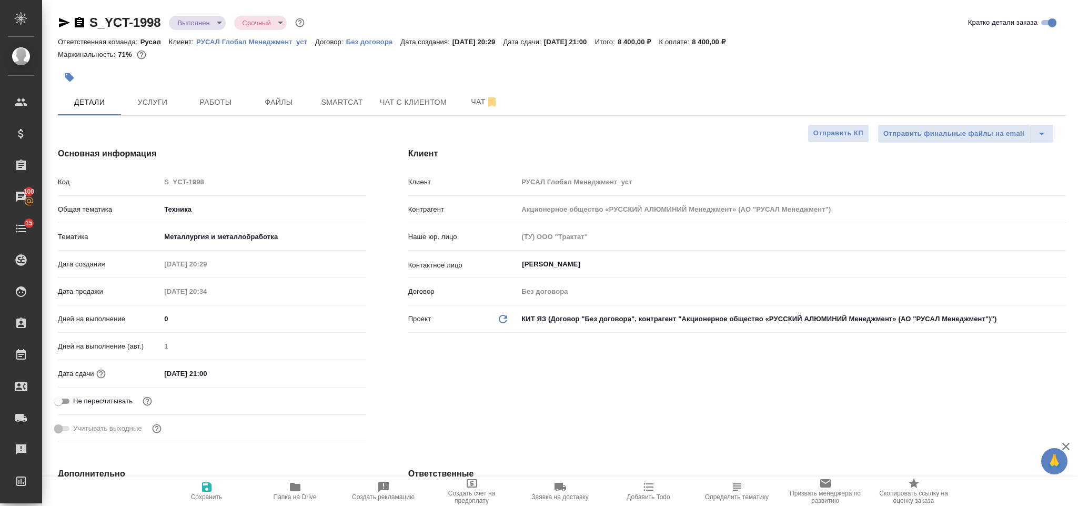
type textarea "x"
click at [187, 17] on body "🙏 .cls-1 fill:#fff; AWATERA Gorlenko Yuliua Клиенты Спецификации Заказы 100 Чат…" at bounding box center [539, 253] width 1078 height 506
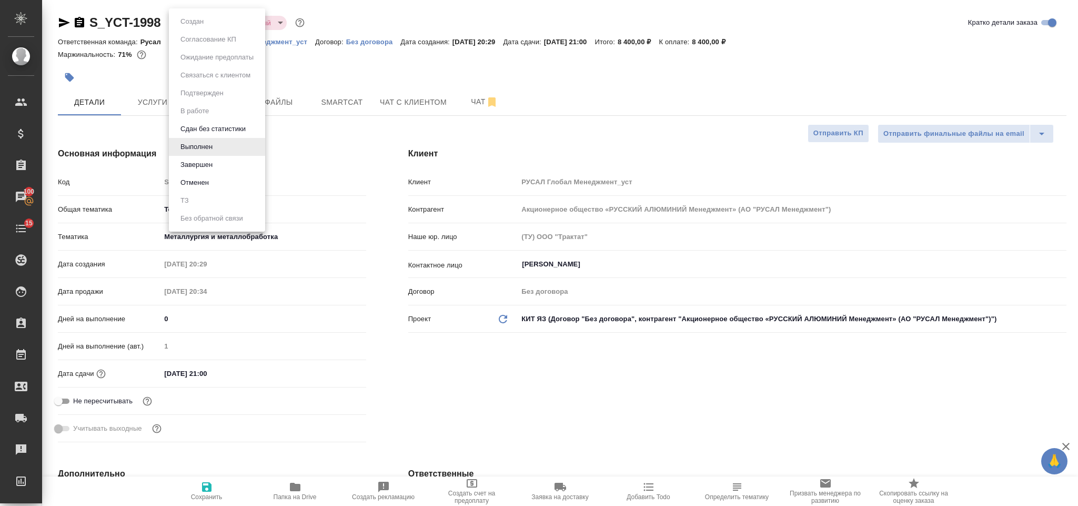
click at [224, 163] on li "Завершен" at bounding box center [217, 165] width 96 height 18
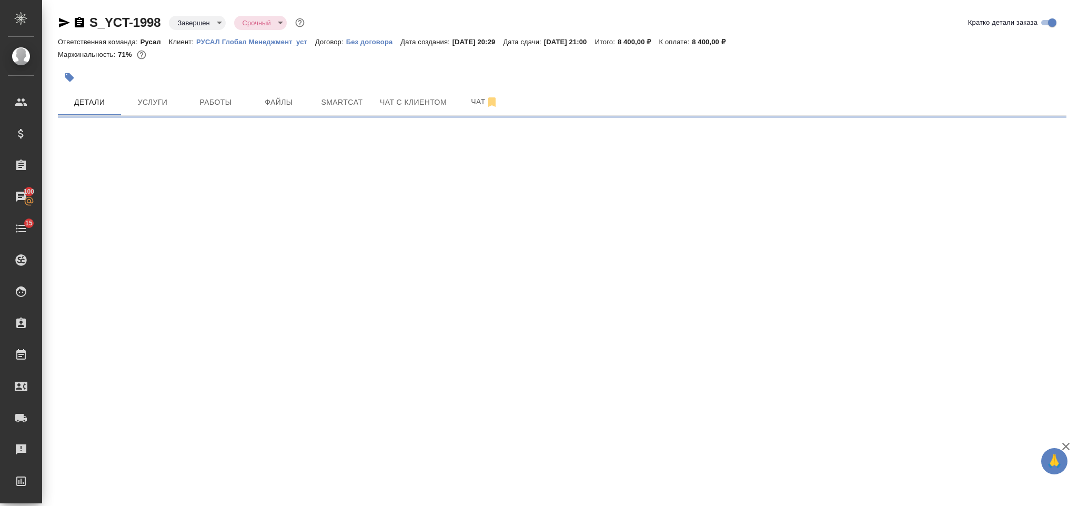
select select "RU"
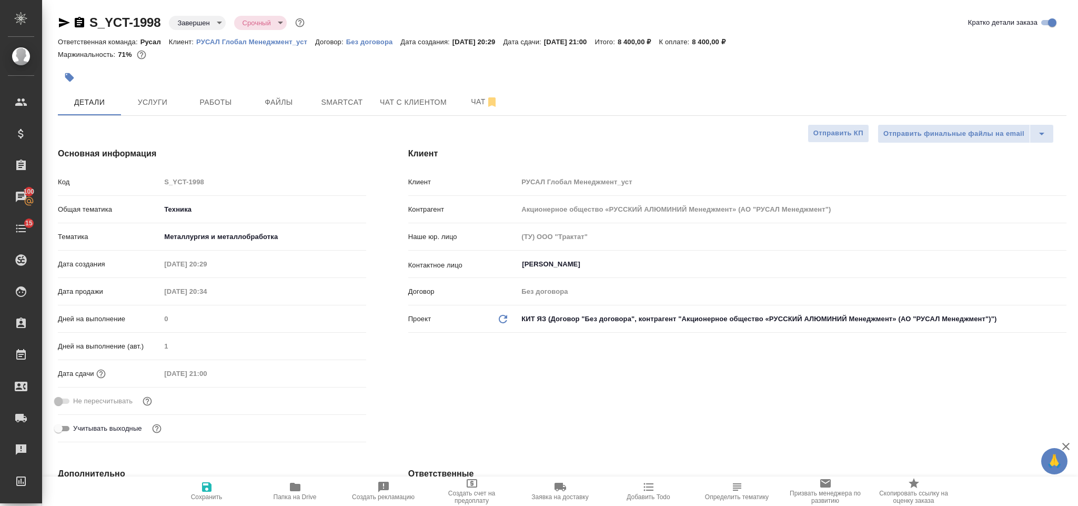
type textarea "x"
click at [60, 22] on icon "button" at bounding box center [64, 22] width 13 height 13
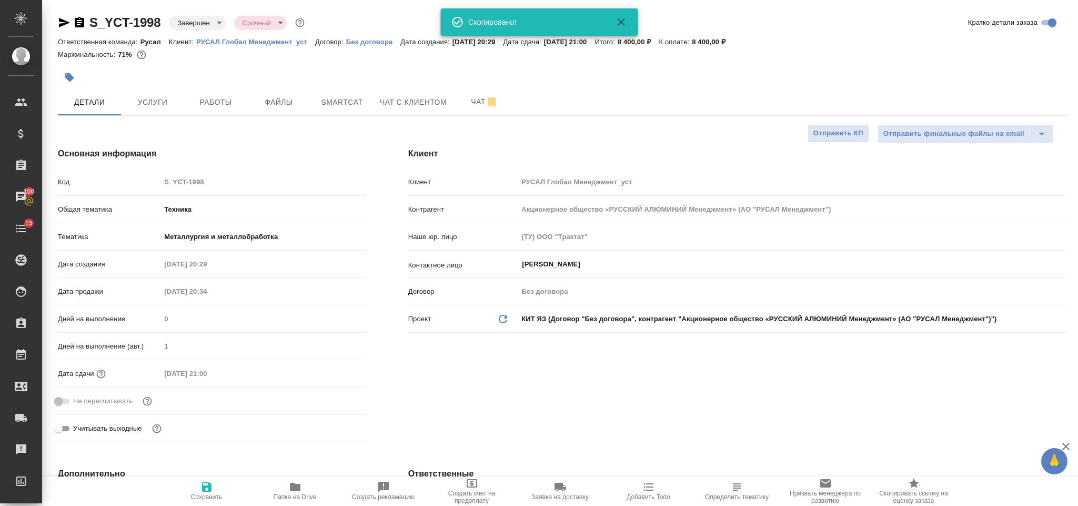
click at [77, 22] on icon "button" at bounding box center [79, 22] width 13 height 13
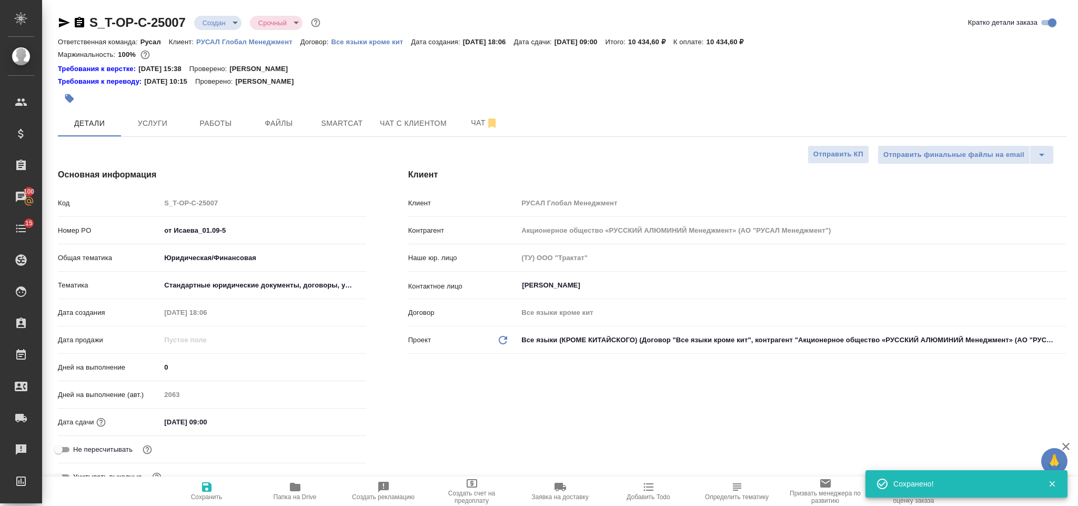
select select "RU"
